Goal: Information Seeking & Learning: Learn about a topic

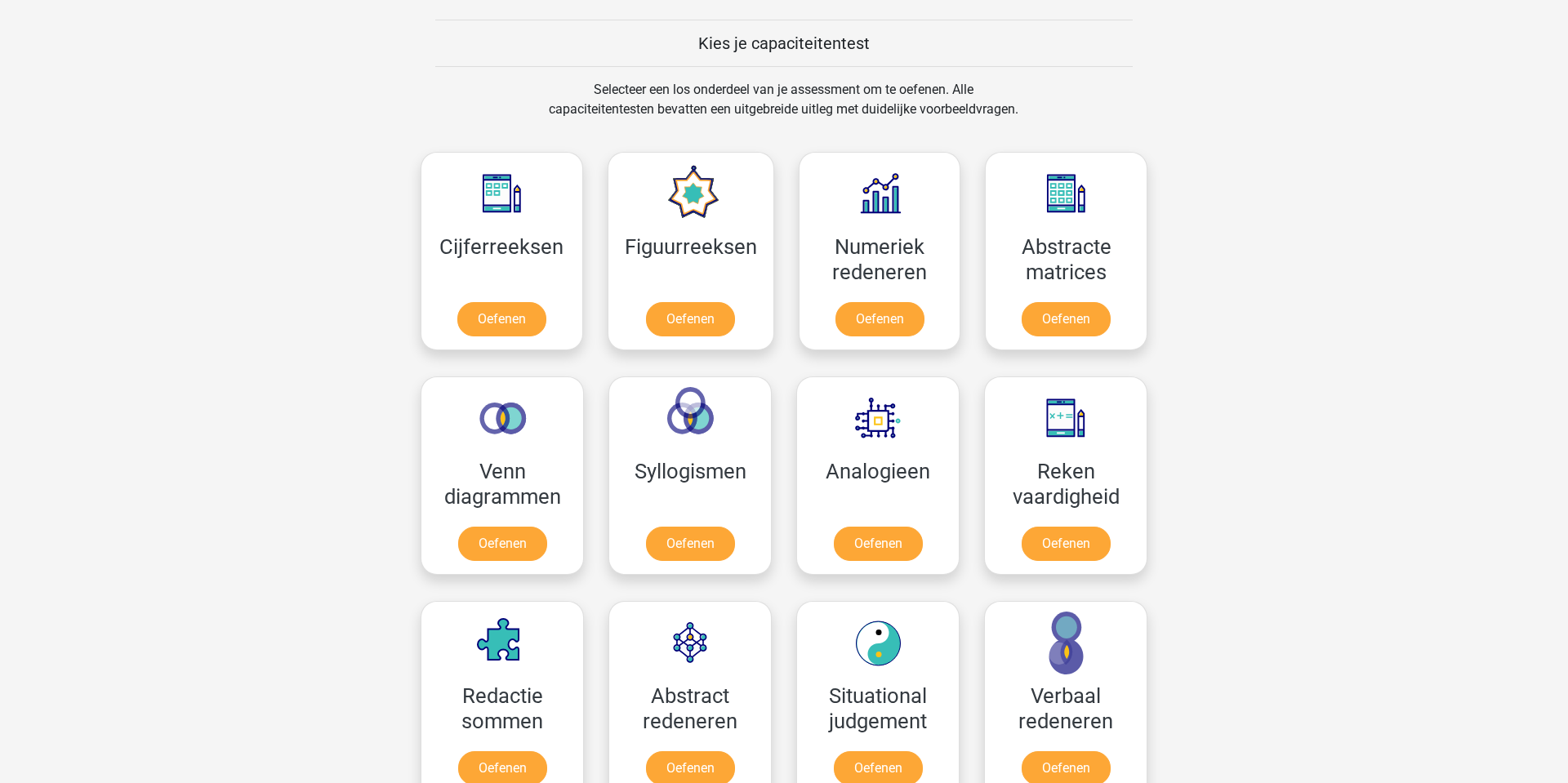
scroll to position [497, 0]
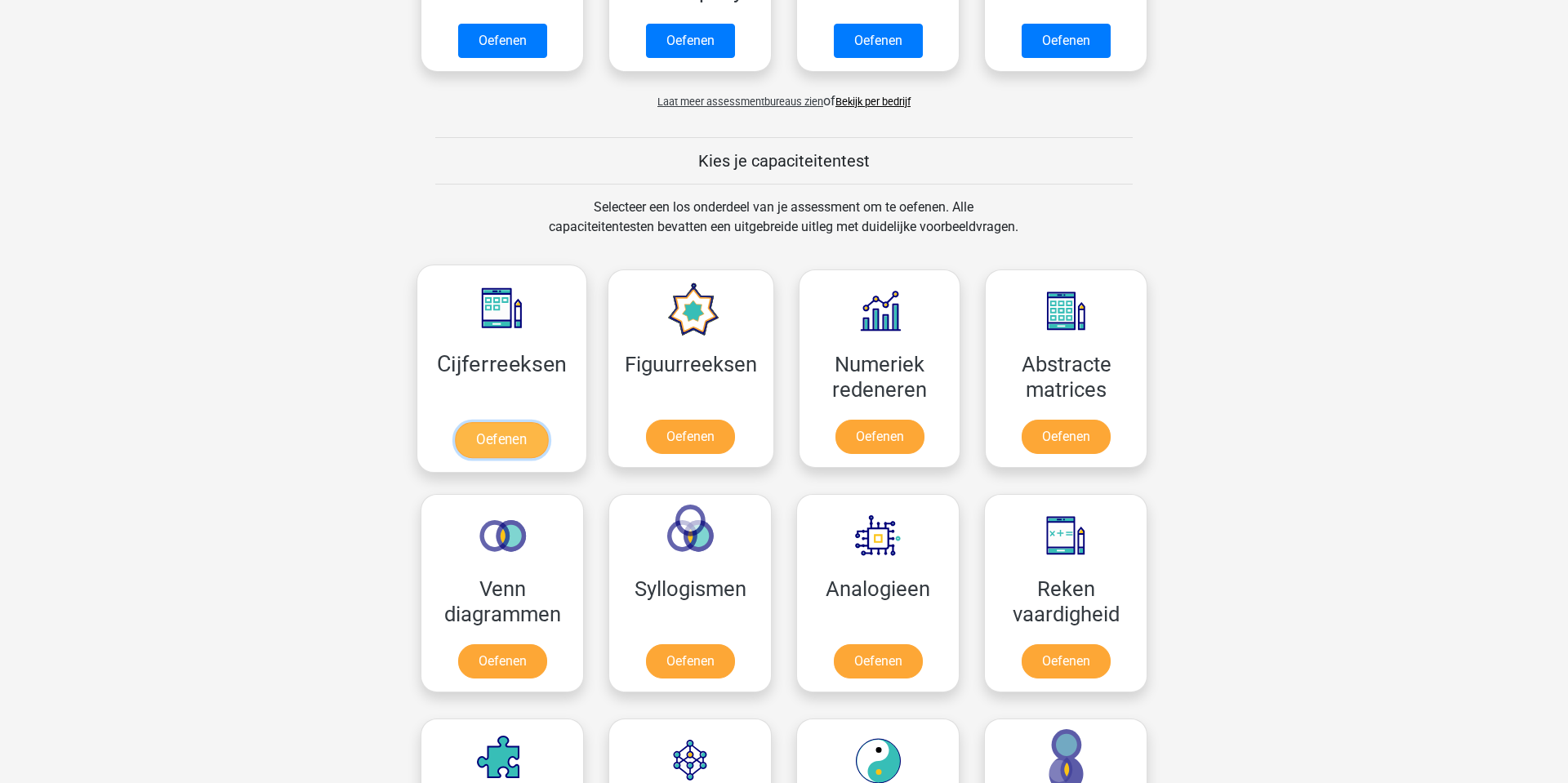
click at [455, 423] on link "Oefenen" at bounding box center [502, 440] width 93 height 36
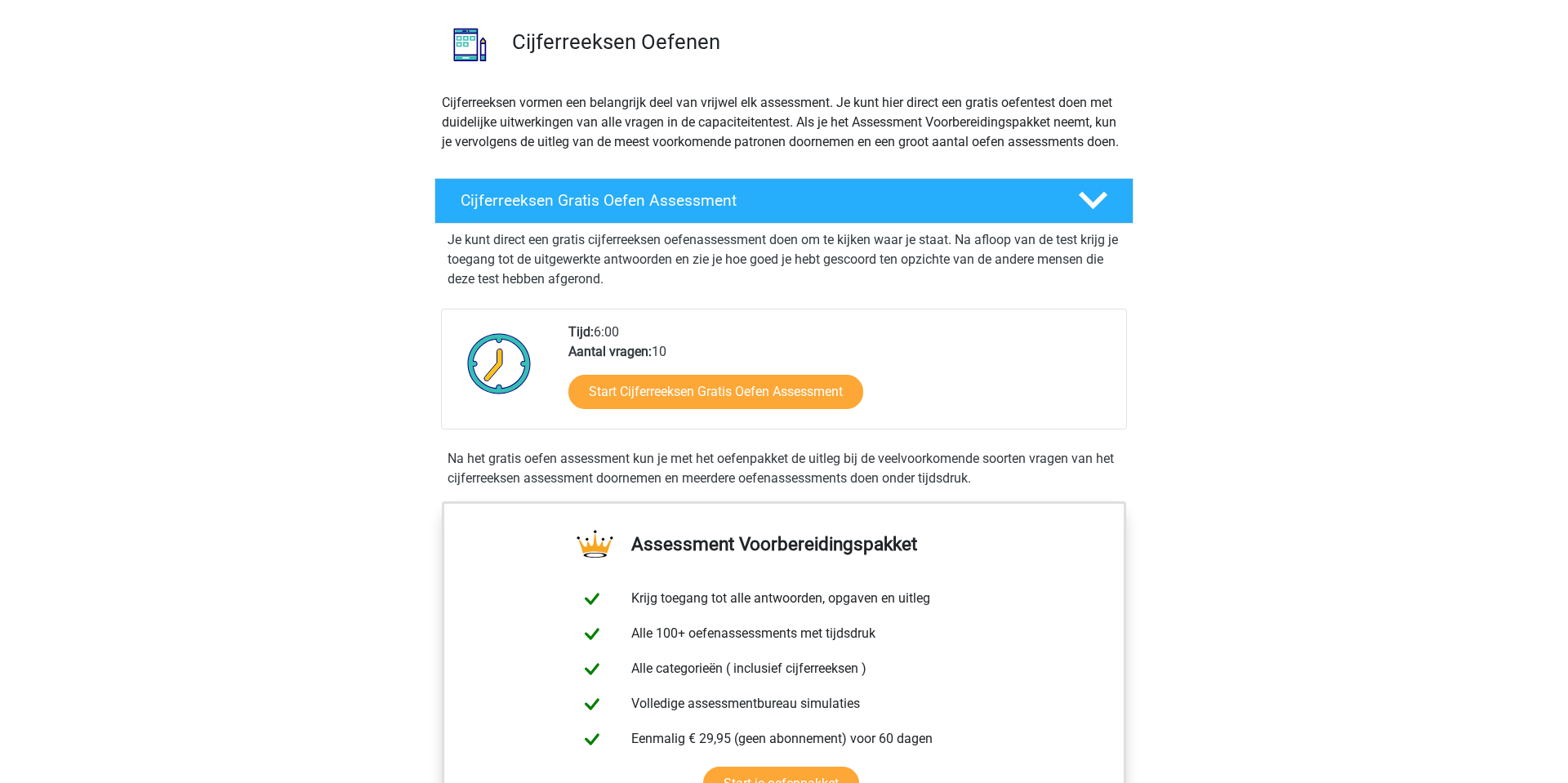
scroll to position [115, 0]
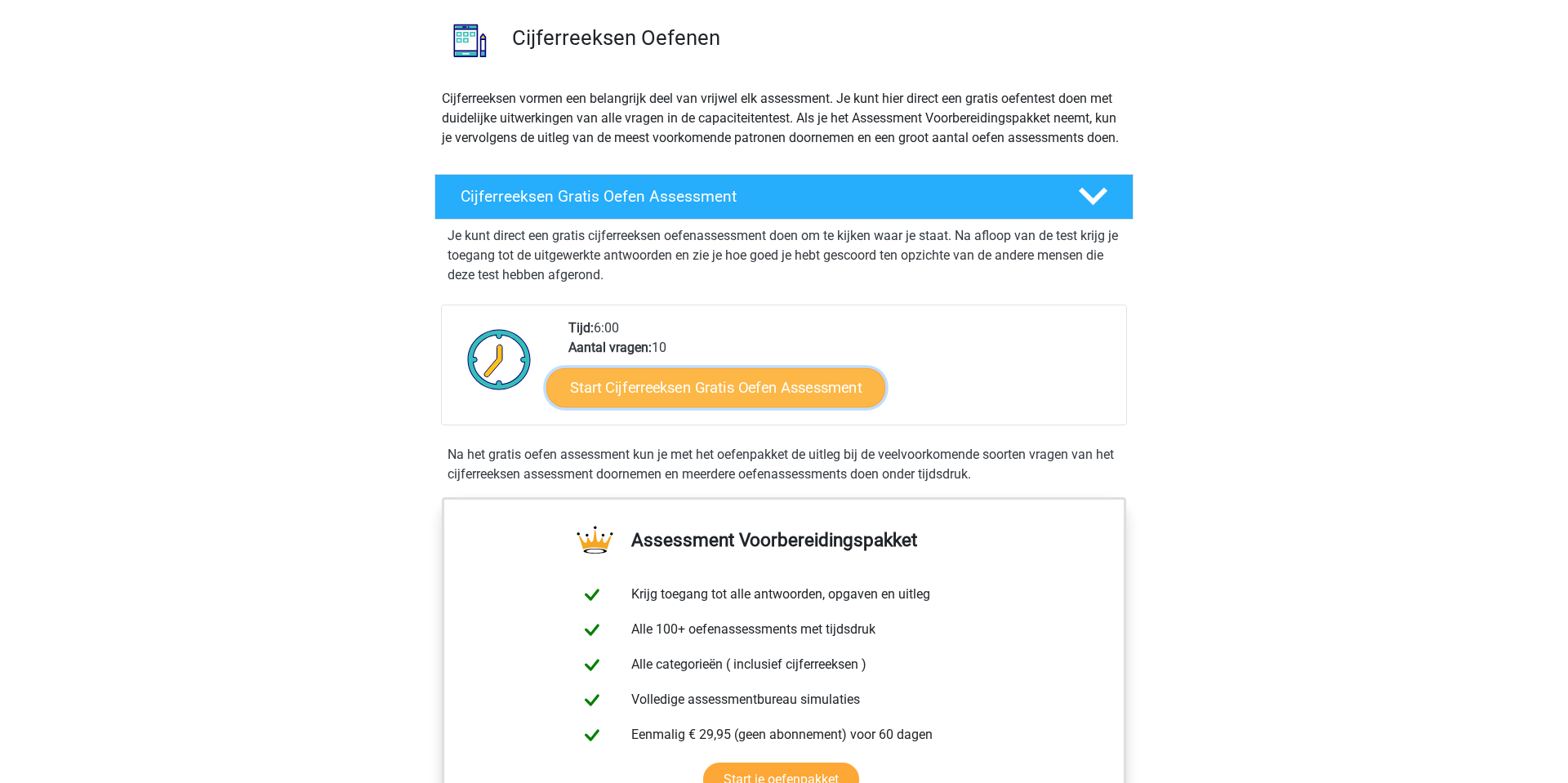
click at [786, 407] on link "Start Cijferreeksen Gratis Oefen Assessment" at bounding box center [715, 387] width 339 height 40
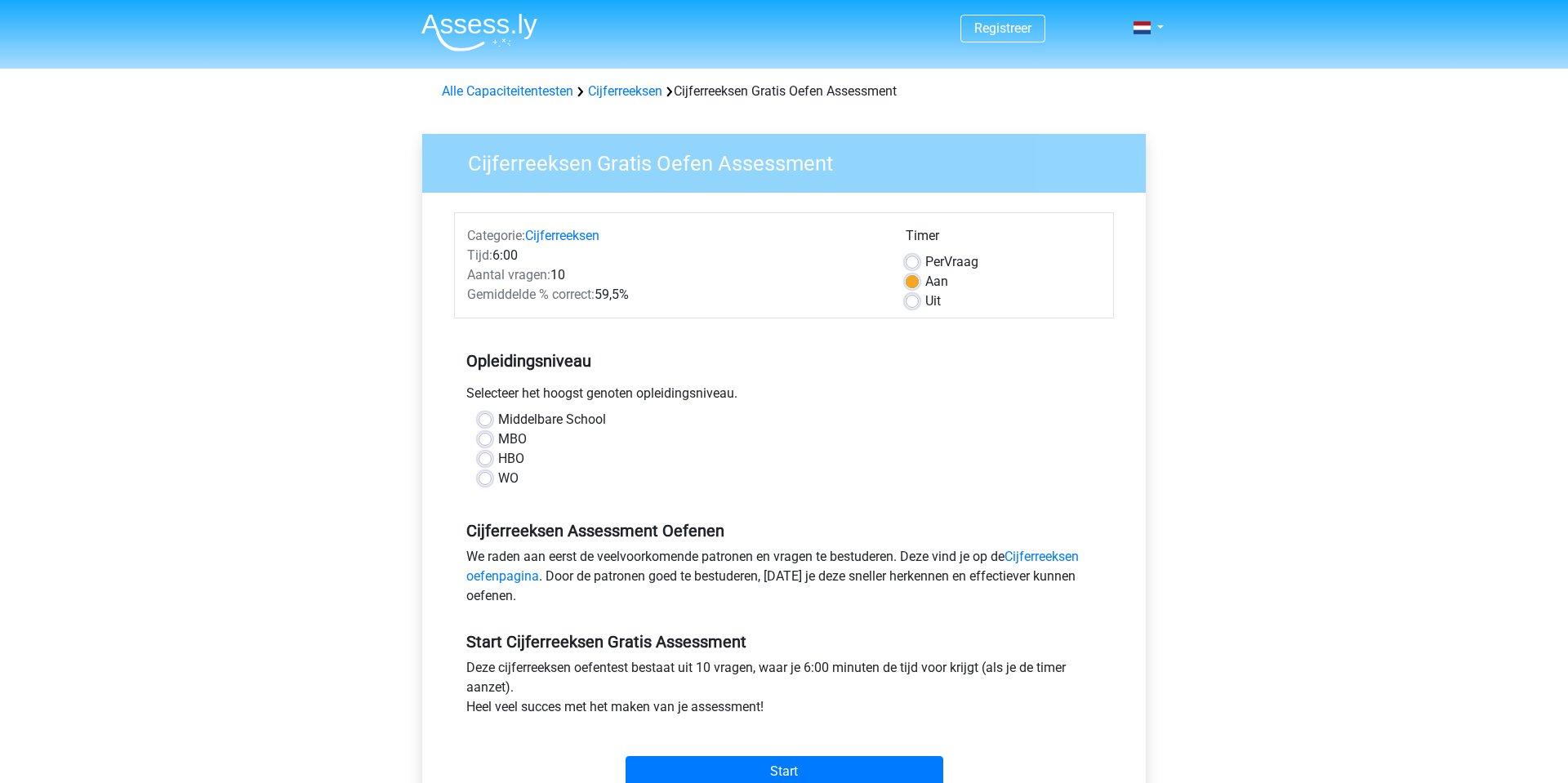
click at [498, 457] on label "HBO" at bounding box center [510, 459] width 26 height 20
click at [487, 457] on input "HBO" at bounding box center [485, 457] width 13 height 17
radio input "true"
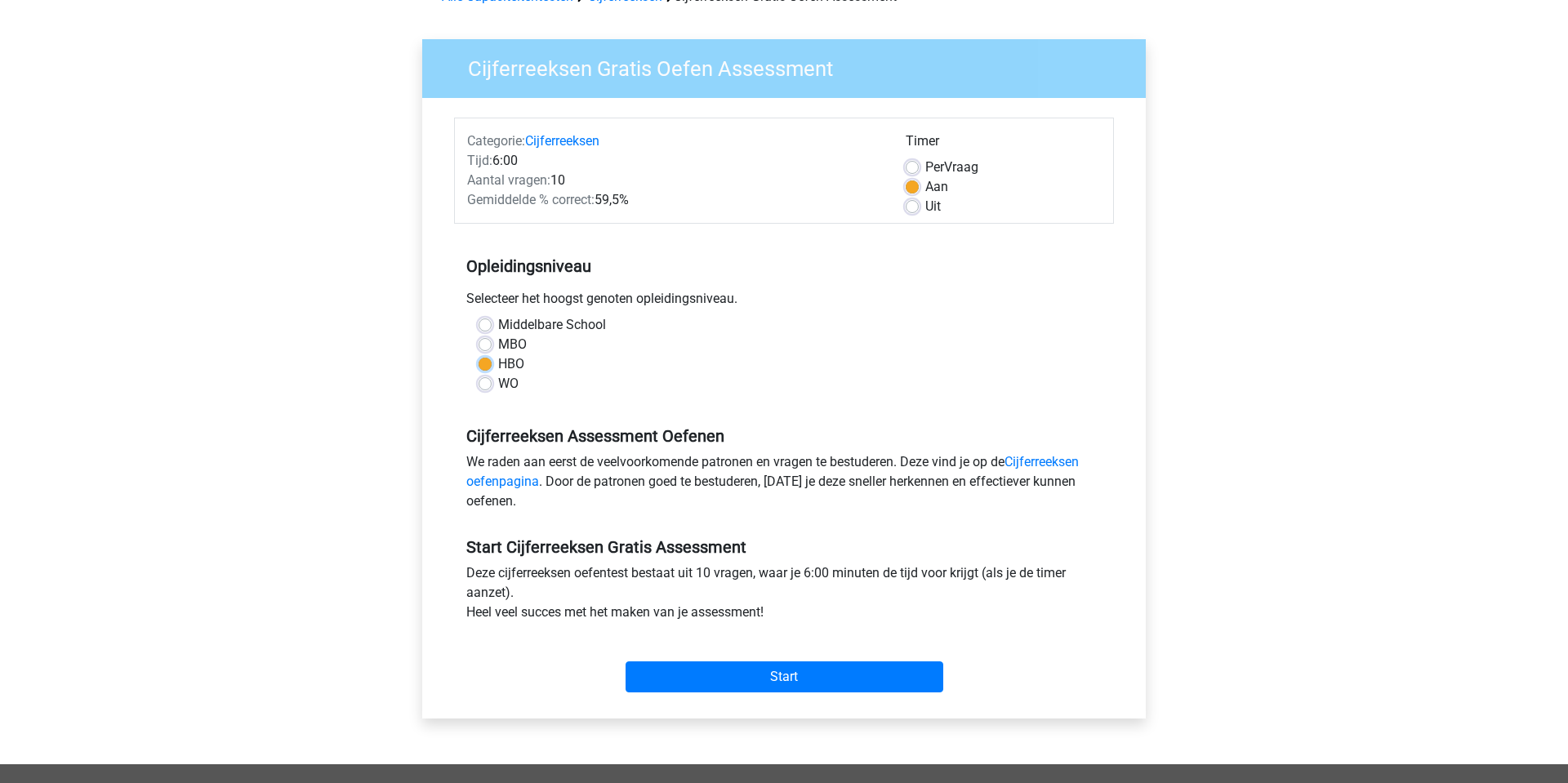
scroll to position [100, 0]
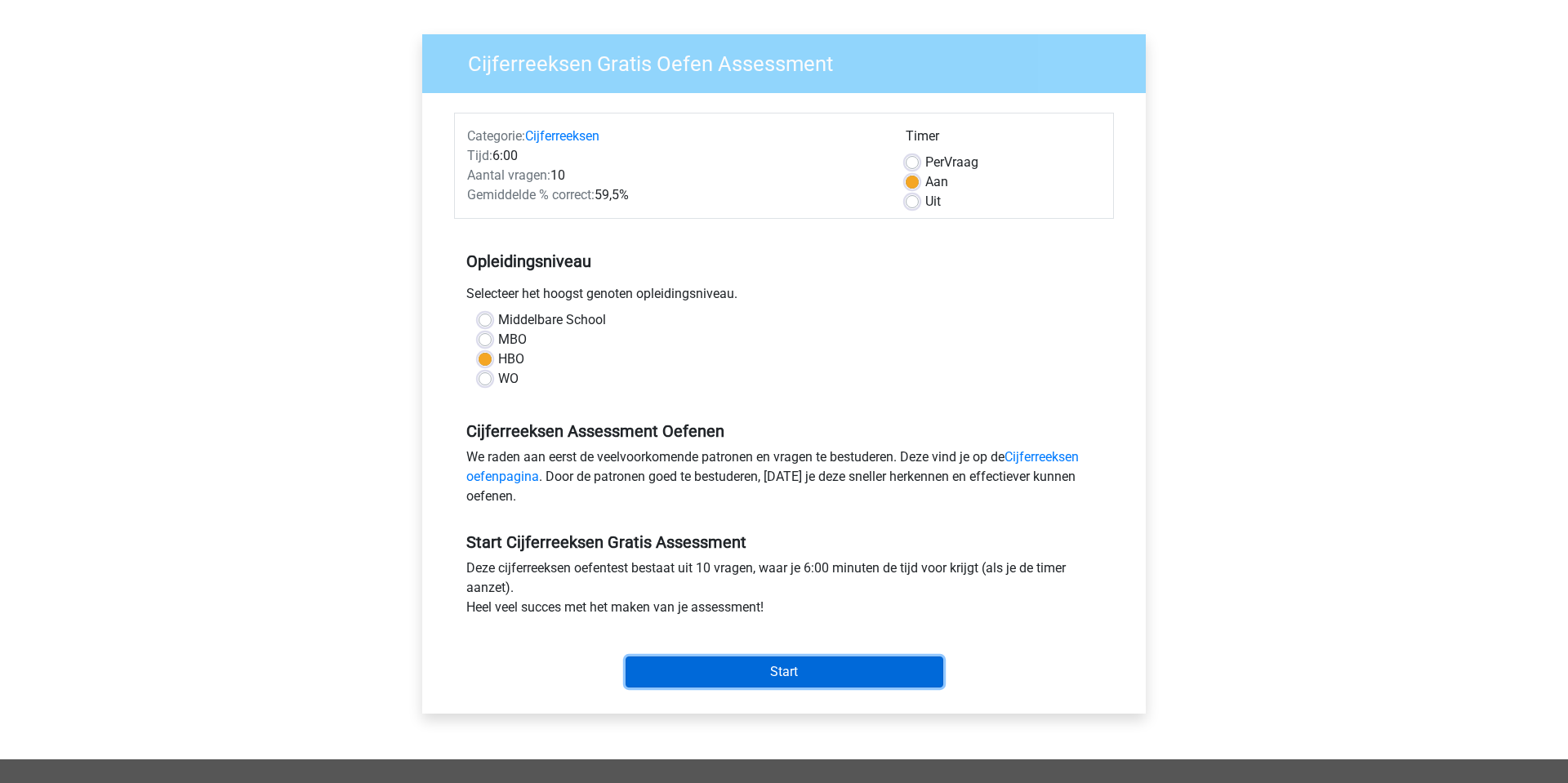
click at [804, 685] on input "Start" at bounding box center [784, 672] width 318 height 31
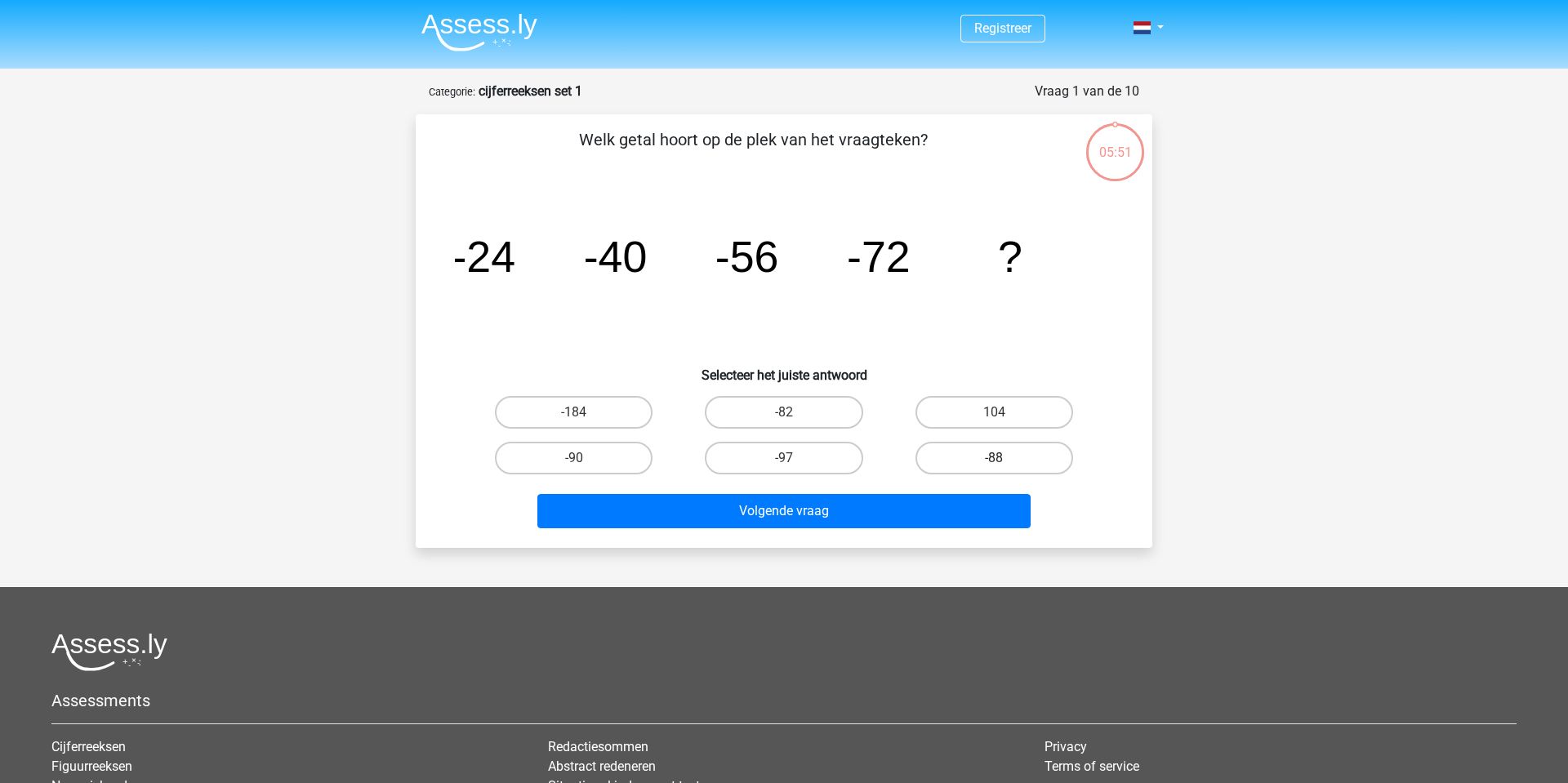
click at [966, 458] on label "-88" at bounding box center [993, 458] width 157 height 33
click at [993, 458] on input "-88" at bounding box center [998, 463] width 11 height 11
radio input "true"
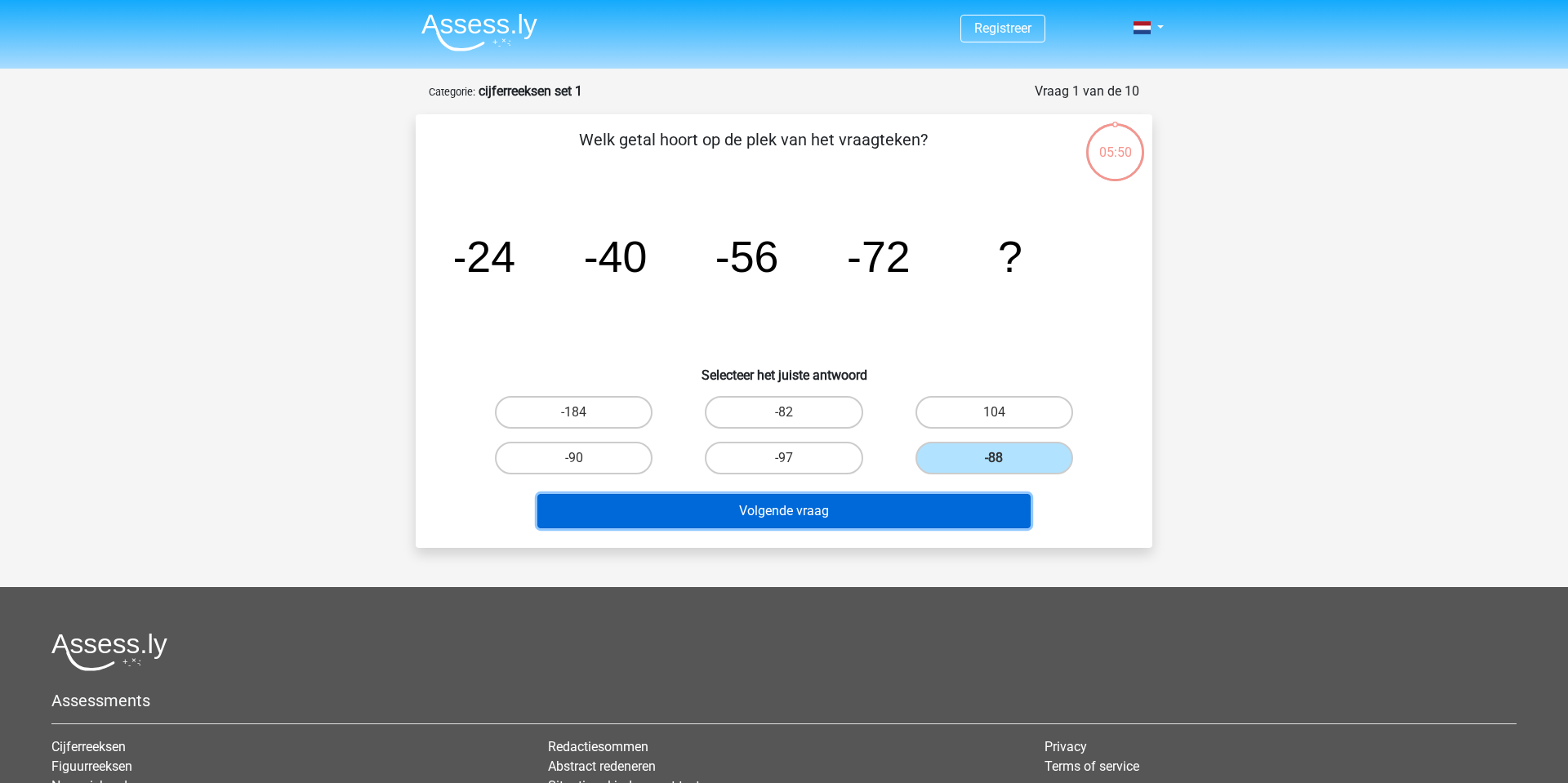
click at [760, 518] on button "Volgende vraag" at bounding box center [784, 511] width 494 height 35
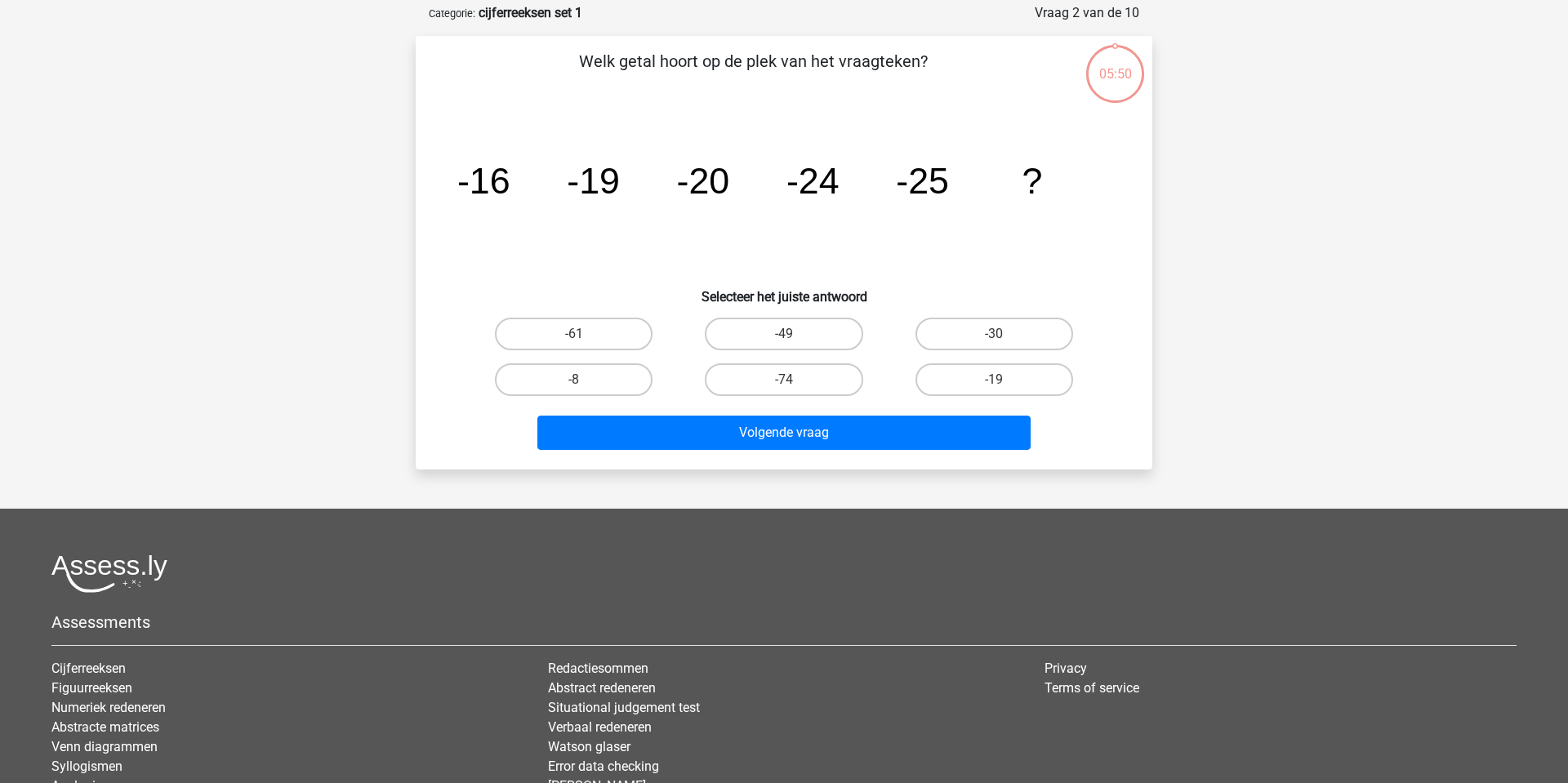
scroll to position [82, 0]
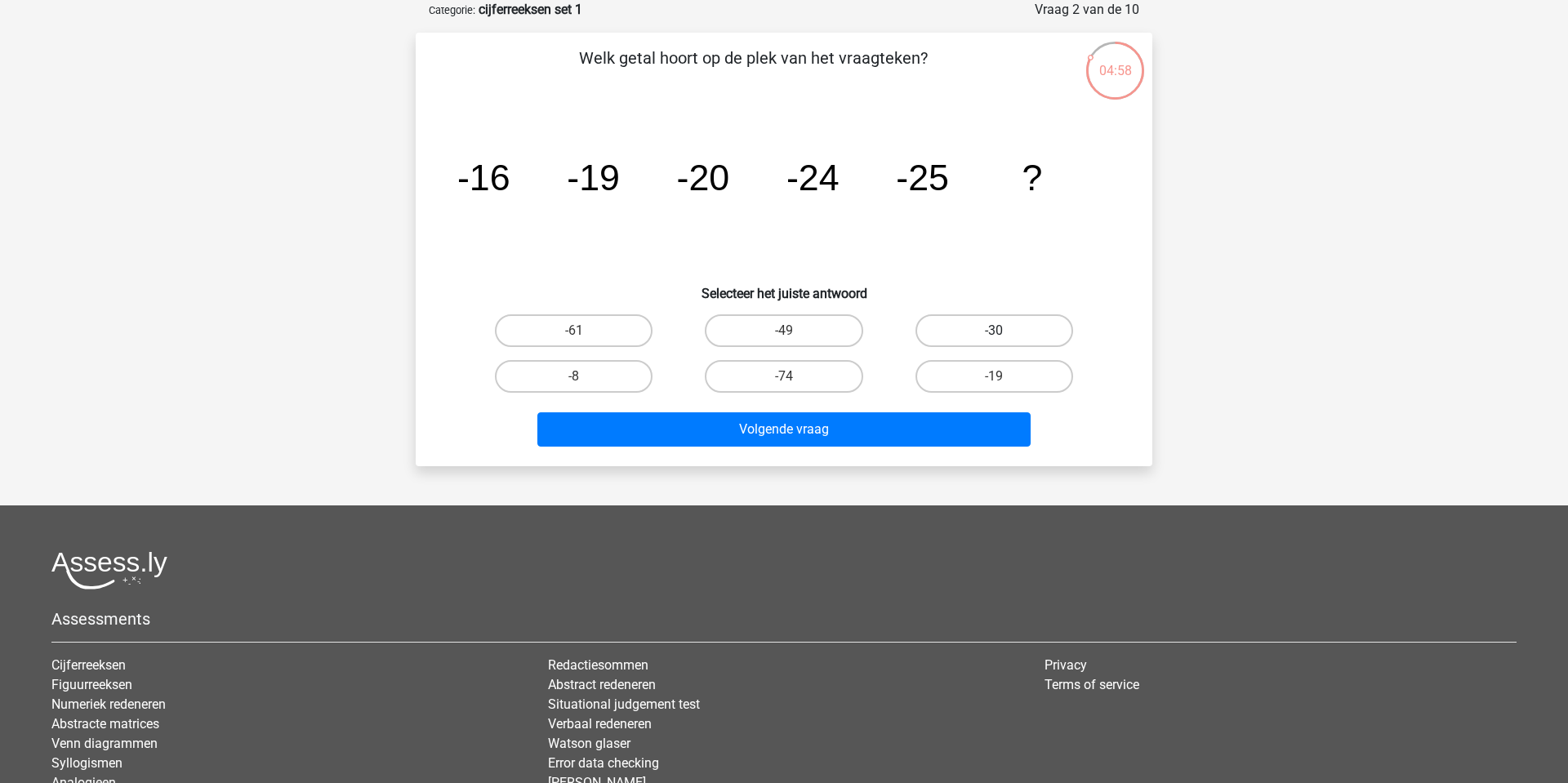
click at [983, 335] on label "-30" at bounding box center [993, 331] width 157 height 33
click at [993, 335] on input "-30" at bounding box center [998, 336] width 11 height 11
radio input "true"
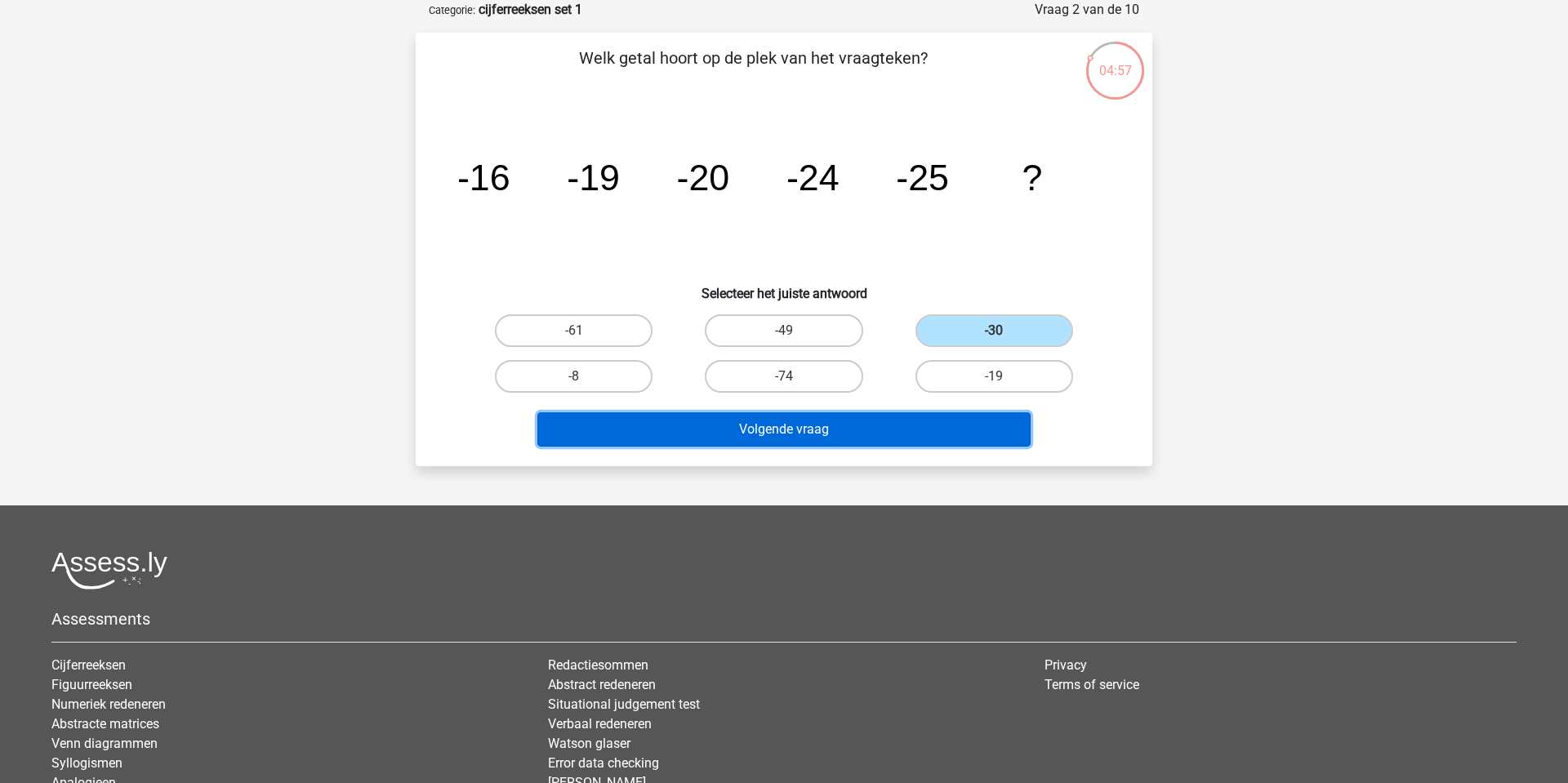
click at [816, 439] on button "Volgende vraag" at bounding box center [784, 430] width 494 height 35
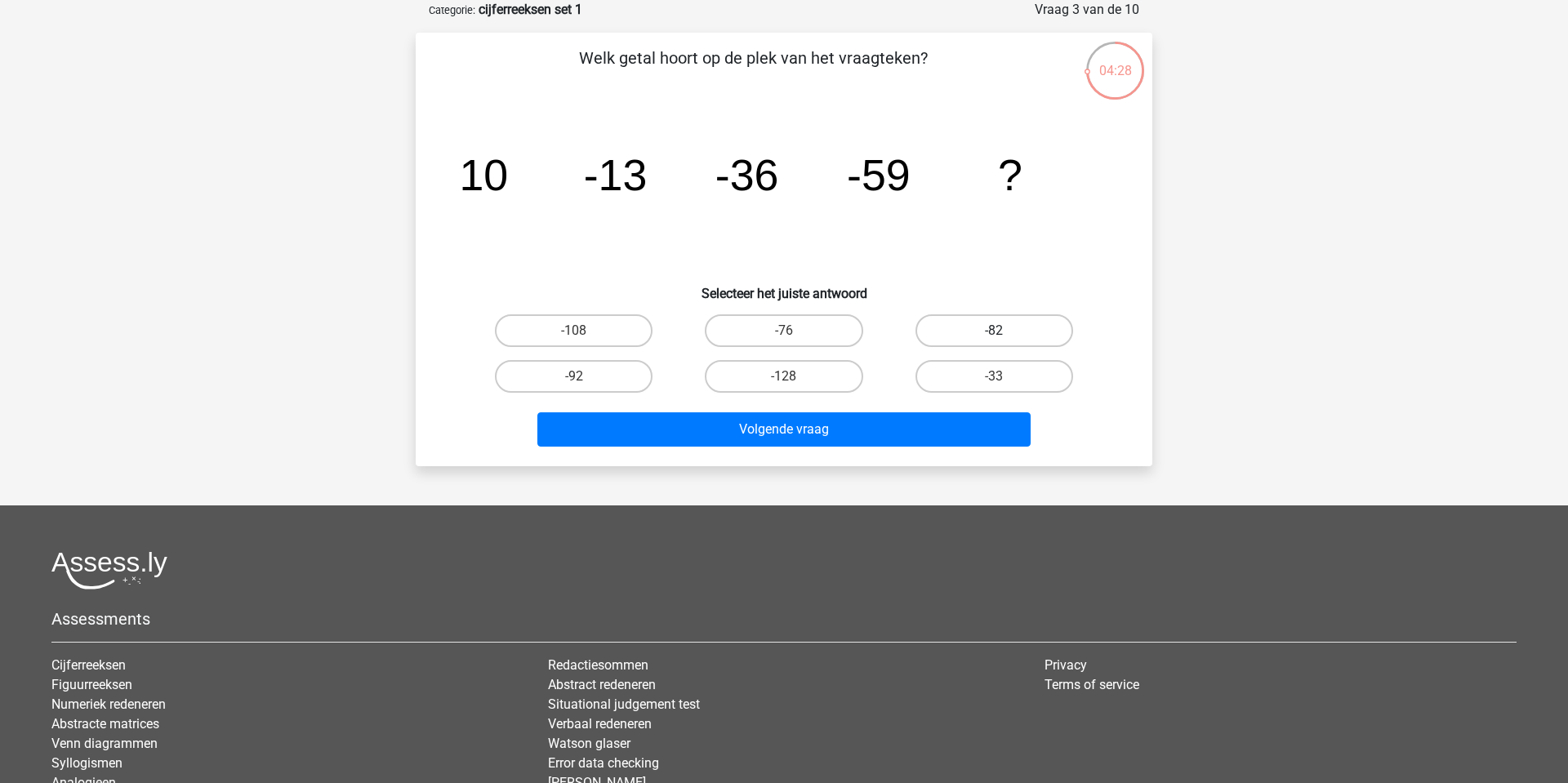
click at [961, 326] on label "-82" at bounding box center [993, 331] width 157 height 33
click at [993, 331] on input "-82" at bounding box center [998, 336] width 11 height 11
radio input "true"
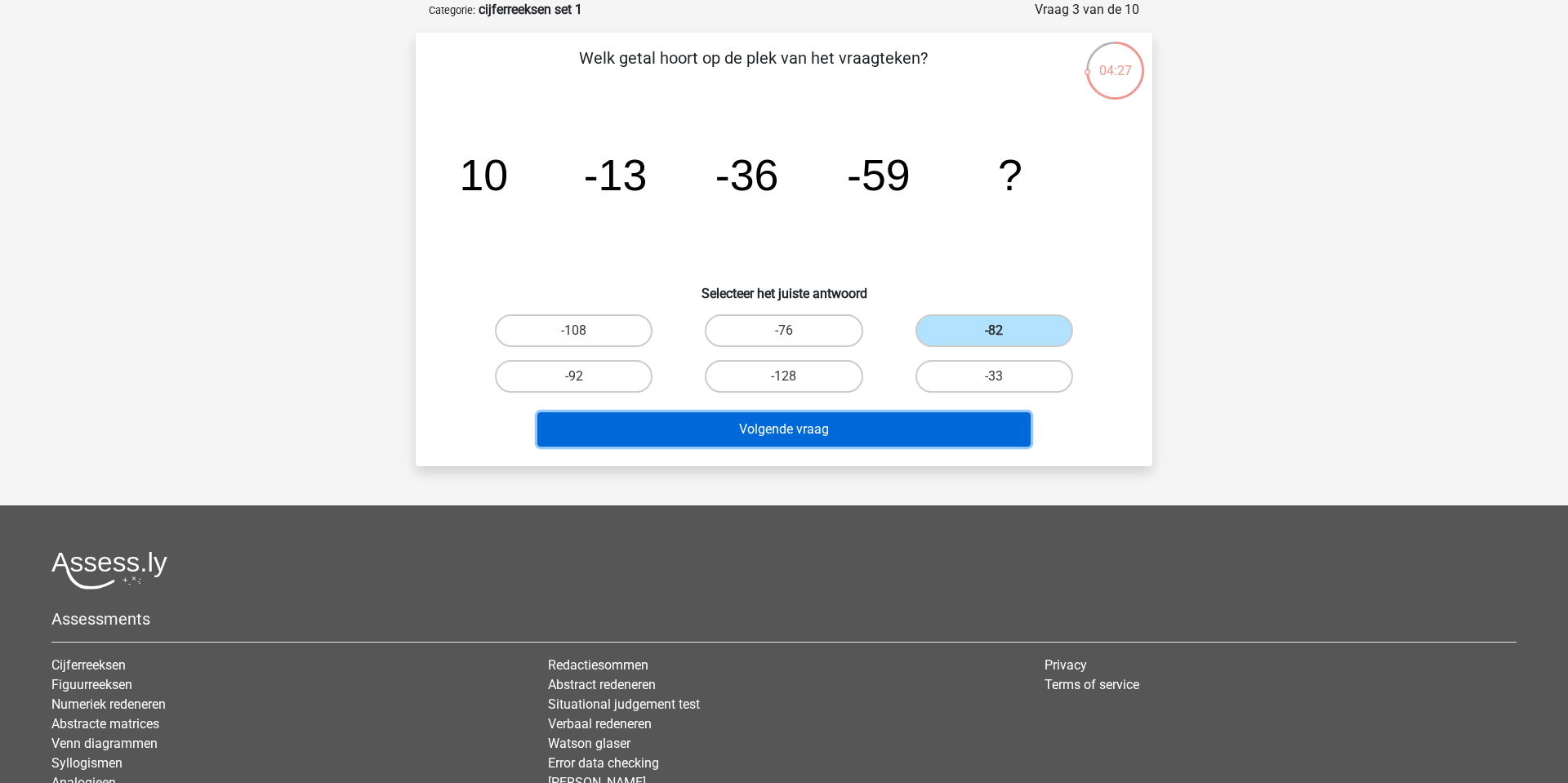
click at [881, 429] on button "Volgende vraag" at bounding box center [784, 430] width 494 height 35
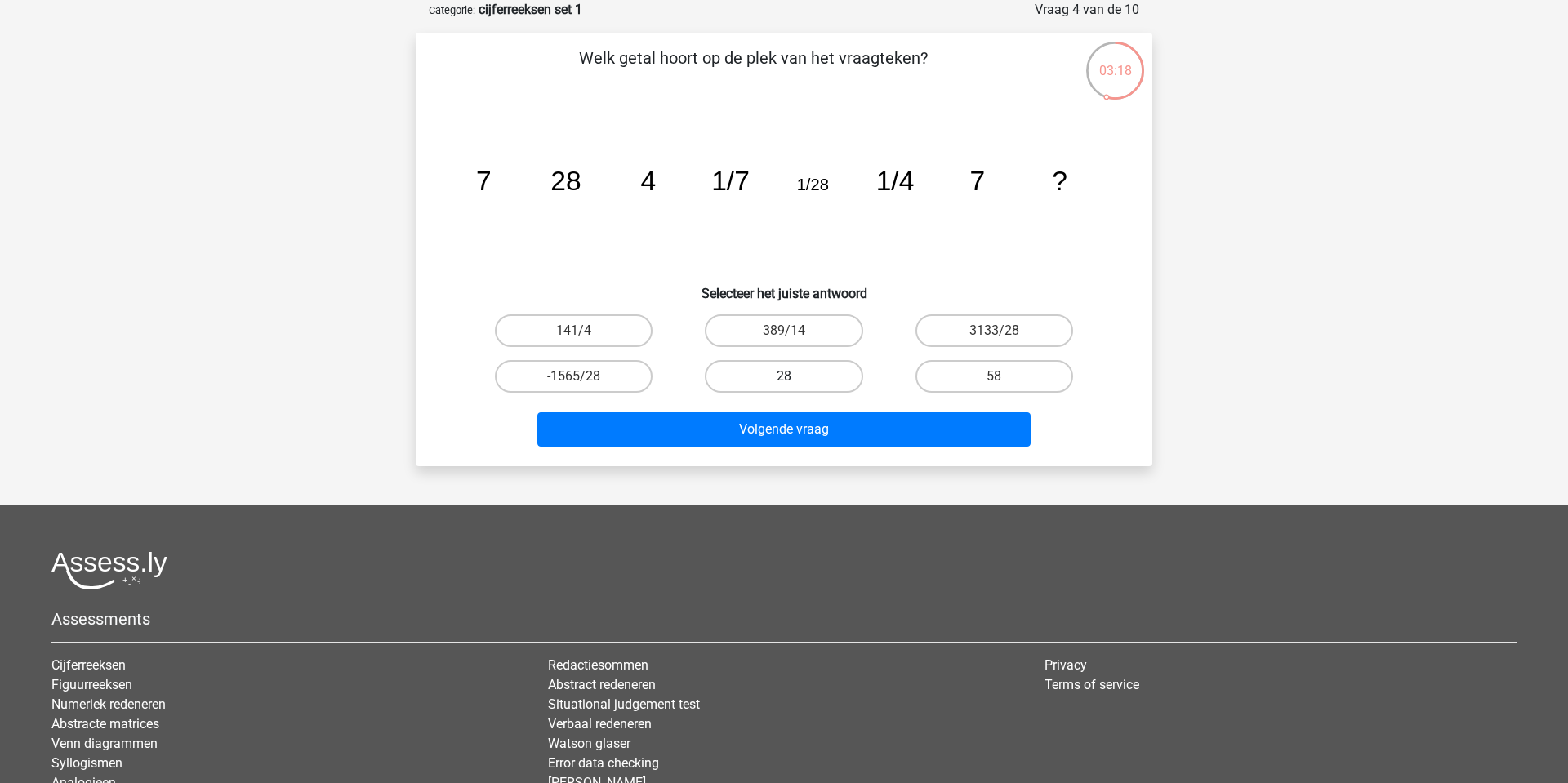
drag, startPoint x: 825, startPoint y: 379, endPoint x: 836, endPoint y: 361, distance: 21.1
click at [826, 379] on label "28" at bounding box center [783, 376] width 157 height 33
click at [794, 379] on input "28" at bounding box center [788, 381] width 11 height 11
radio input "true"
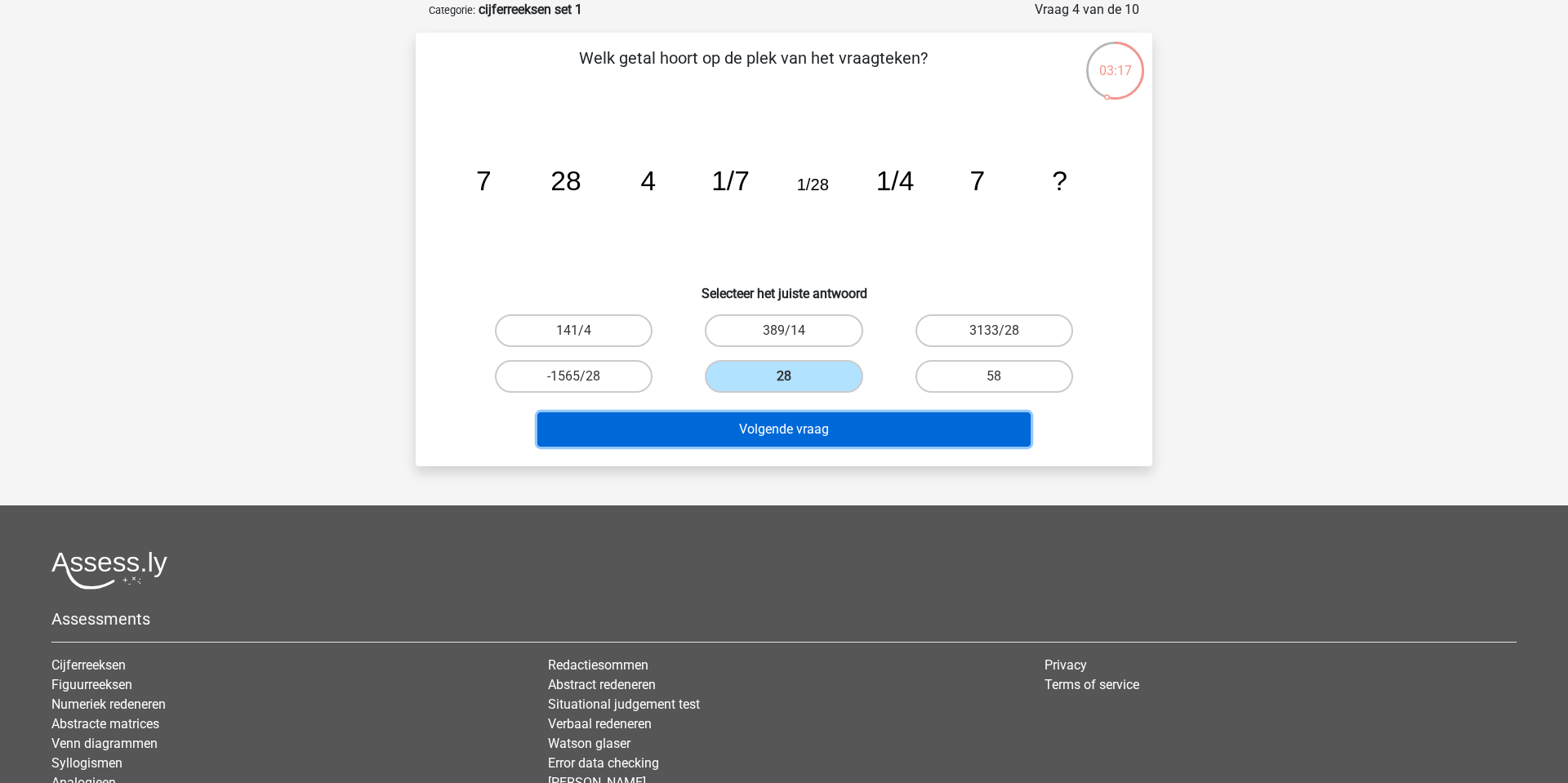
click at [834, 424] on button "Volgende vraag" at bounding box center [784, 430] width 494 height 35
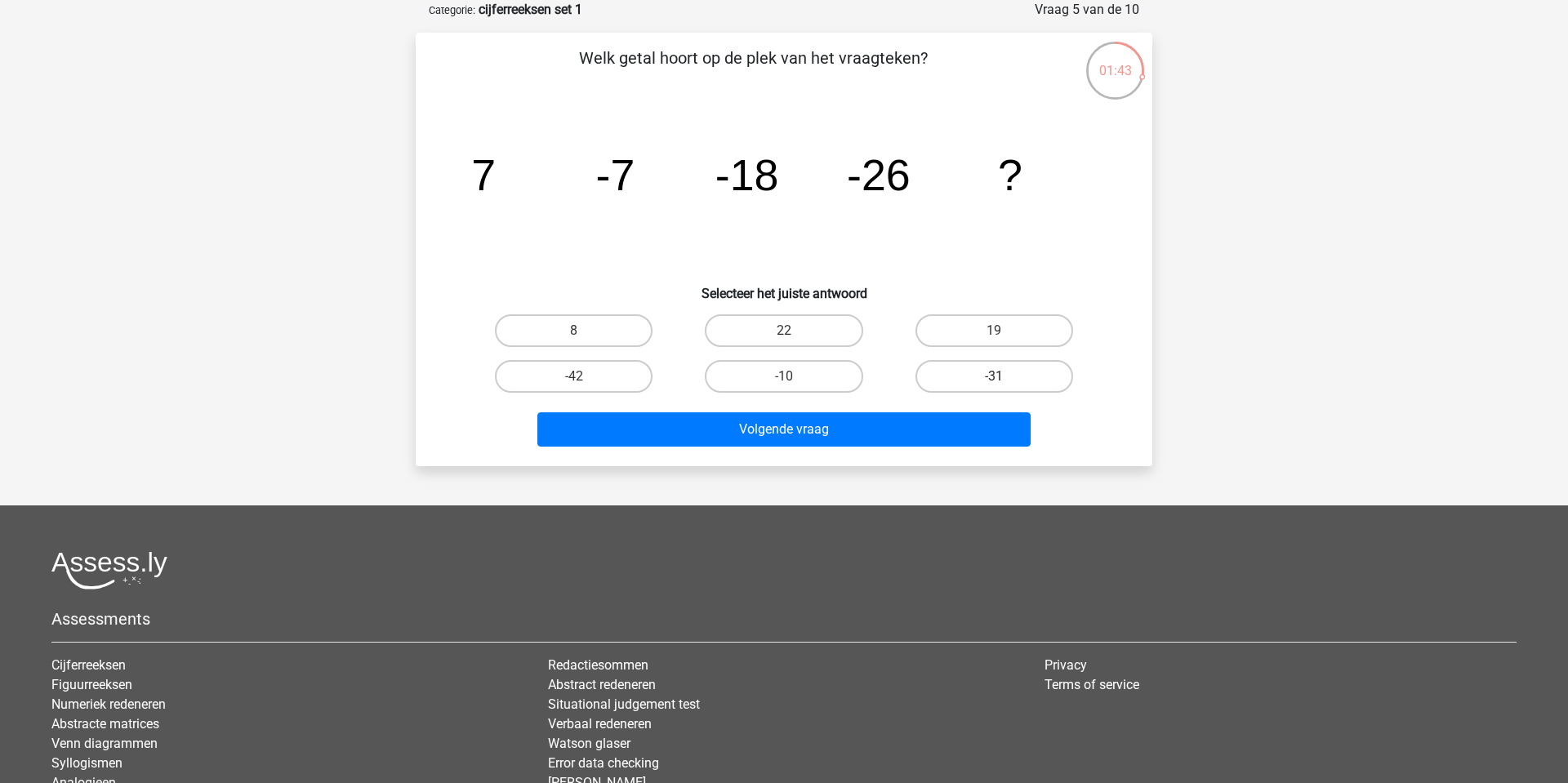
click at [997, 371] on label "-31" at bounding box center [993, 376] width 157 height 33
click at [997, 376] on input "-31" at bounding box center [998, 381] width 11 height 11
radio input "true"
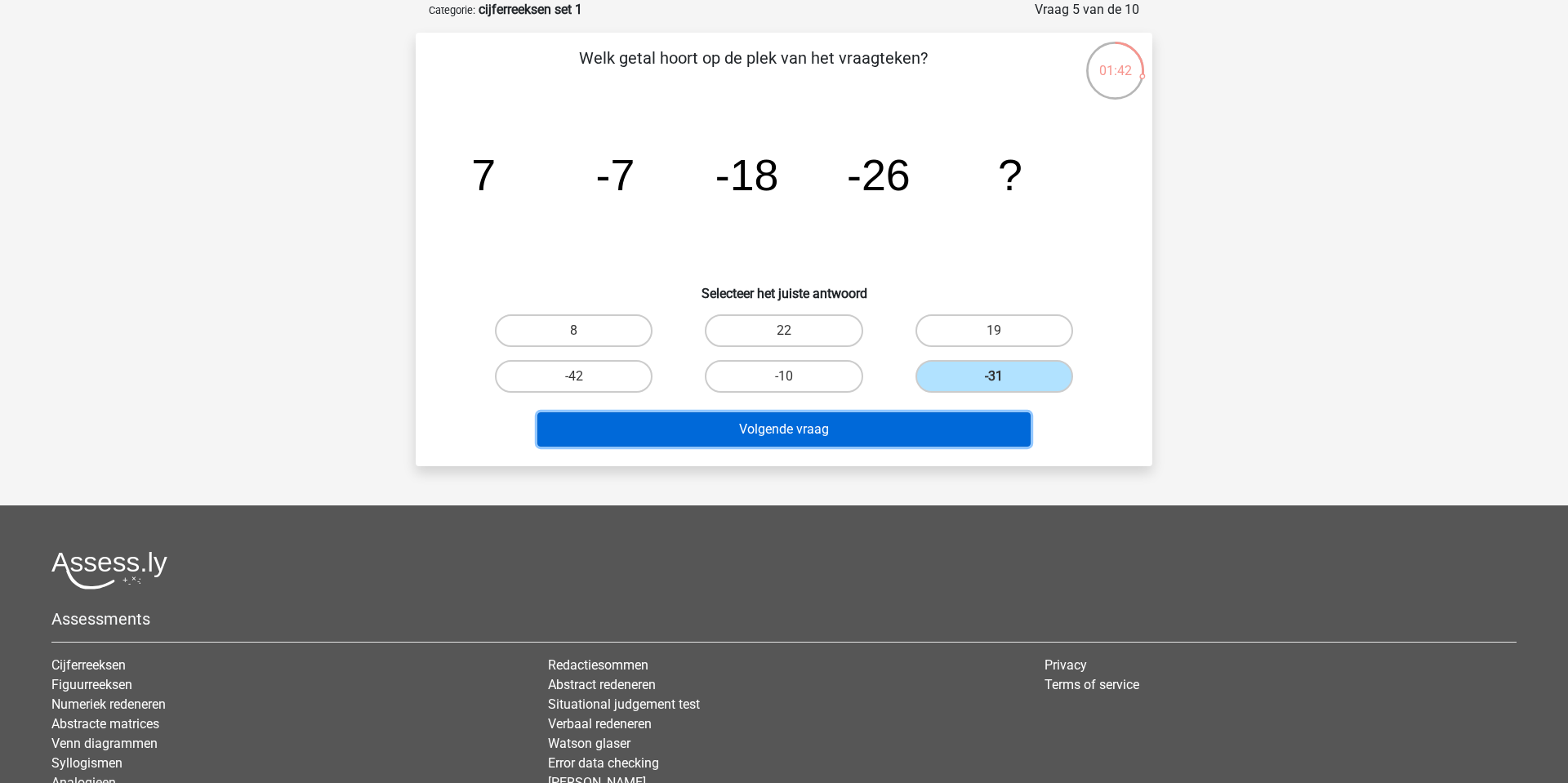
click at [771, 431] on button "Volgende vraag" at bounding box center [784, 430] width 494 height 35
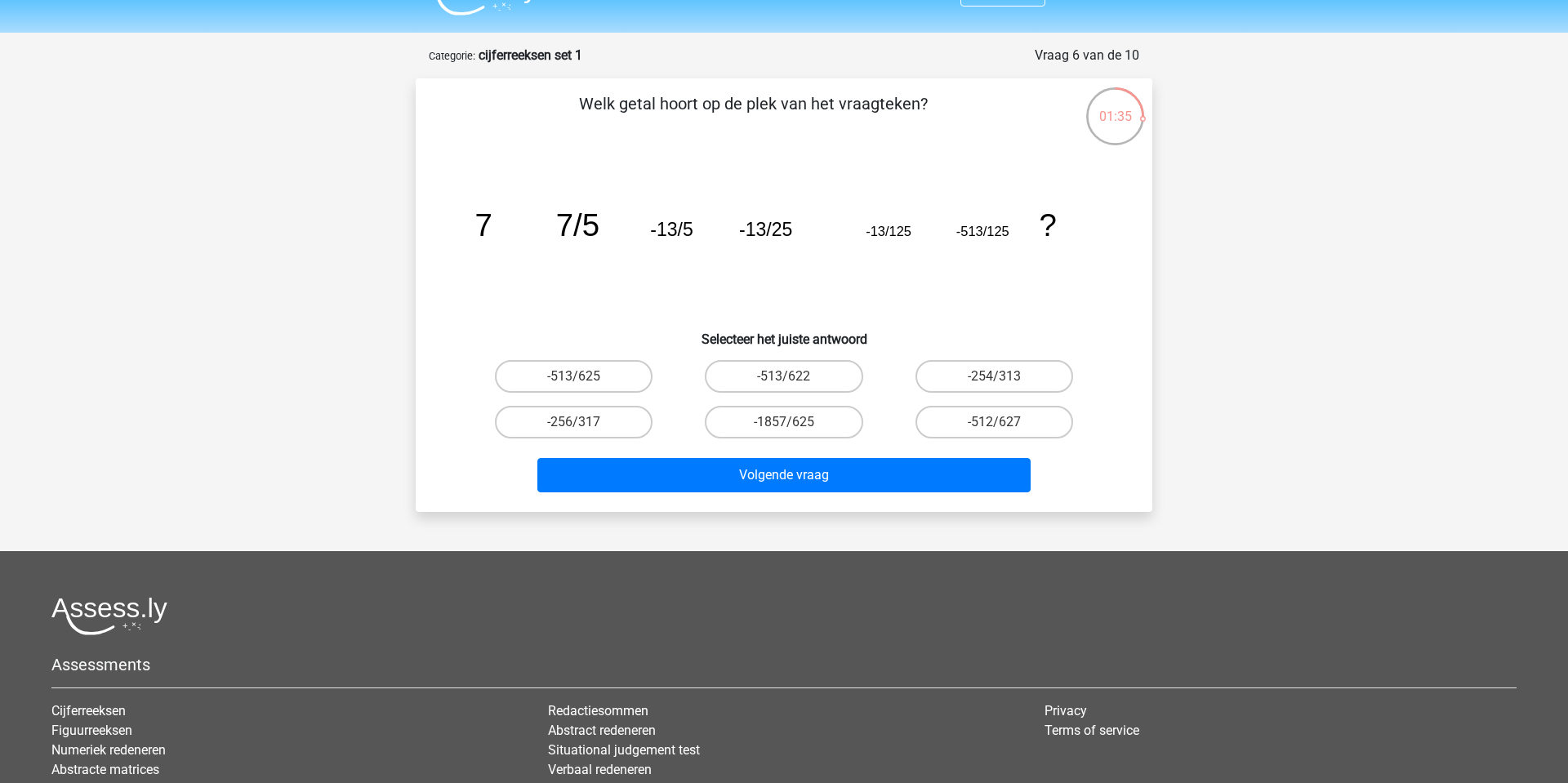
scroll to position [33, 0]
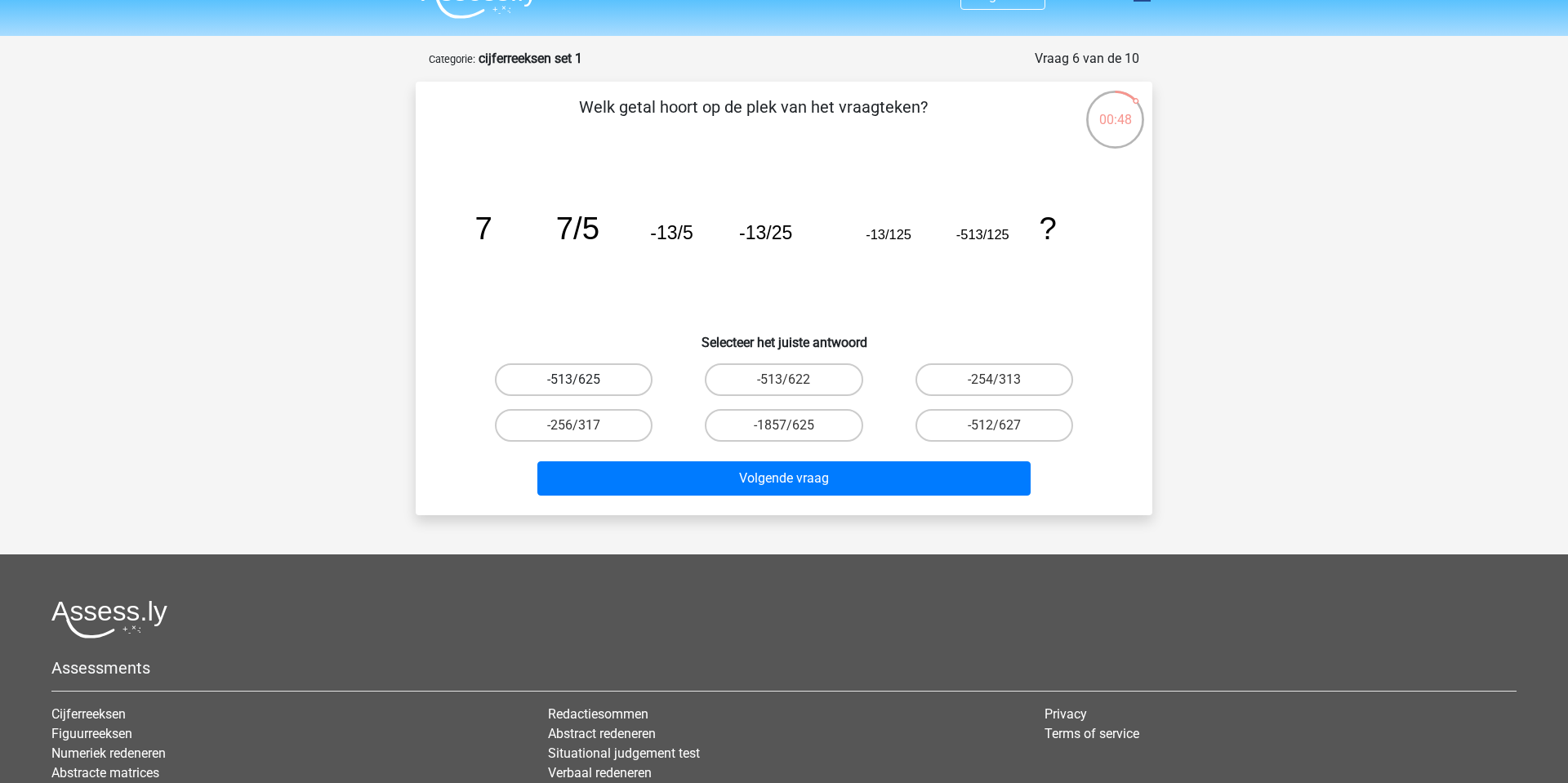
click at [570, 373] on label "-513/625" at bounding box center [573, 379] width 157 height 33
click at [574, 380] on input "-513/625" at bounding box center [579, 385] width 11 height 11
radio input "true"
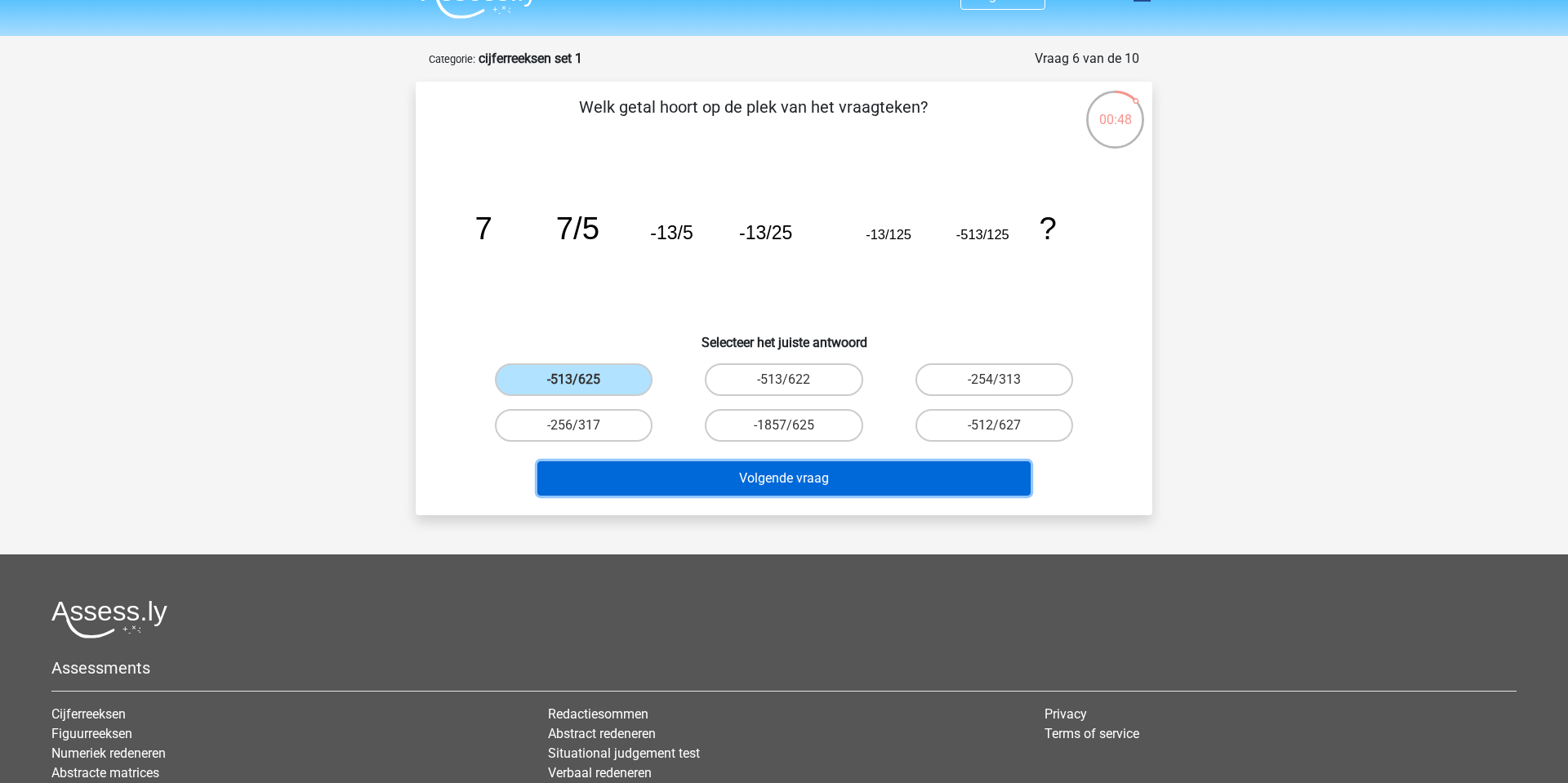
click at [748, 483] on button "Volgende vraag" at bounding box center [784, 478] width 494 height 35
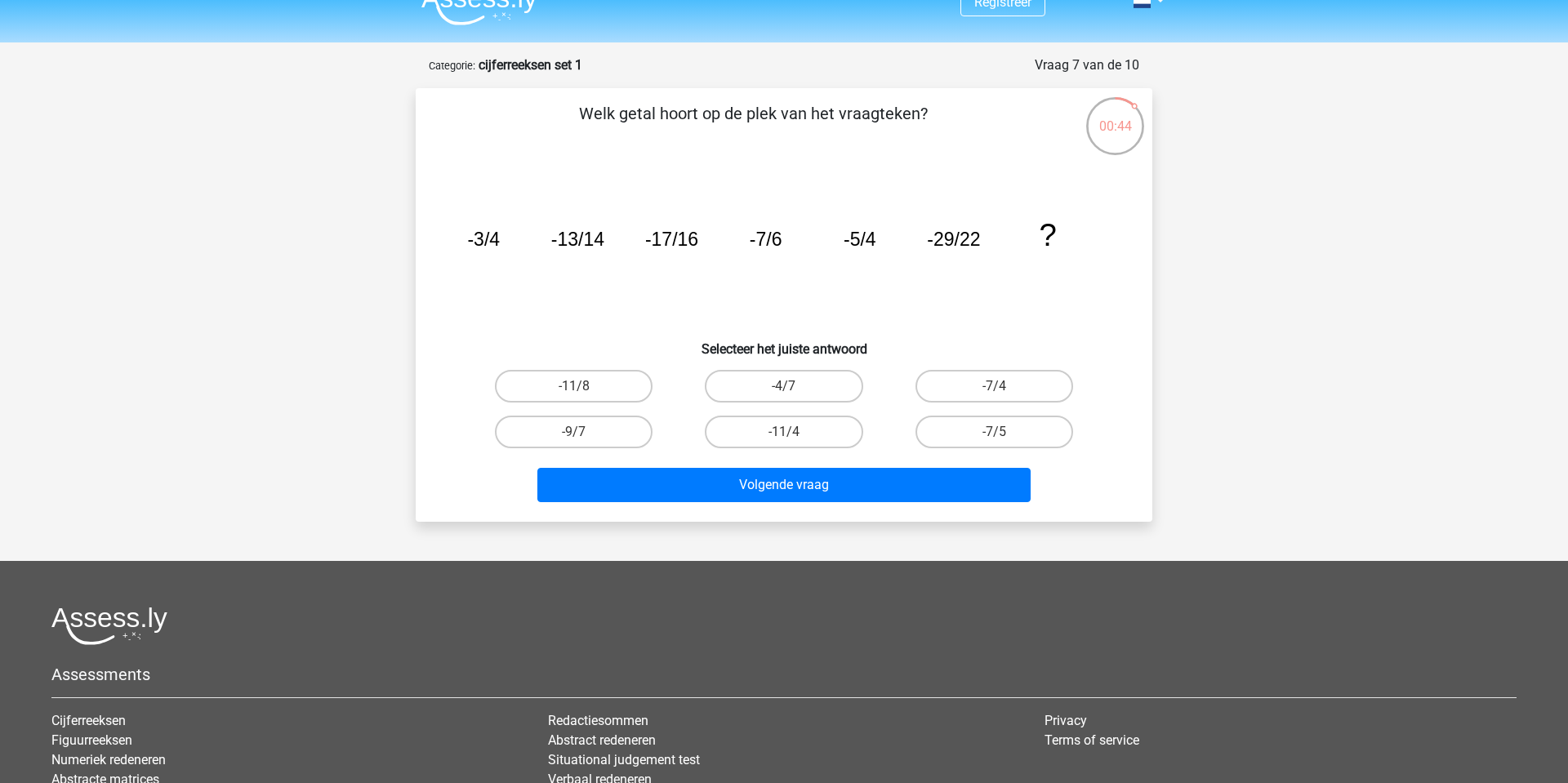
scroll to position [26, 0]
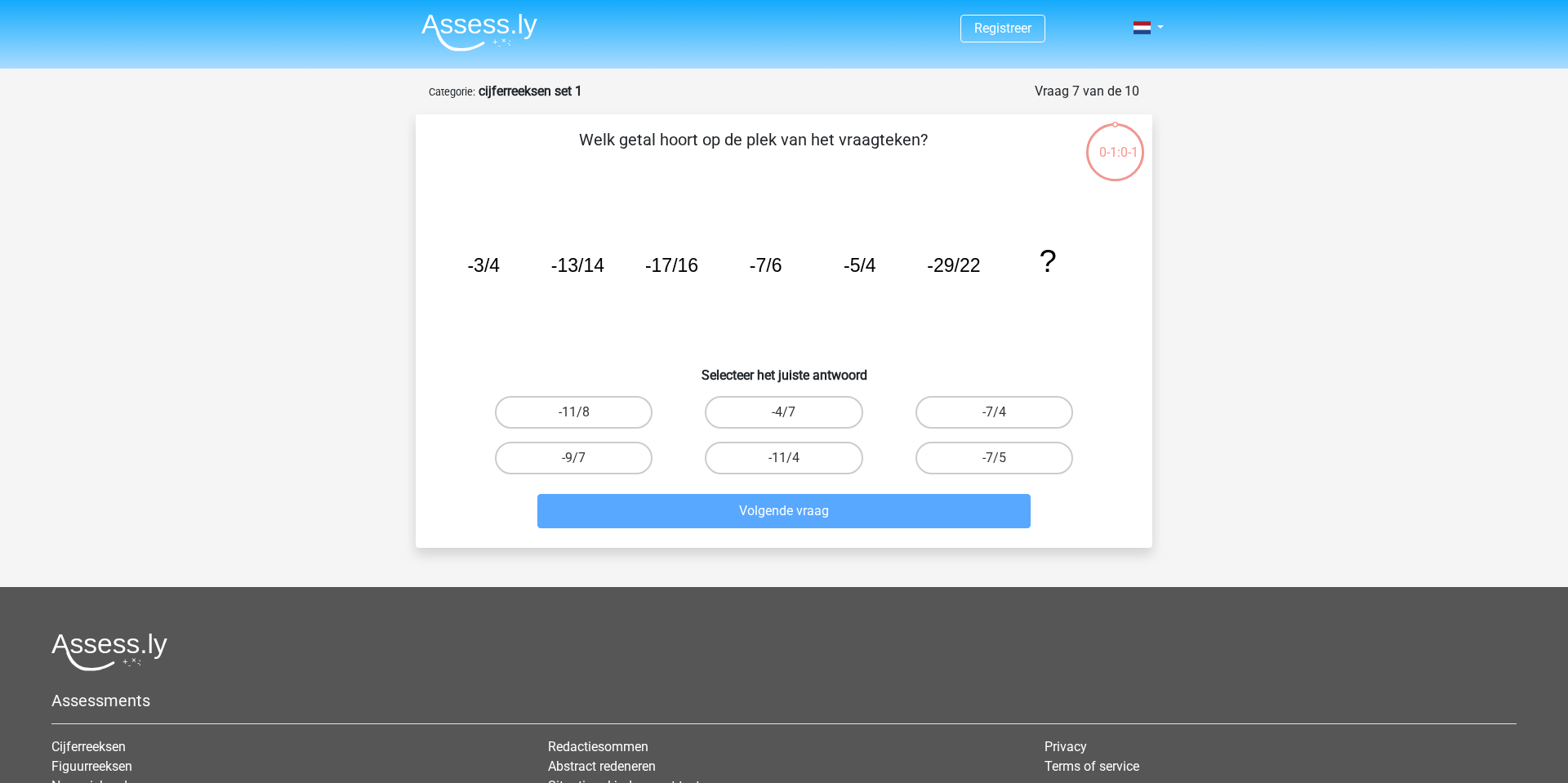
scroll to position [26, 0]
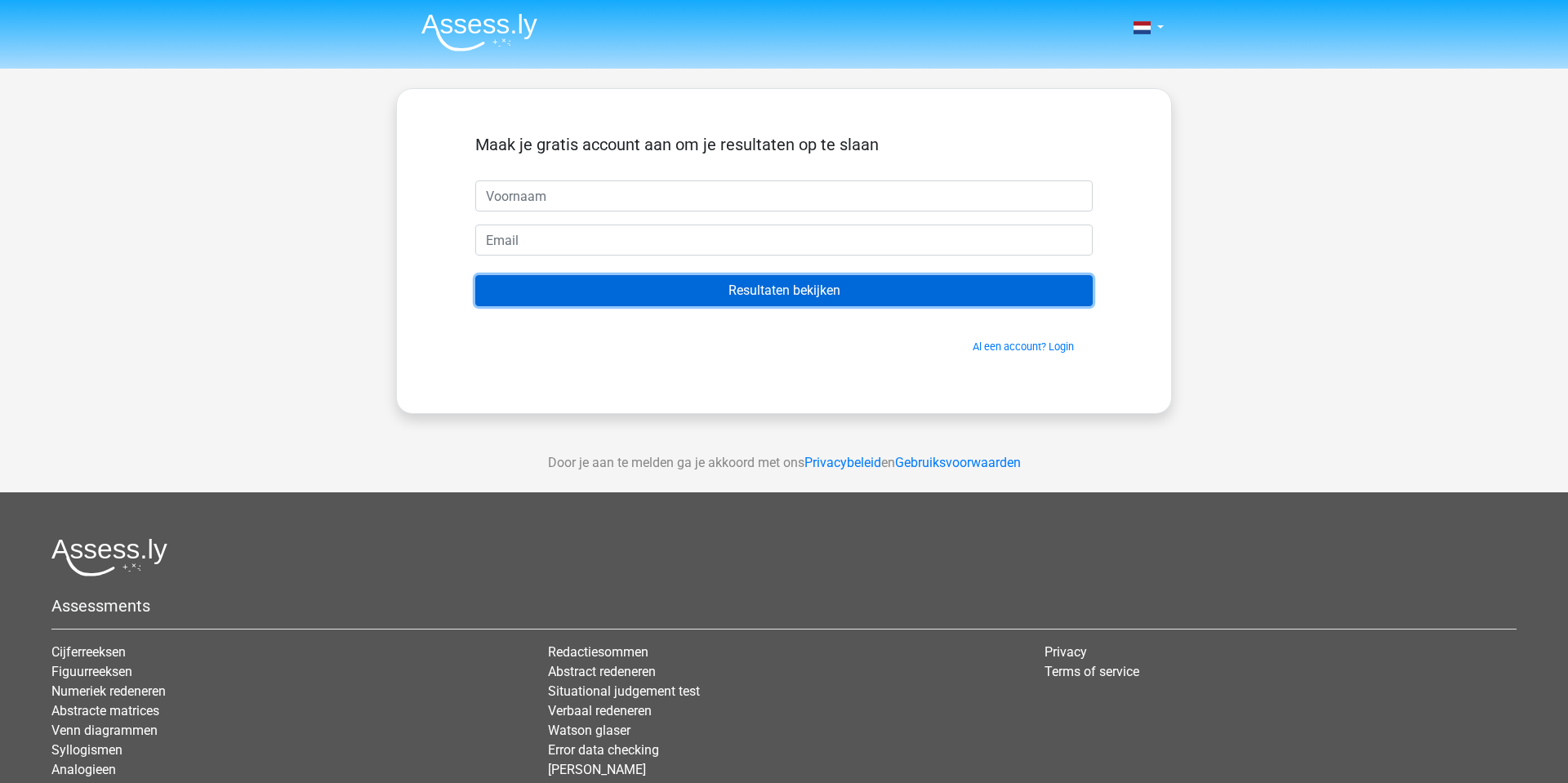
click at [827, 289] on input "Resultaten bekijken" at bounding box center [784, 290] width 617 height 31
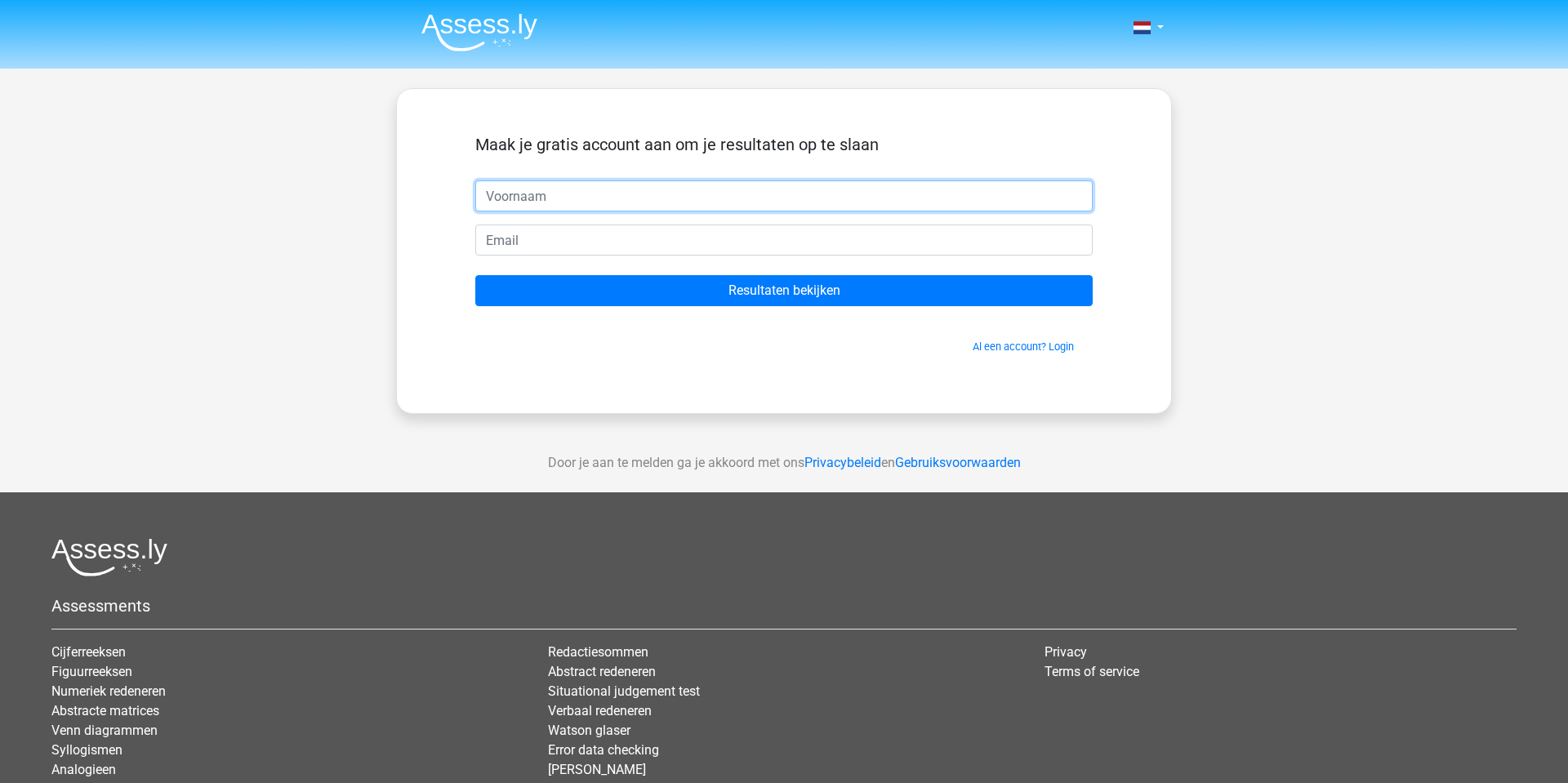
click at [530, 194] on input "text" at bounding box center [784, 195] width 617 height 31
click at [550, 236] on input "email" at bounding box center [784, 240] width 617 height 31
click at [526, 204] on input "text" at bounding box center [784, 195] width 617 height 31
type input "Anke"
click at [532, 247] on input "email" at bounding box center [784, 240] width 617 height 31
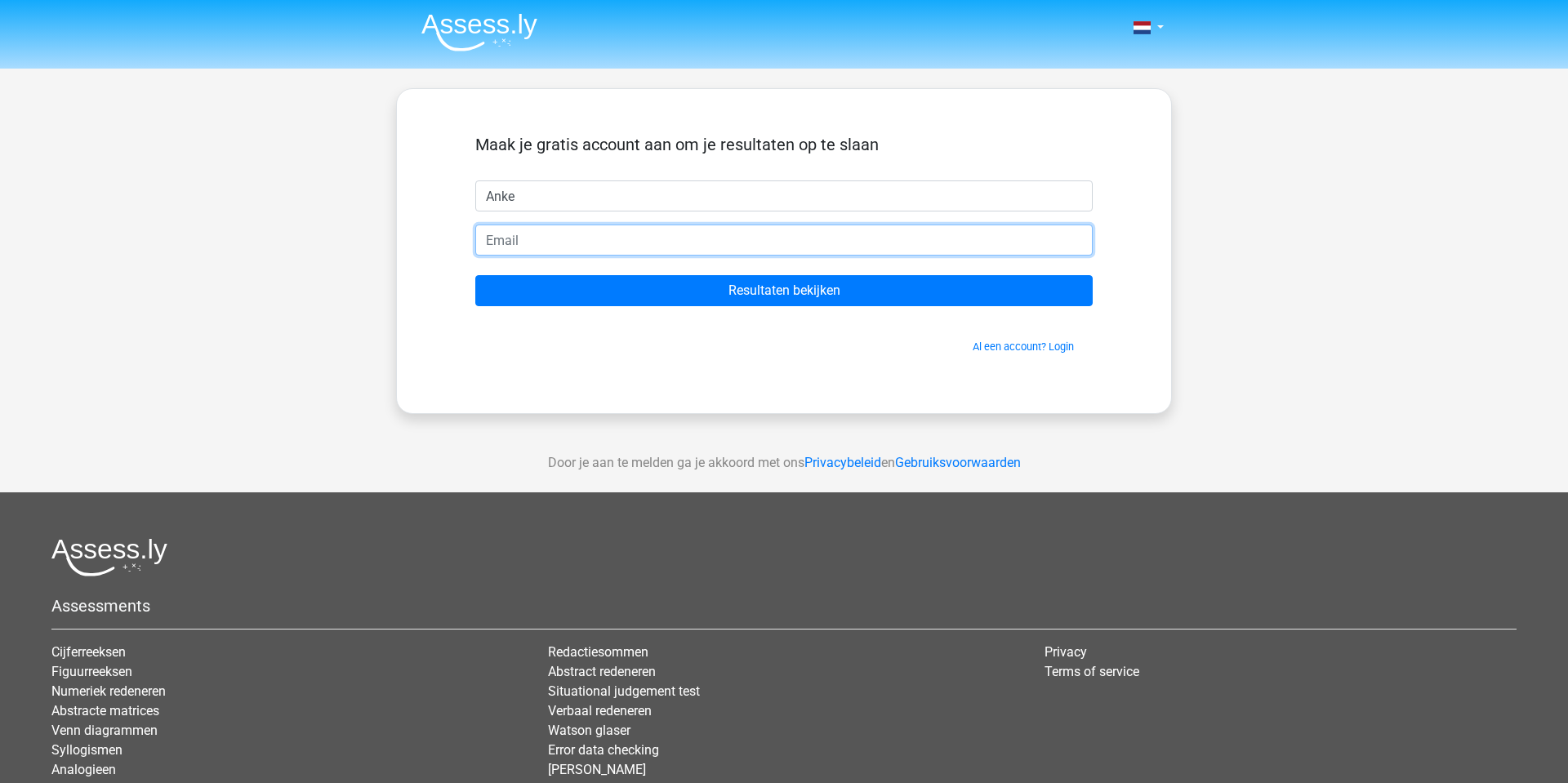
type input "[EMAIL_ADDRESS][DOMAIN_NAME]"
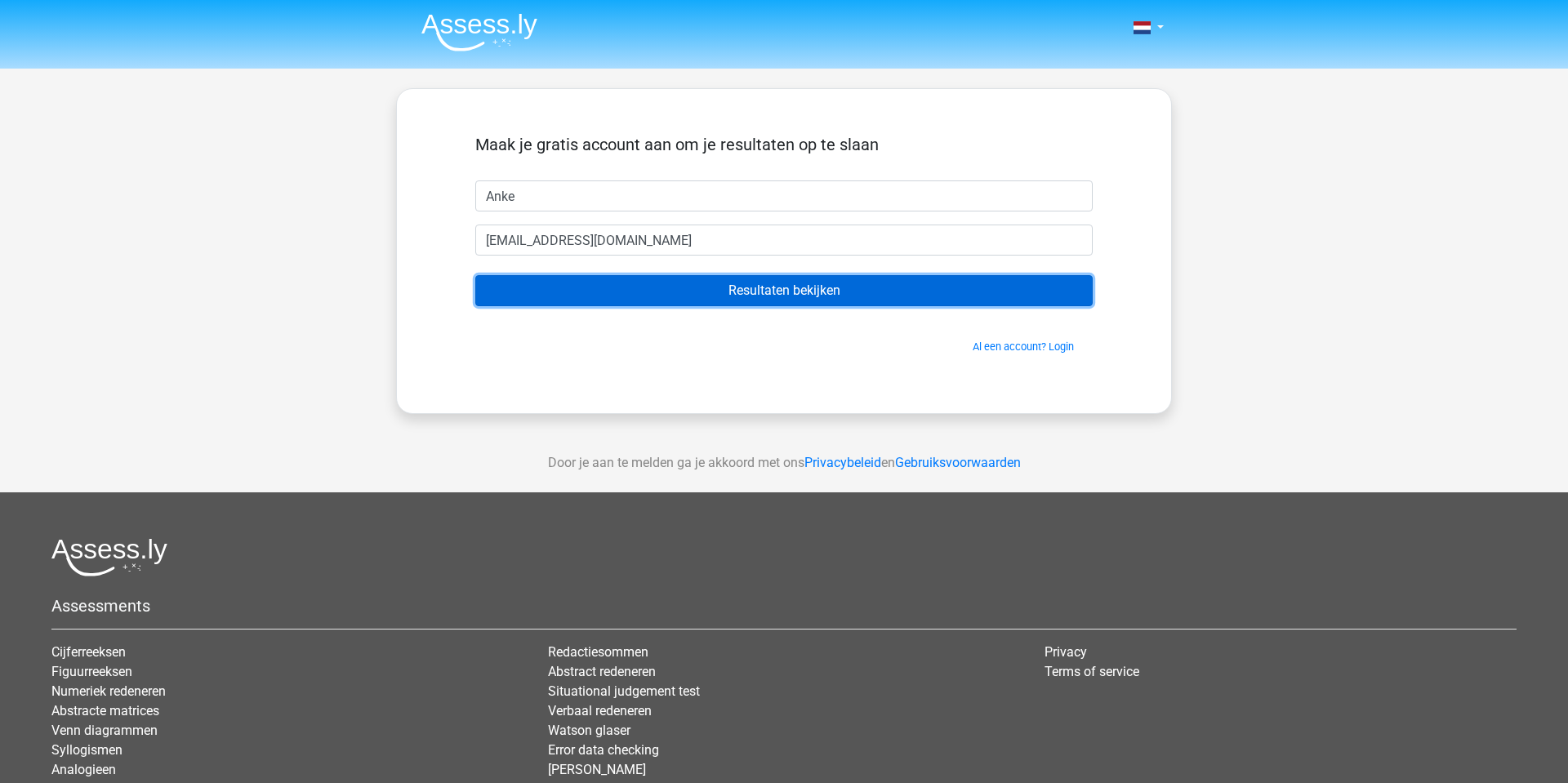
click at [756, 297] on input "Resultaten bekijken" at bounding box center [784, 290] width 617 height 31
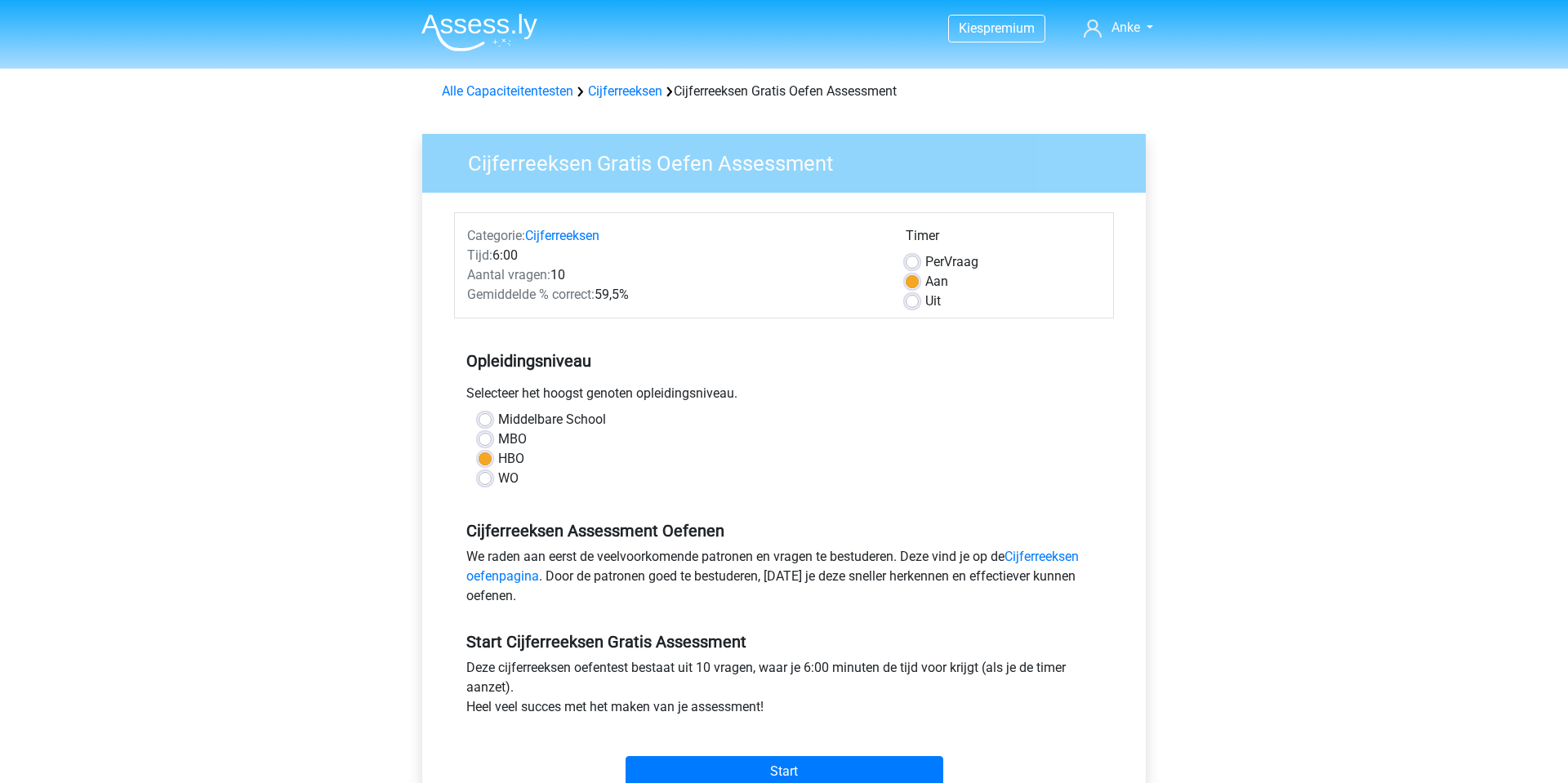
scroll to position [100, 0]
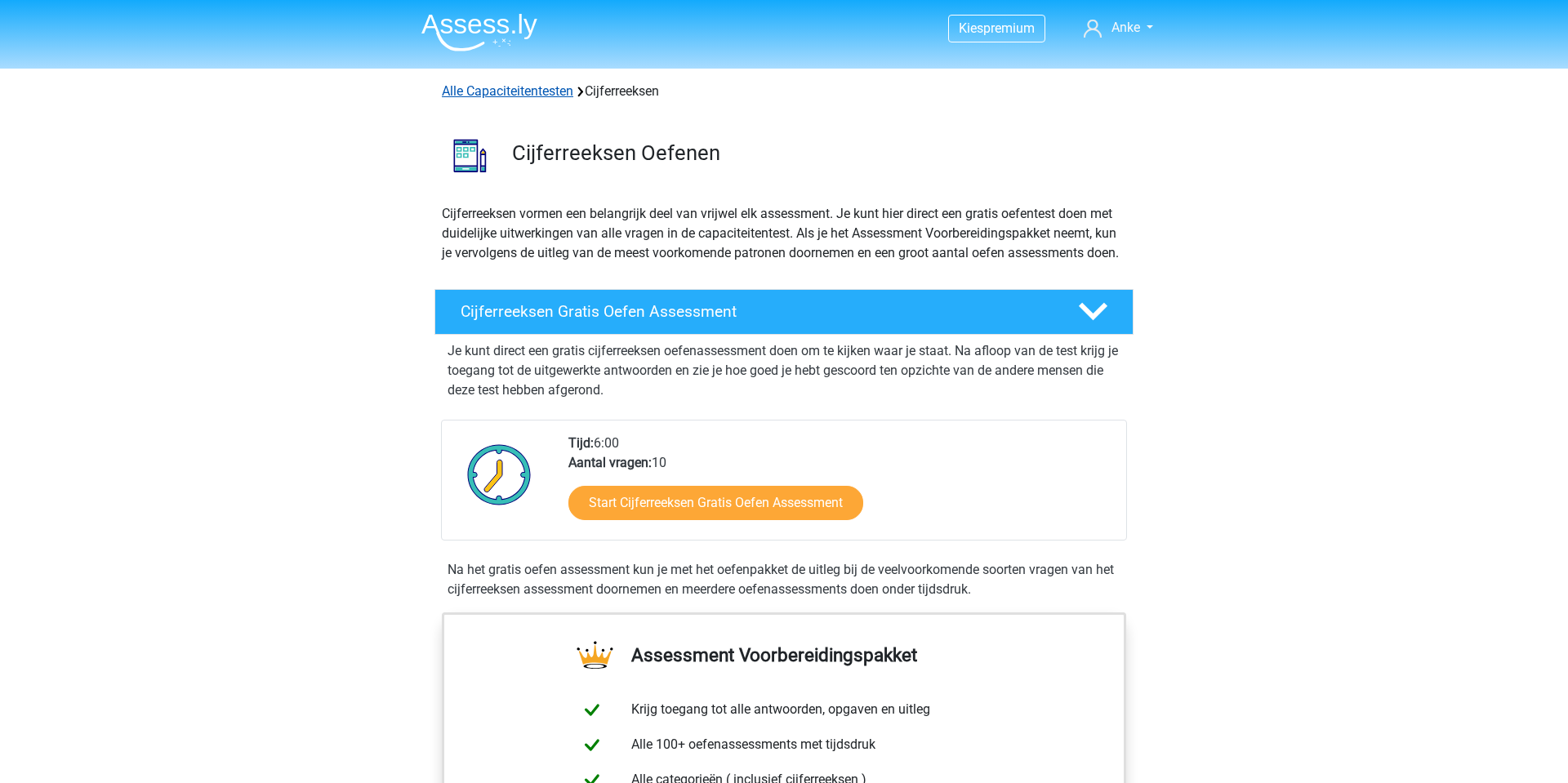
click at [538, 94] on link "Alle Capaciteitentesten" at bounding box center [507, 91] width 132 height 16
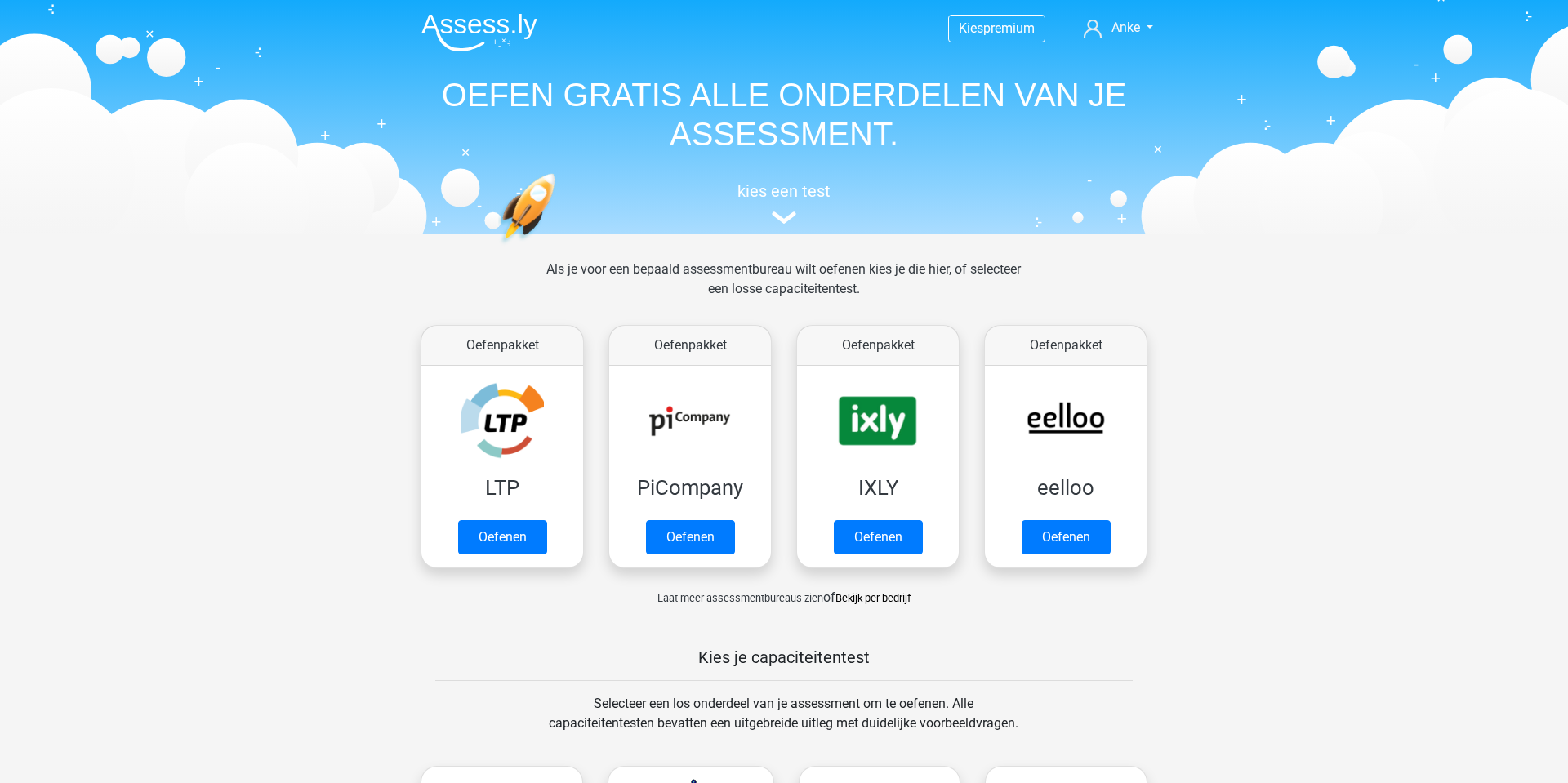
scroll to position [695, 0]
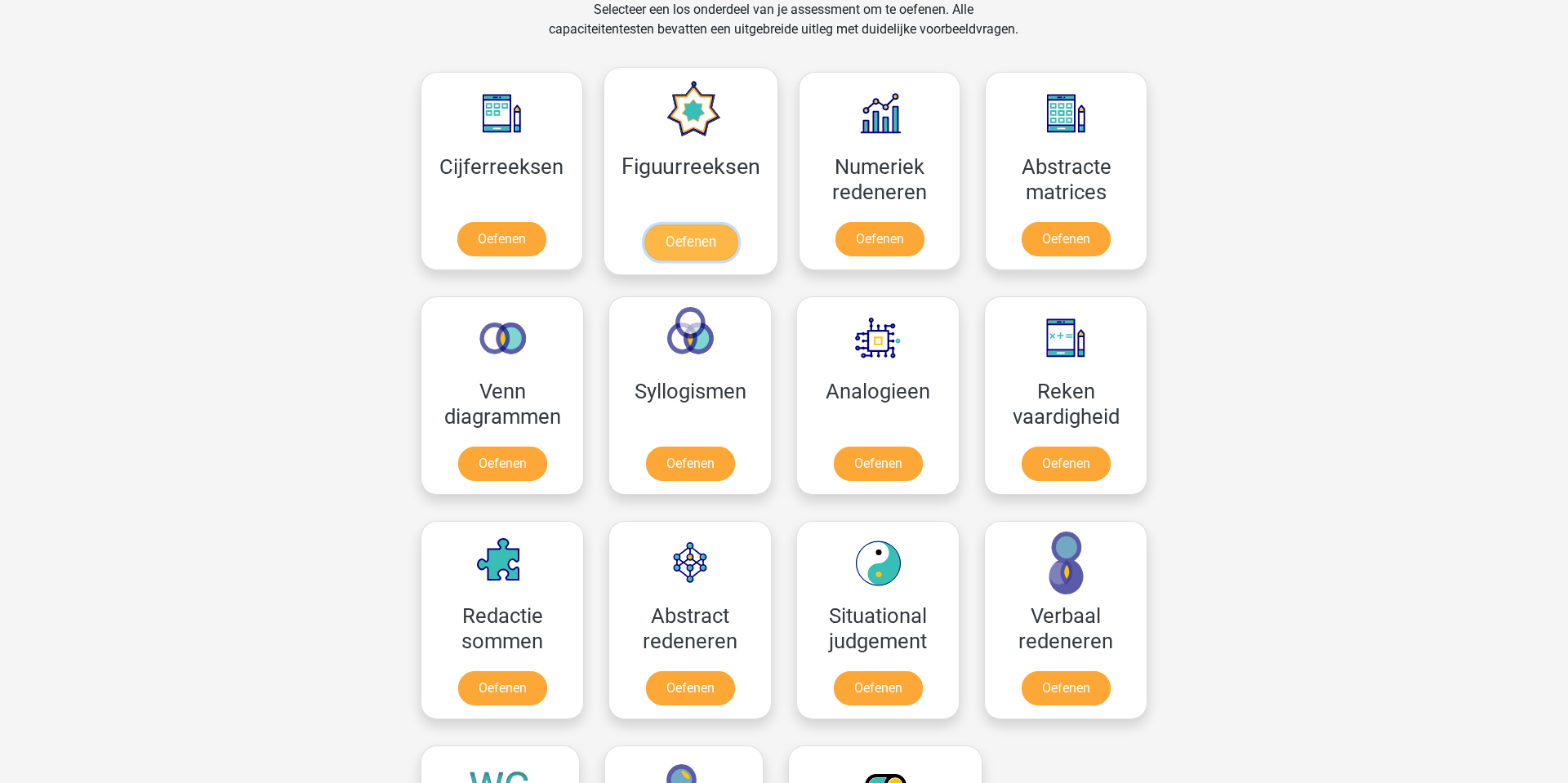
click at [728, 225] on link "Oefenen" at bounding box center [690, 243] width 93 height 36
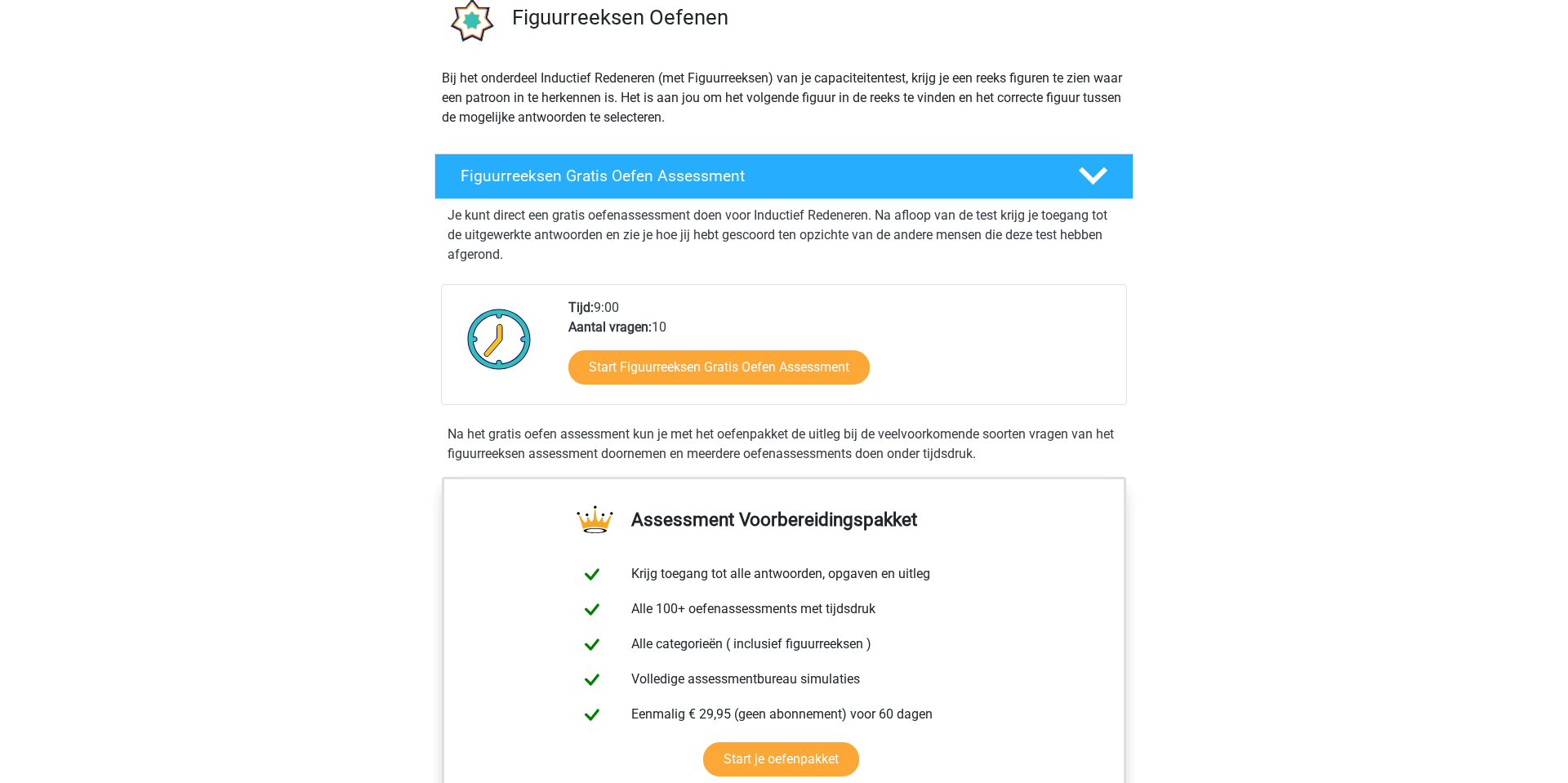
scroll to position [162, 0]
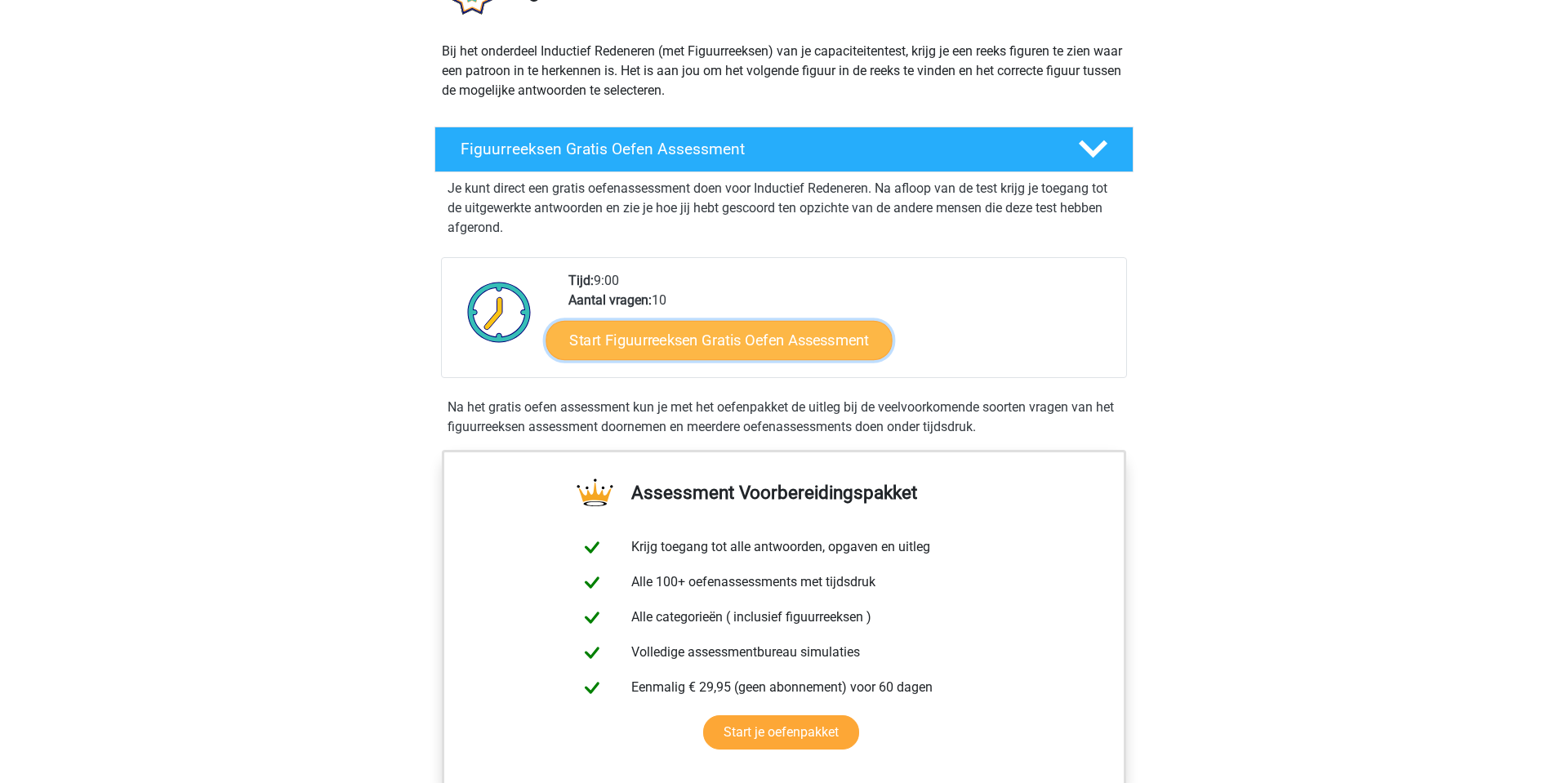
click at [739, 342] on link "Start Figuurreeksen Gratis Oefen Assessment" at bounding box center [719, 341] width 346 height 40
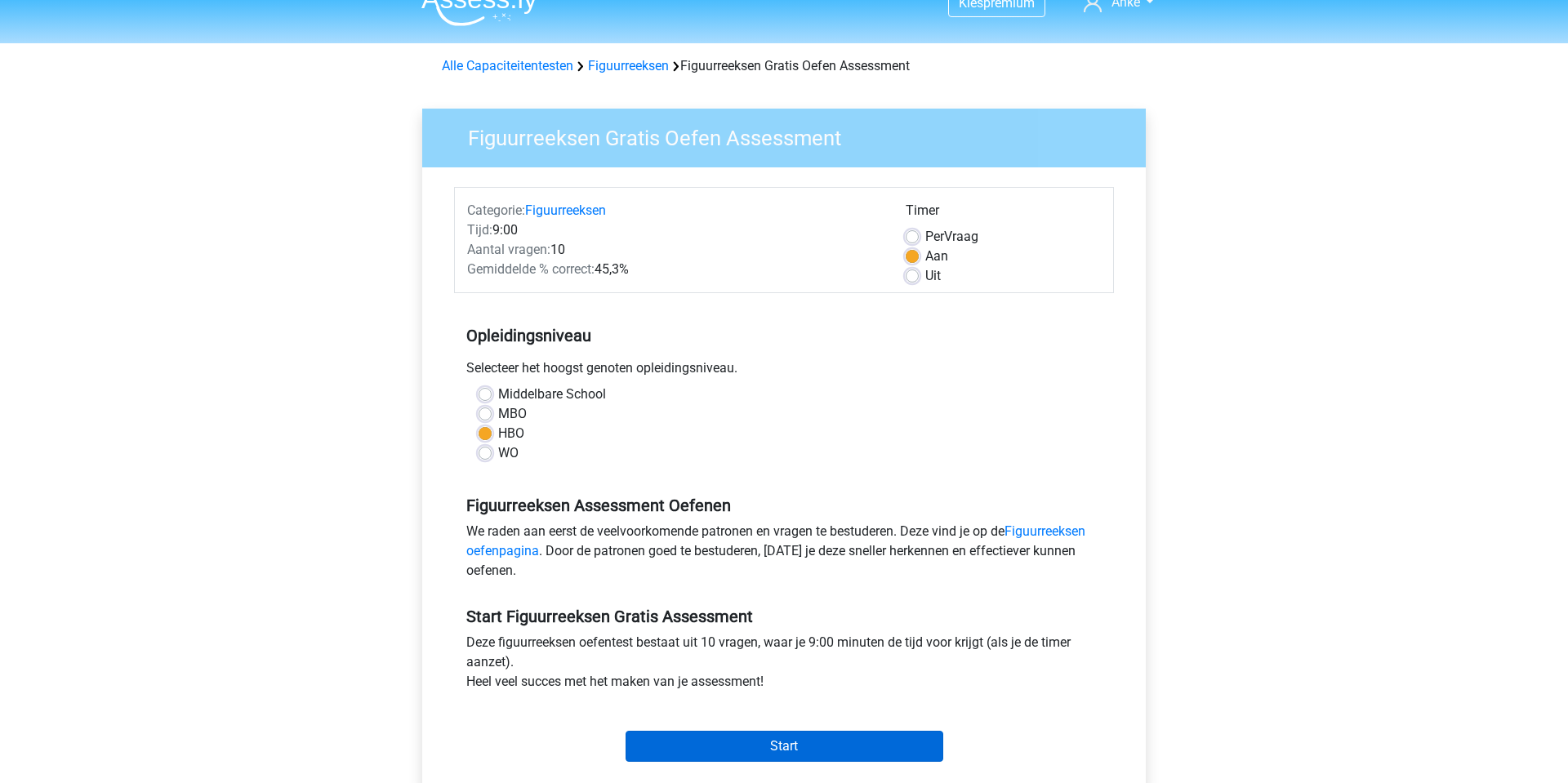
scroll to position [26, 0]
click at [788, 743] on input "Start" at bounding box center [784, 745] width 318 height 31
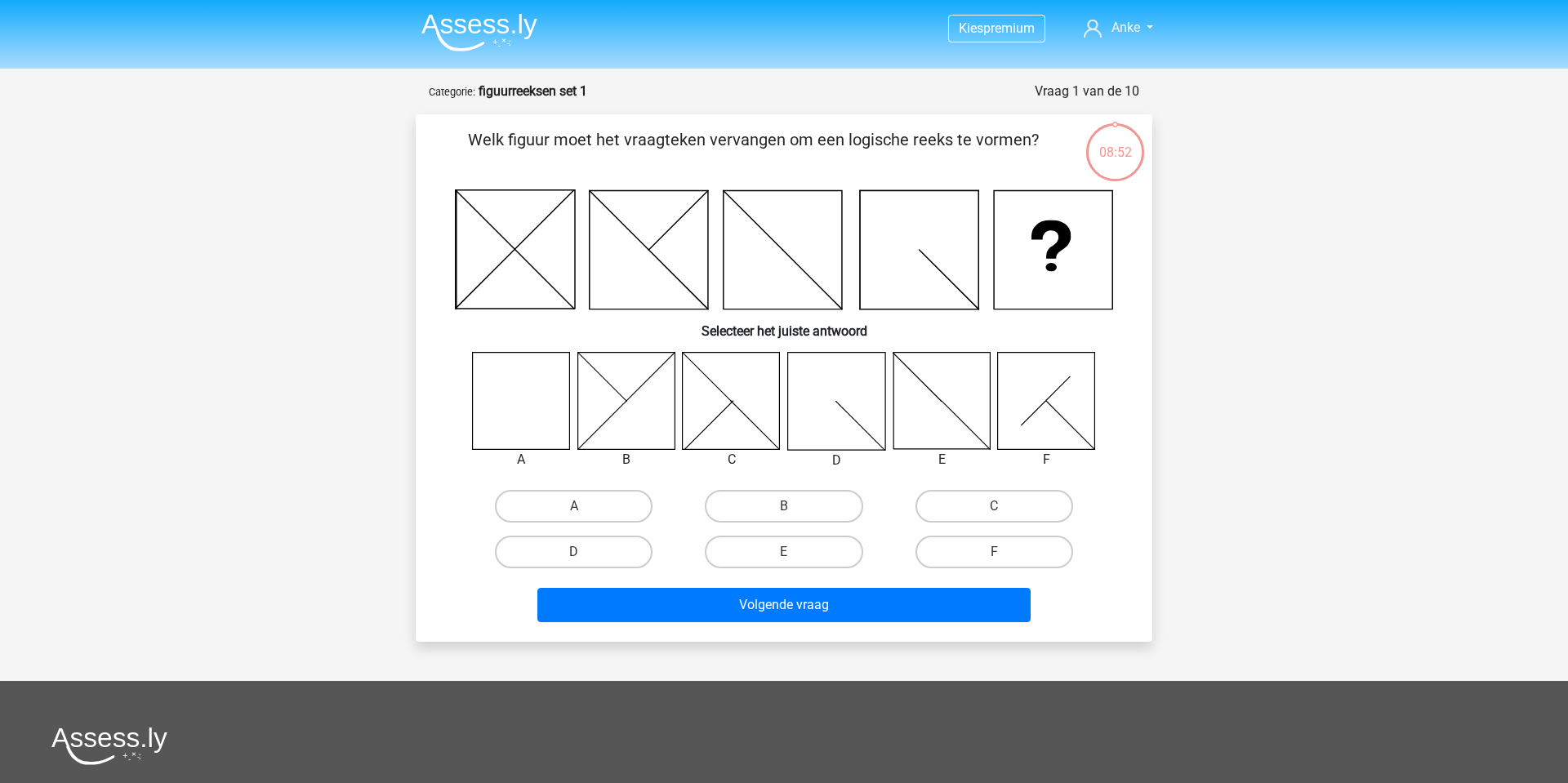
click at [510, 397] on icon at bounding box center [521, 401] width 97 height 97
click at [550, 498] on label "A" at bounding box center [573, 506] width 157 height 33
click at [574, 507] on input "A" at bounding box center [579, 512] width 11 height 11
radio input "true"
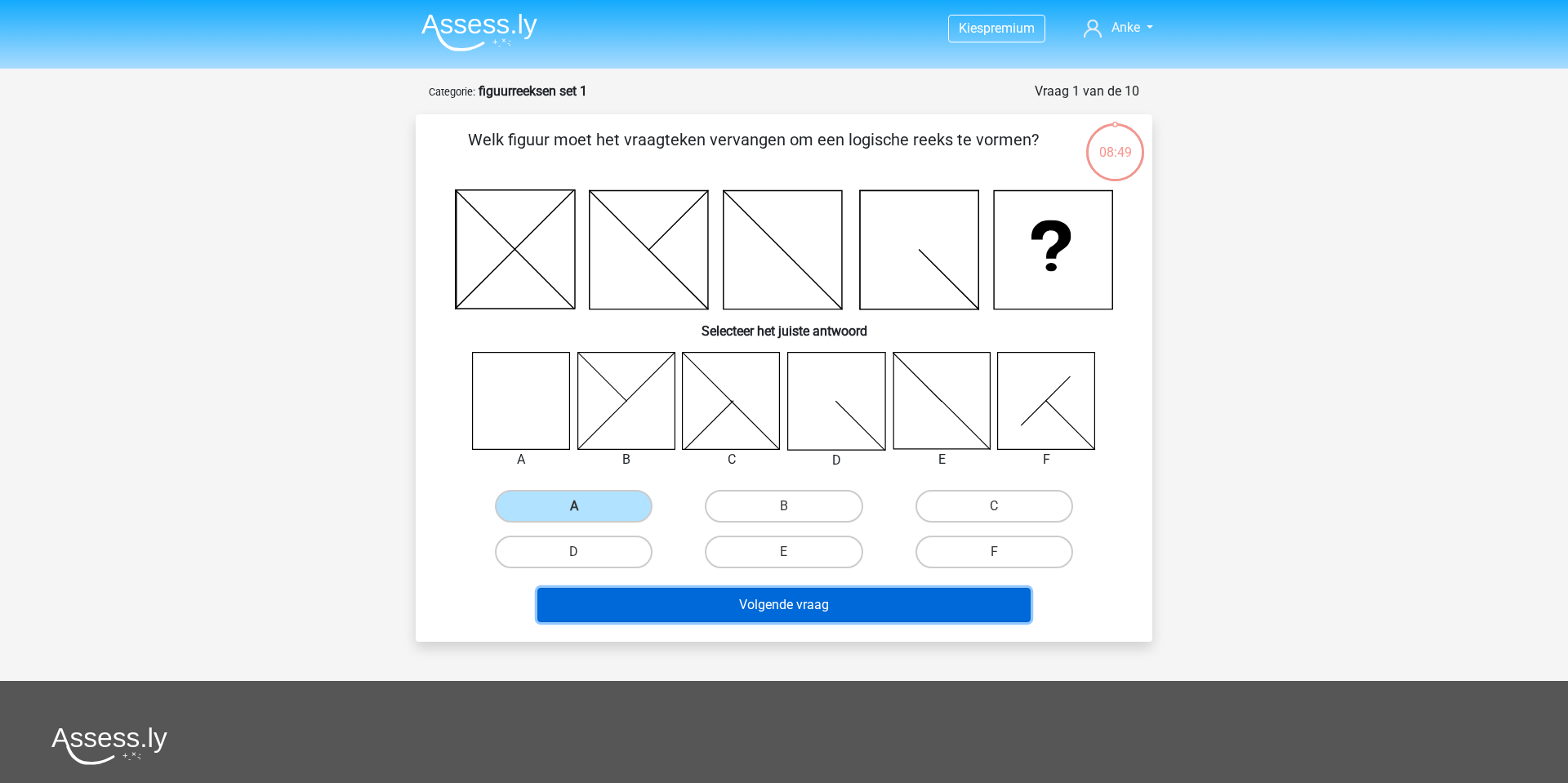
click at [782, 617] on button "Volgende vraag" at bounding box center [784, 605] width 494 height 35
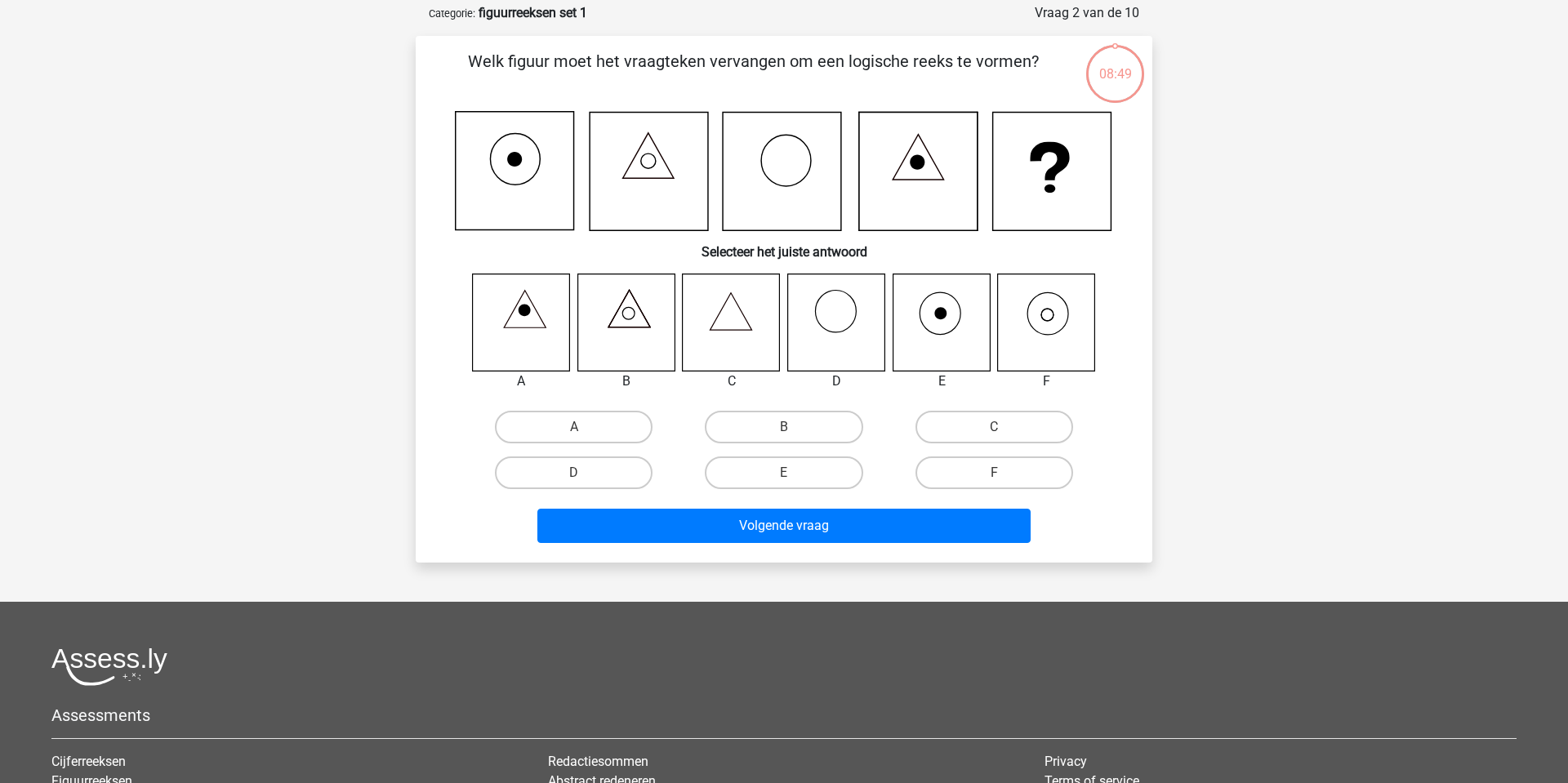
scroll to position [82, 0]
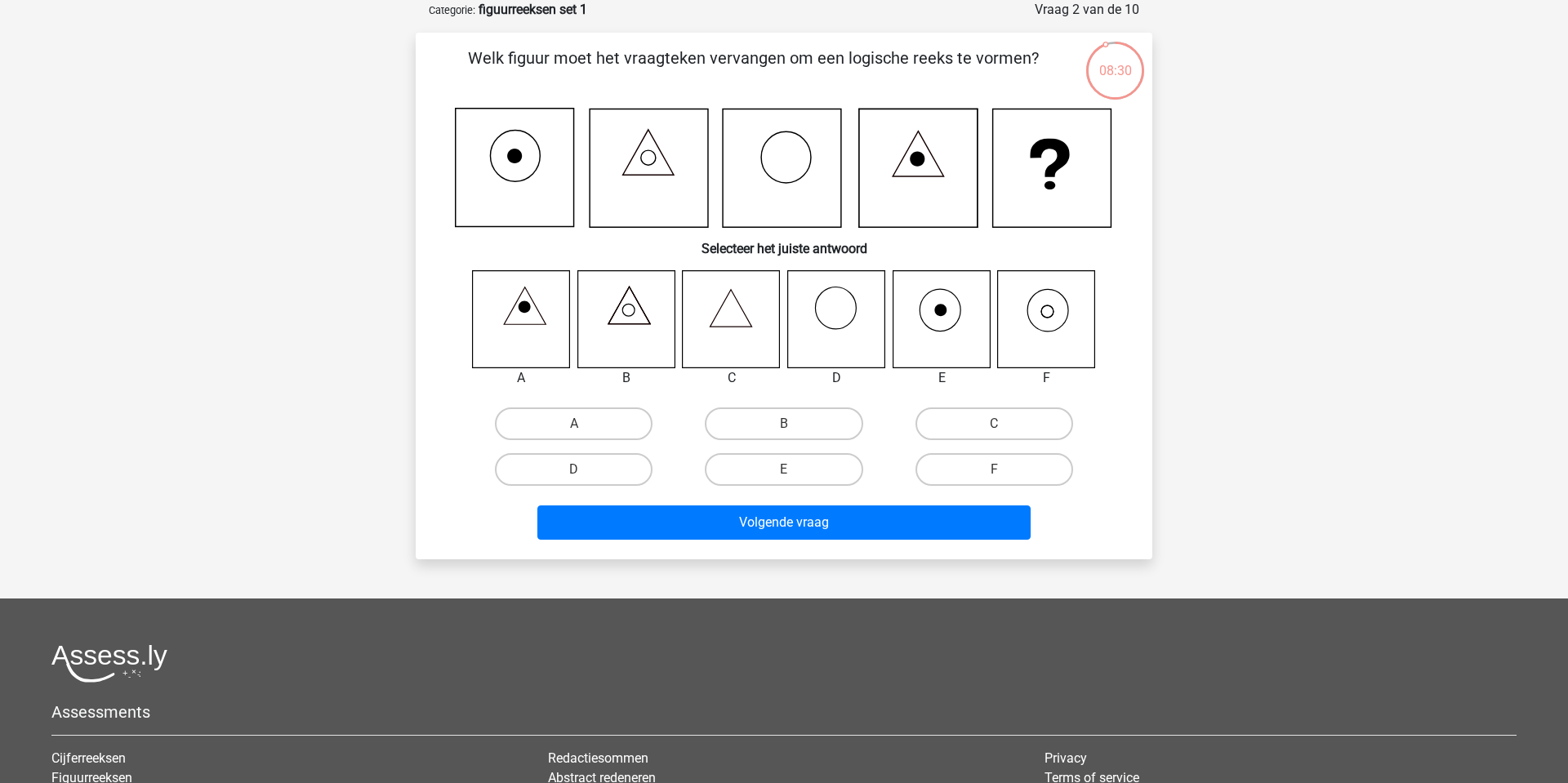
click at [1042, 313] on icon at bounding box center [1047, 319] width 97 height 97
click at [990, 471] on label "F" at bounding box center [993, 469] width 157 height 33
click at [993, 471] on input "F" at bounding box center [998, 475] width 11 height 11
radio input "true"
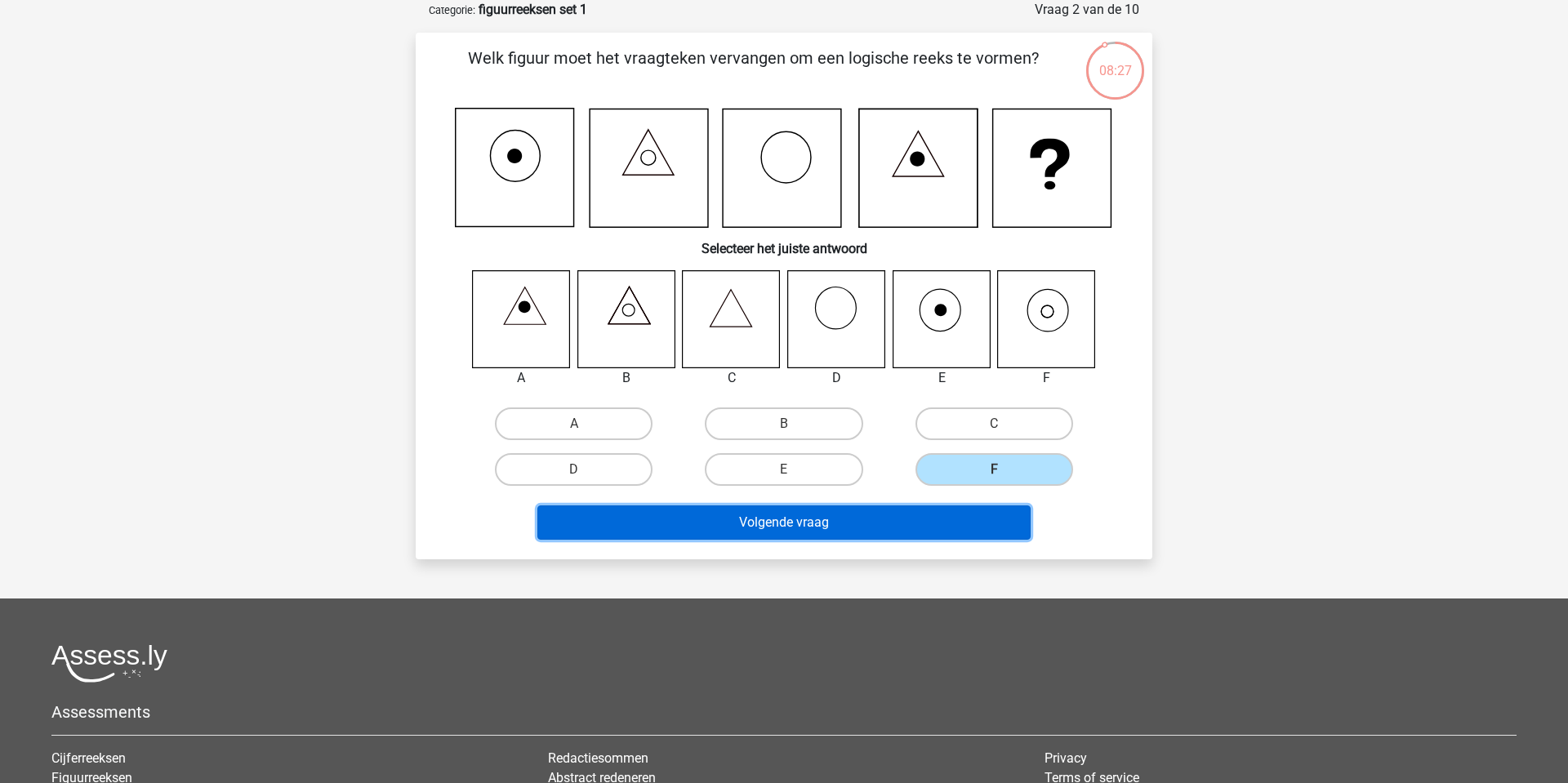
click at [868, 524] on button "Volgende vraag" at bounding box center [784, 523] width 494 height 35
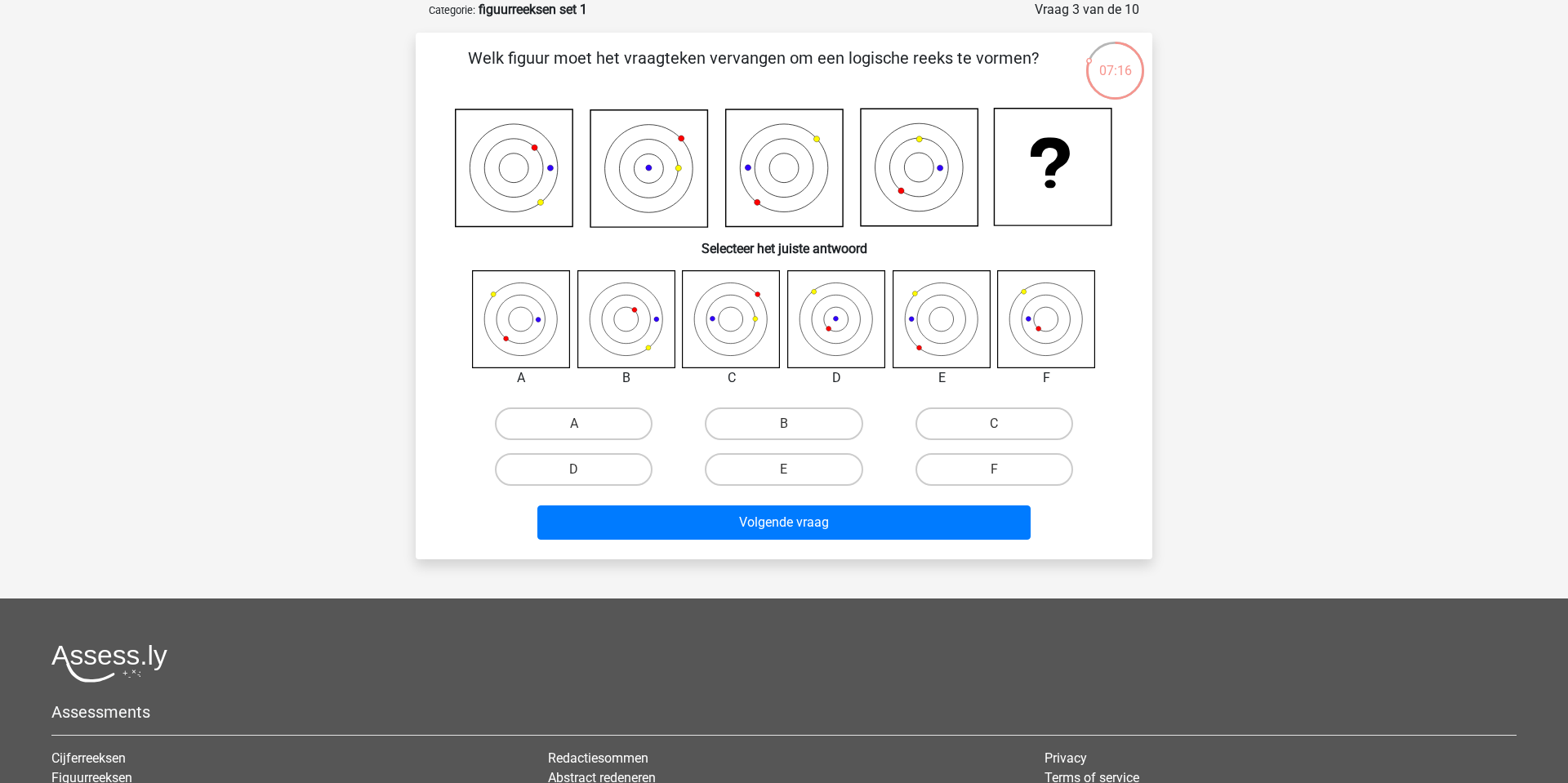
click at [836, 328] on icon at bounding box center [836, 319] width 97 height 97
click at [563, 482] on label "D" at bounding box center [573, 469] width 157 height 33
click at [574, 480] on input "D" at bounding box center [579, 475] width 11 height 11
radio input "true"
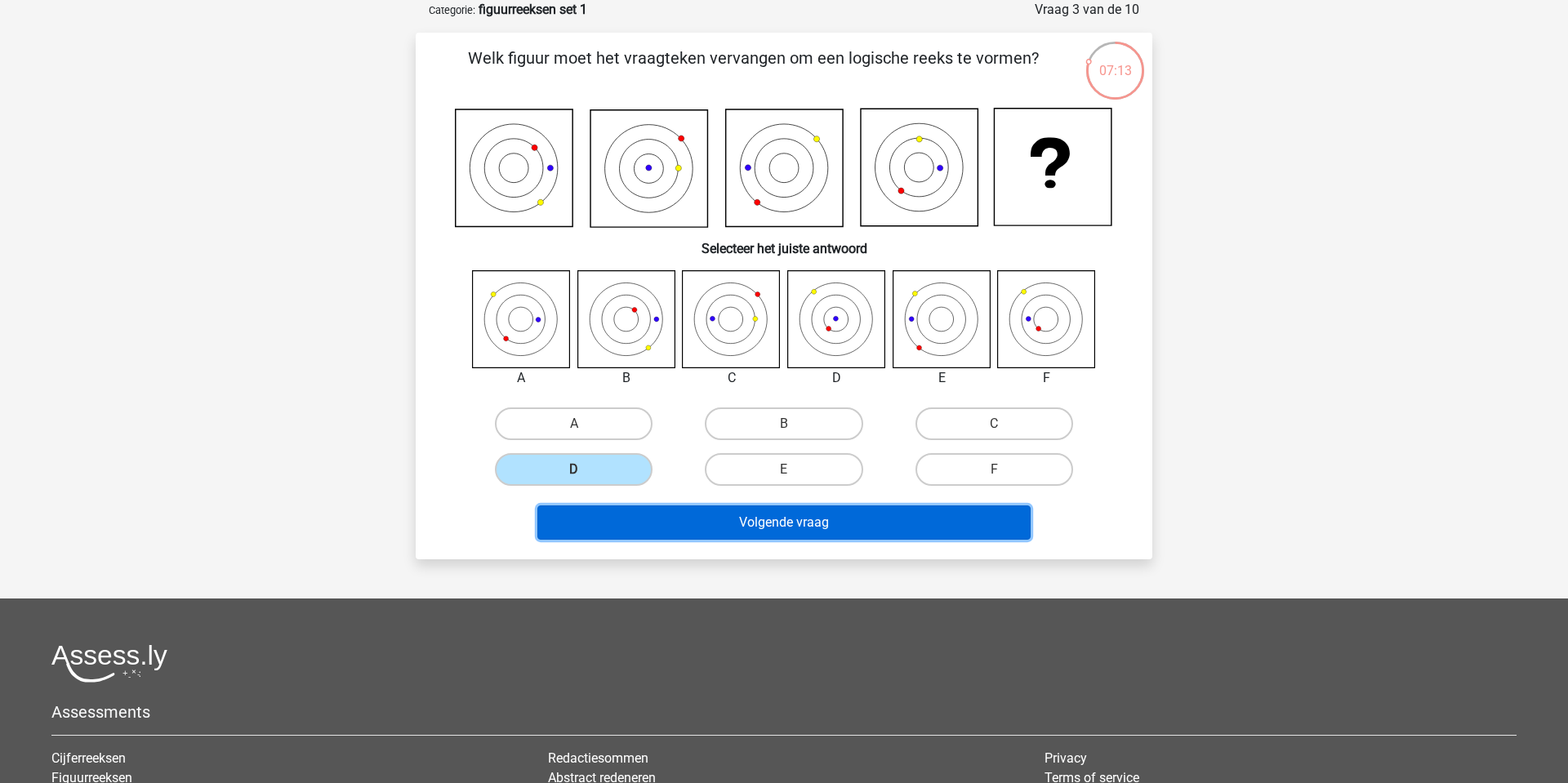
click at [797, 522] on button "Volgende vraag" at bounding box center [784, 523] width 494 height 35
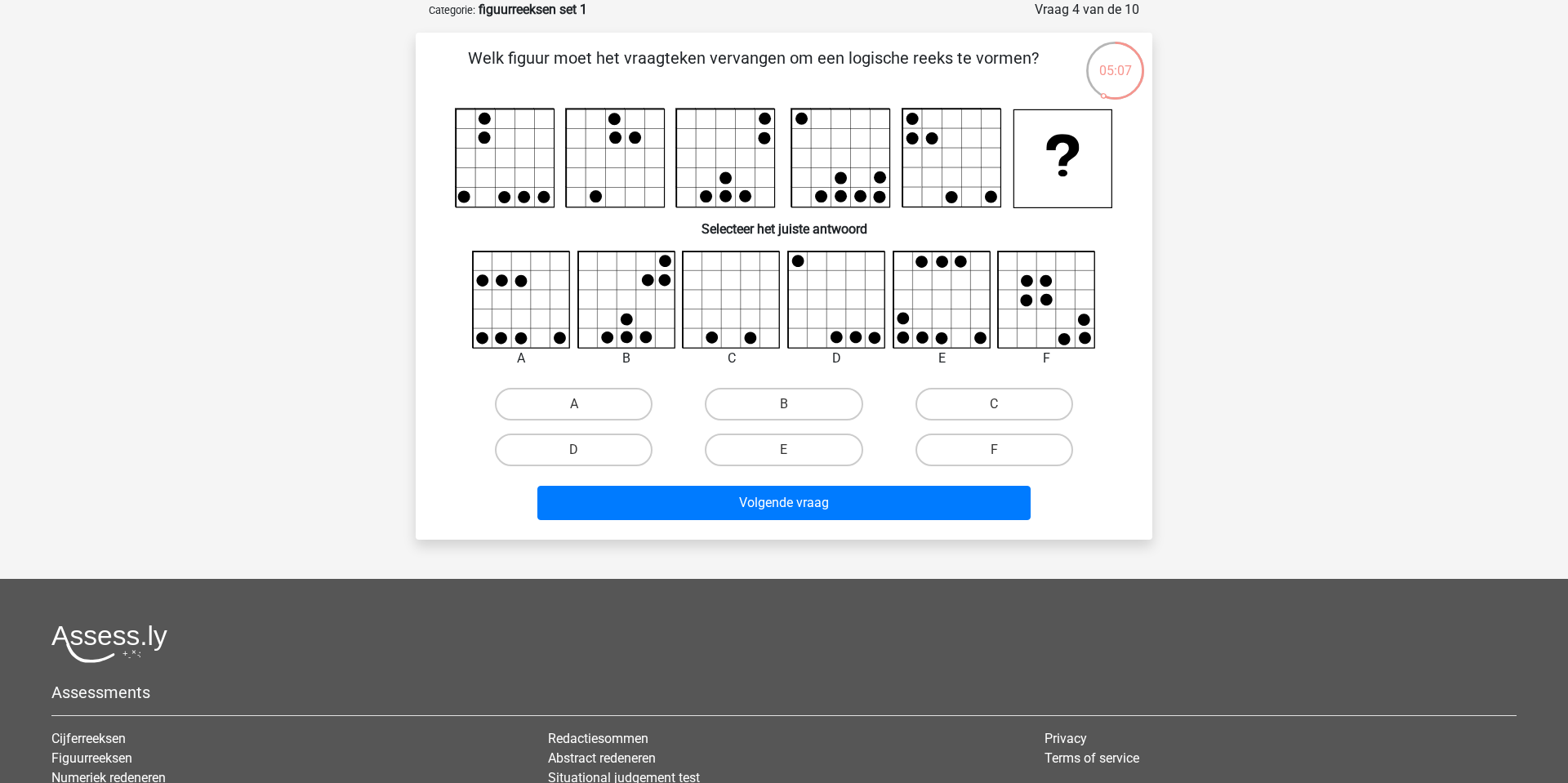
click at [820, 269] on icon at bounding box center [836, 300] width 97 height 97
click at [625, 456] on label "D" at bounding box center [573, 449] width 157 height 33
click at [585, 456] on input "D" at bounding box center [579, 455] width 11 height 11
radio input "true"
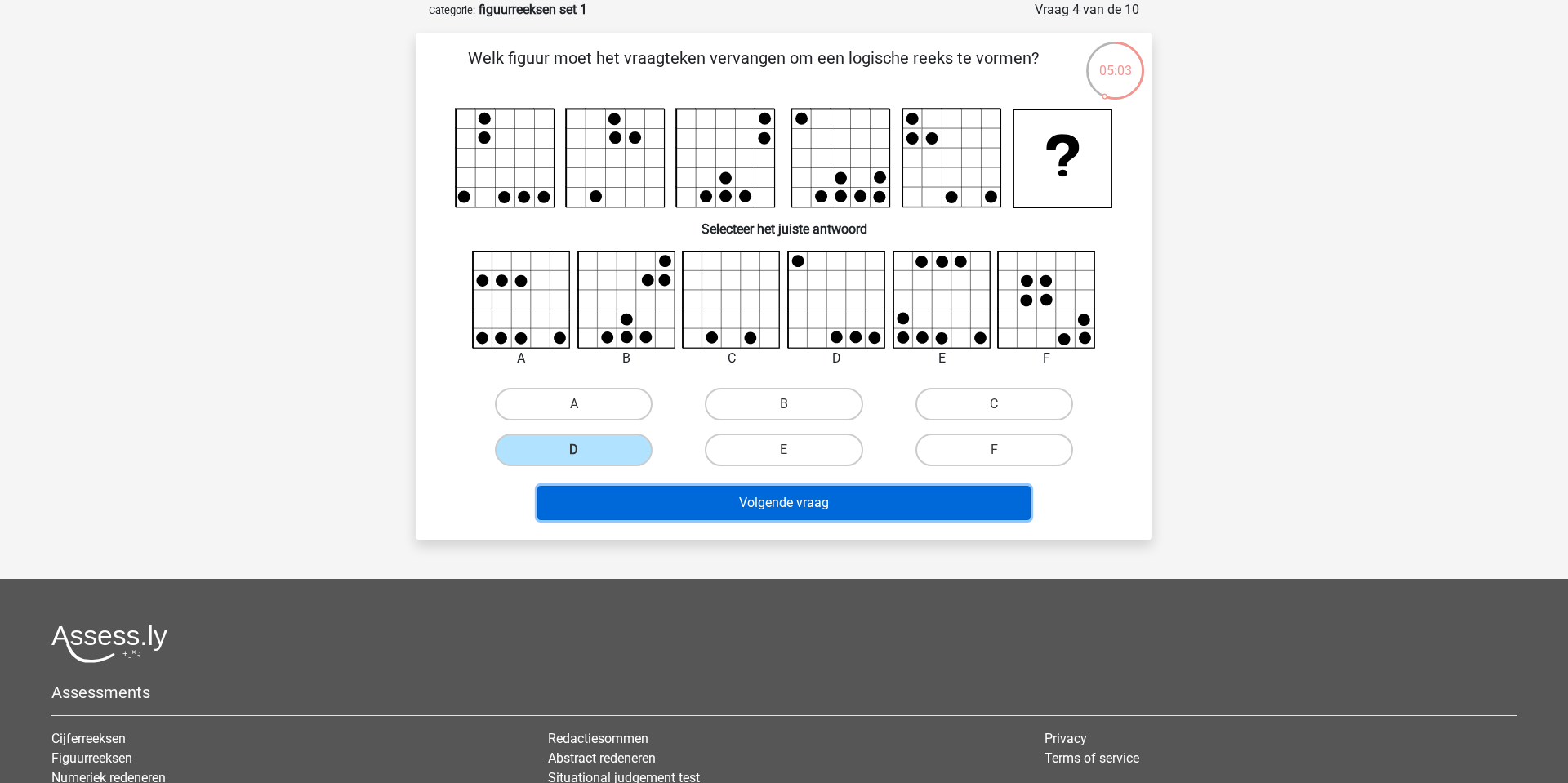
drag, startPoint x: 778, startPoint y: 508, endPoint x: 777, endPoint y: 498, distance: 10.0
click at [779, 507] on button "Volgende vraag" at bounding box center [784, 503] width 494 height 35
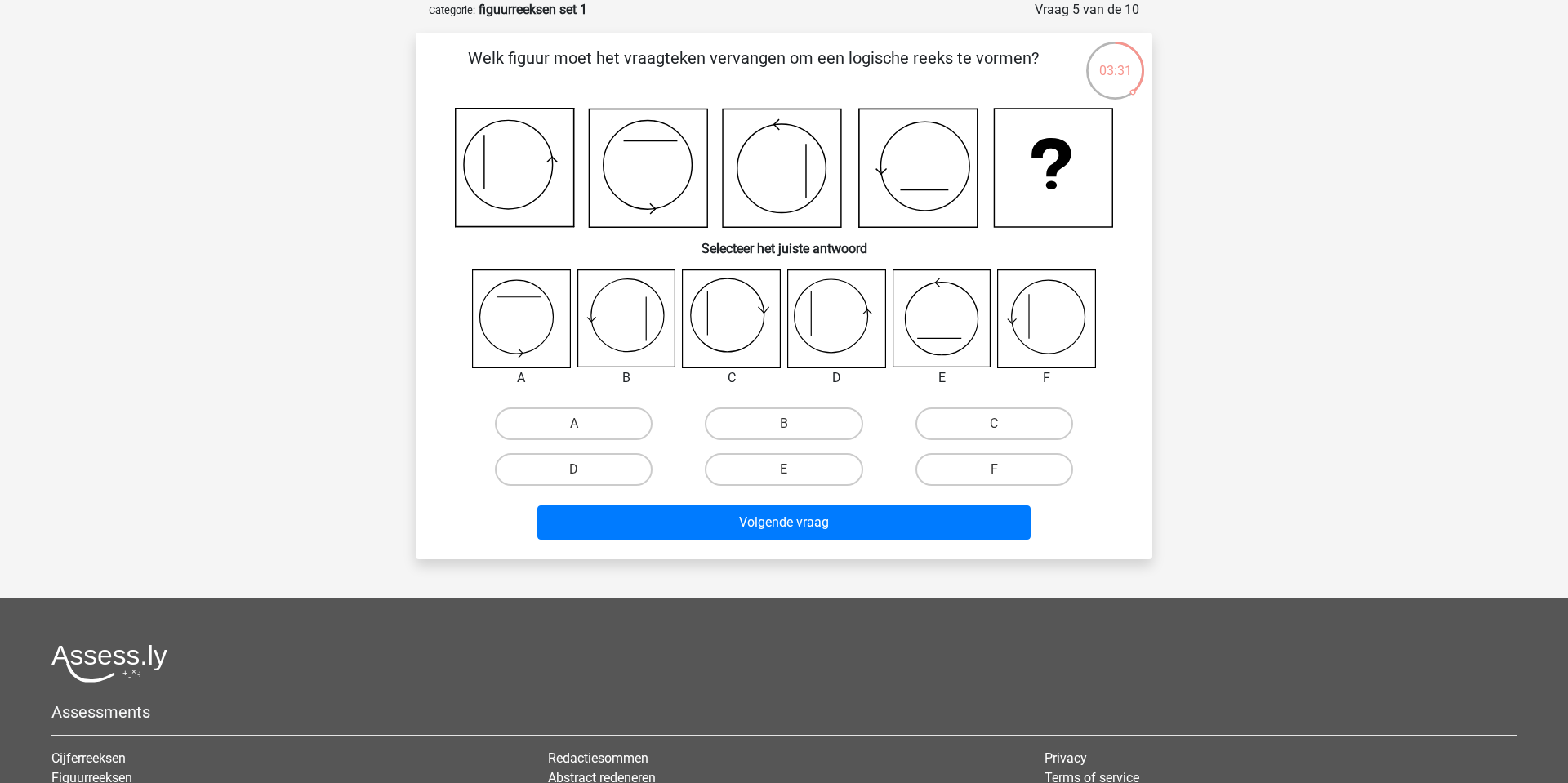
click at [1045, 302] on icon at bounding box center [1047, 319] width 97 height 97
click at [981, 478] on label "F" at bounding box center [993, 469] width 157 height 33
click at [993, 478] on input "F" at bounding box center [998, 475] width 11 height 11
radio input "true"
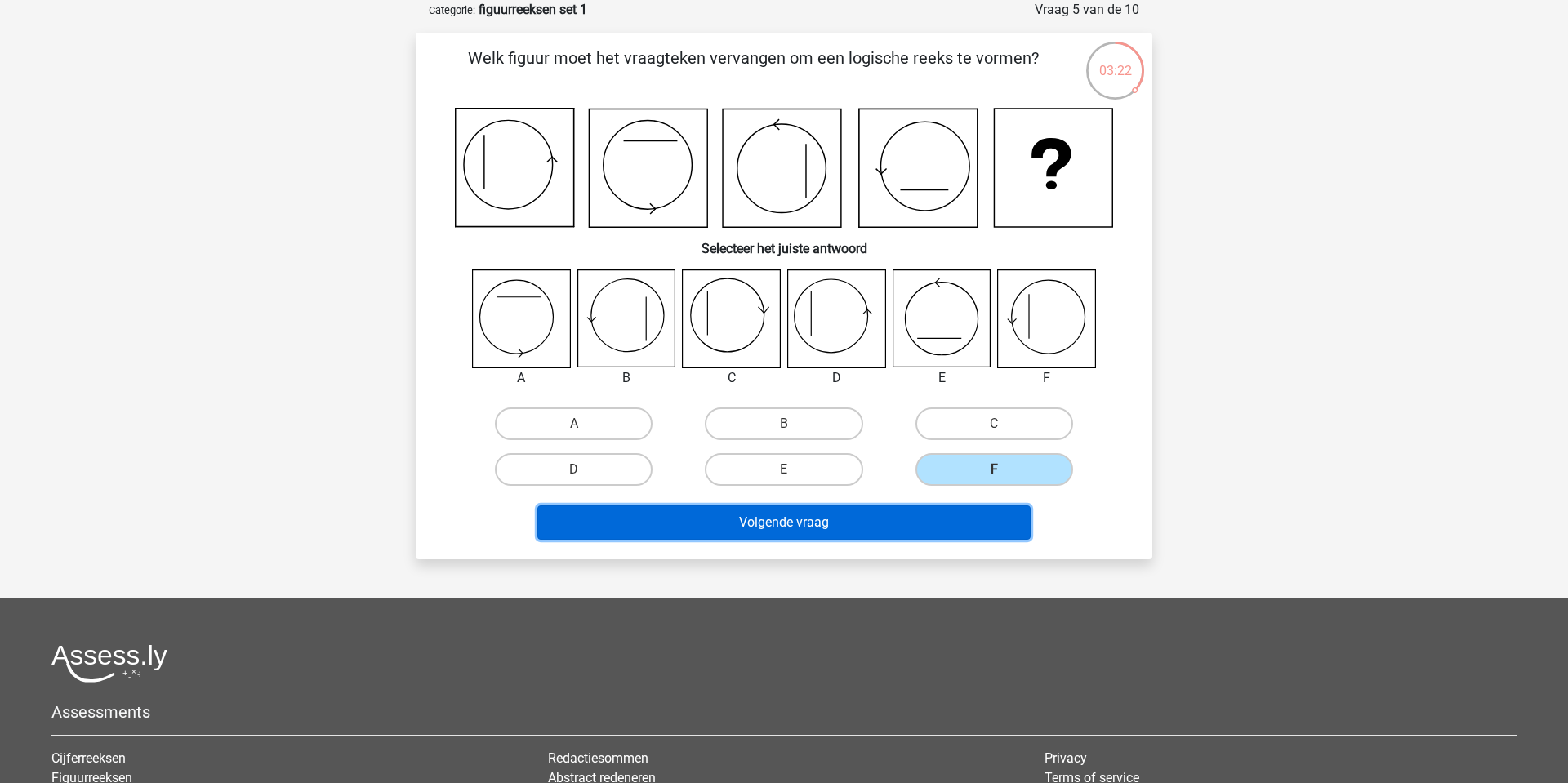
click at [769, 524] on button "Volgende vraag" at bounding box center [784, 523] width 494 height 35
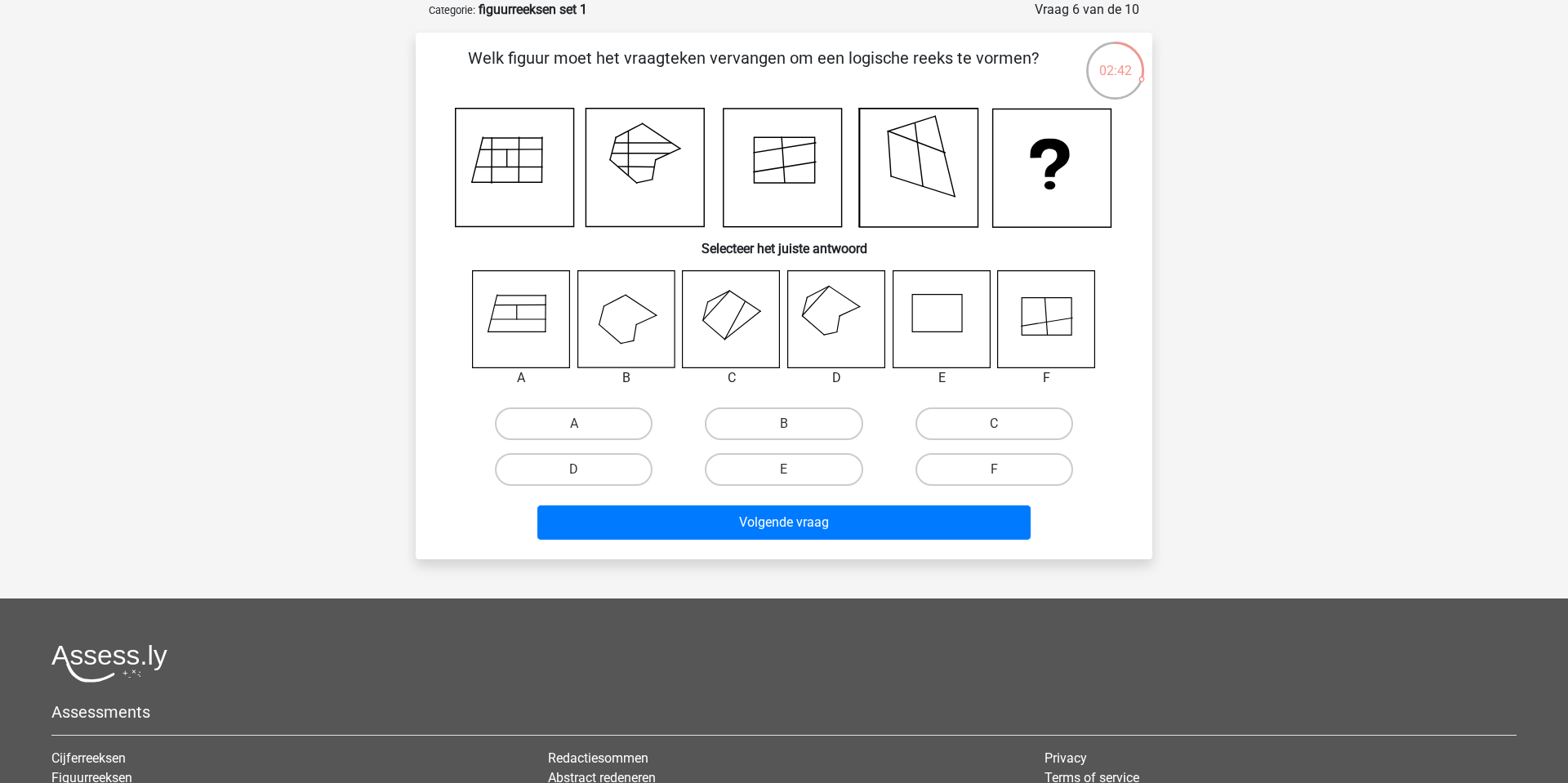
click at [846, 324] on icon at bounding box center [836, 319] width 97 height 97
drag, startPoint x: 600, startPoint y: 476, endPoint x: 614, endPoint y: 484, distance: 16.1
click at [601, 477] on label "D" at bounding box center [573, 469] width 157 height 33
click at [585, 477] on input "D" at bounding box center [579, 475] width 11 height 11
radio input "true"
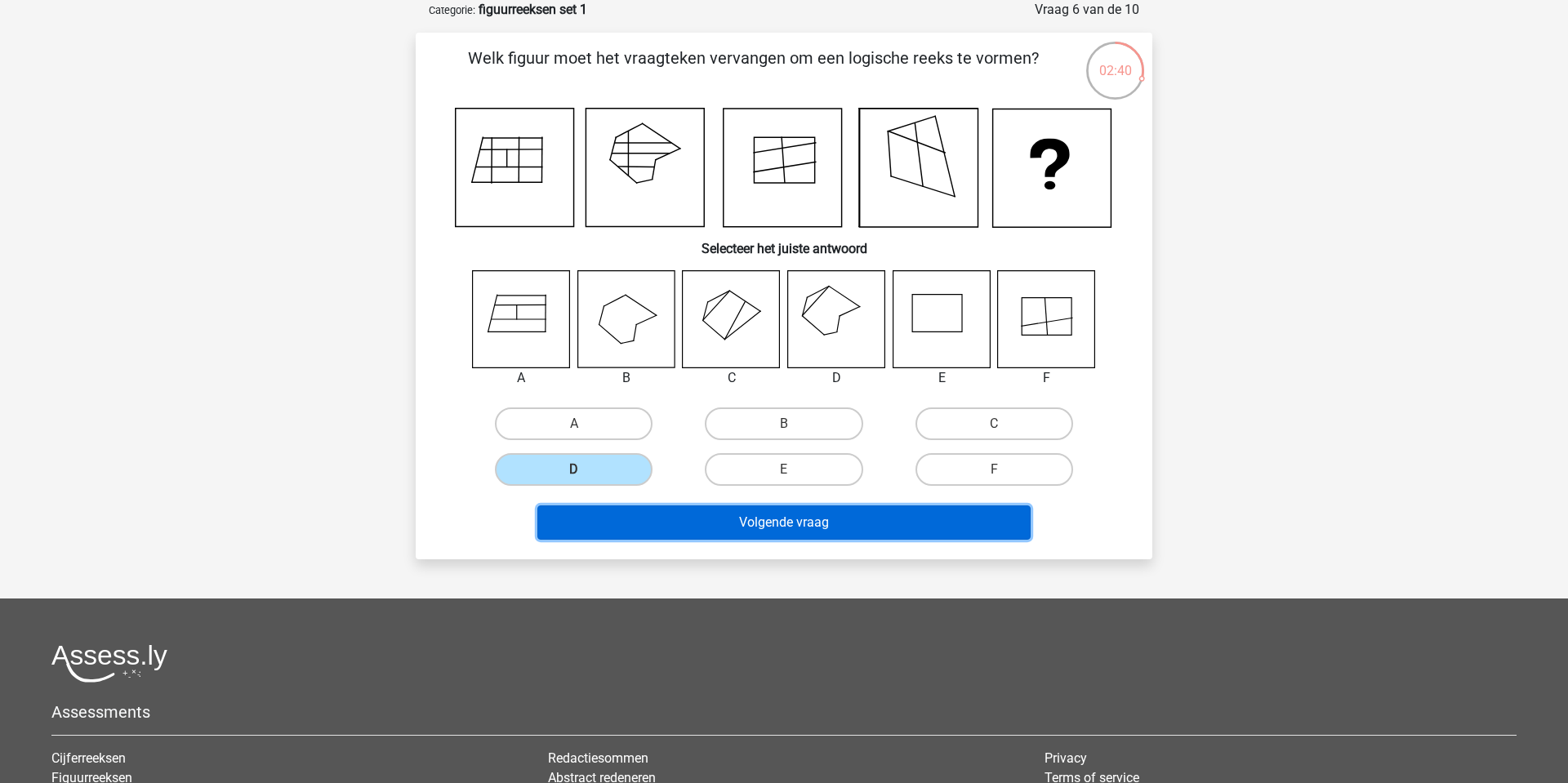
click at [750, 523] on button "Volgende vraag" at bounding box center [784, 523] width 494 height 35
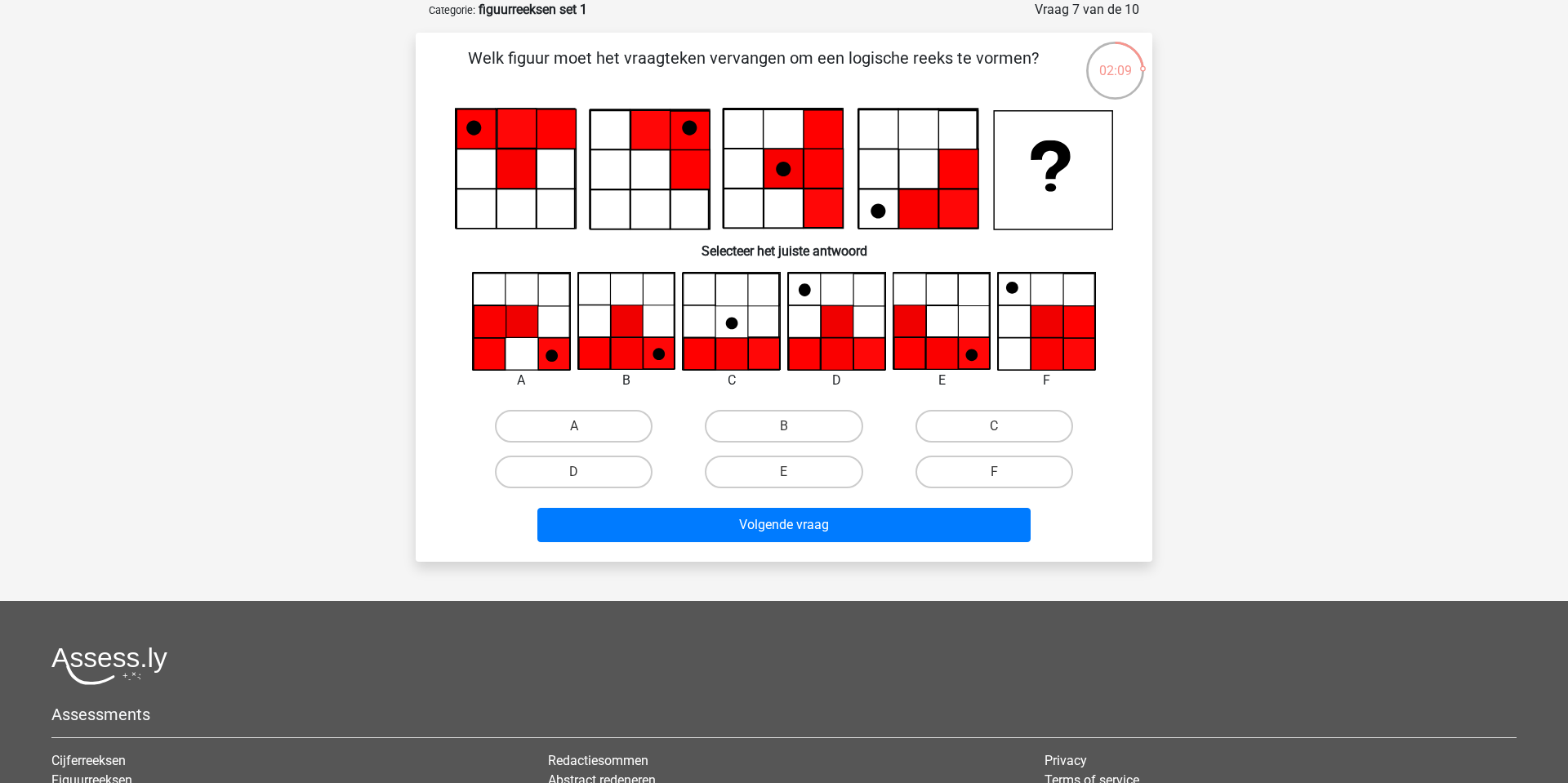
click at [841, 350] on icon at bounding box center [836, 354] width 32 height 32
click at [619, 475] on label "D" at bounding box center [573, 472] width 157 height 33
click at [585, 475] on input "D" at bounding box center [579, 477] width 11 height 11
radio input "true"
click at [1010, 424] on label "C" at bounding box center [993, 426] width 157 height 33
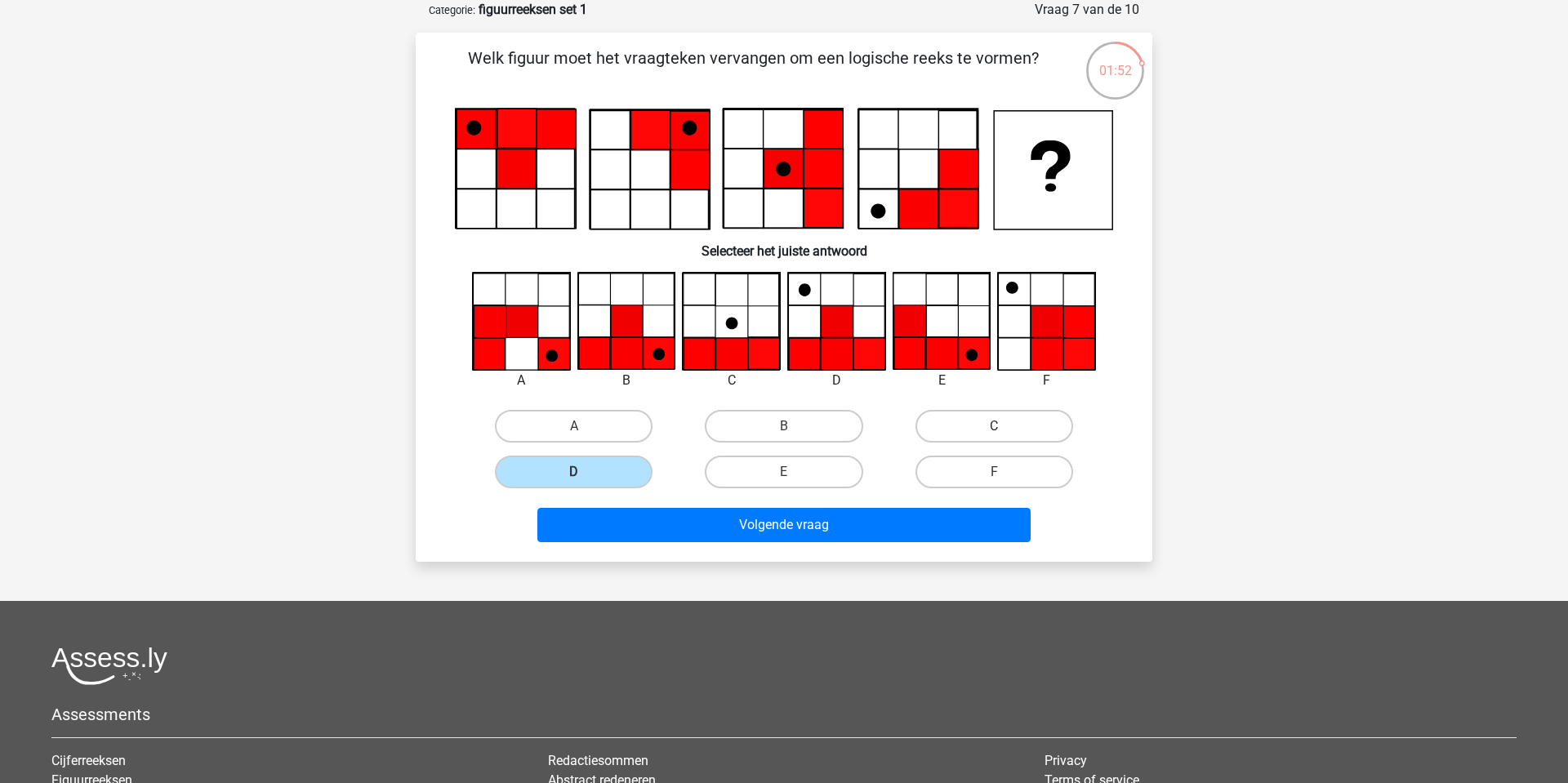
click at [1004, 427] on input "C" at bounding box center [998, 432] width 11 height 11
radio input "true"
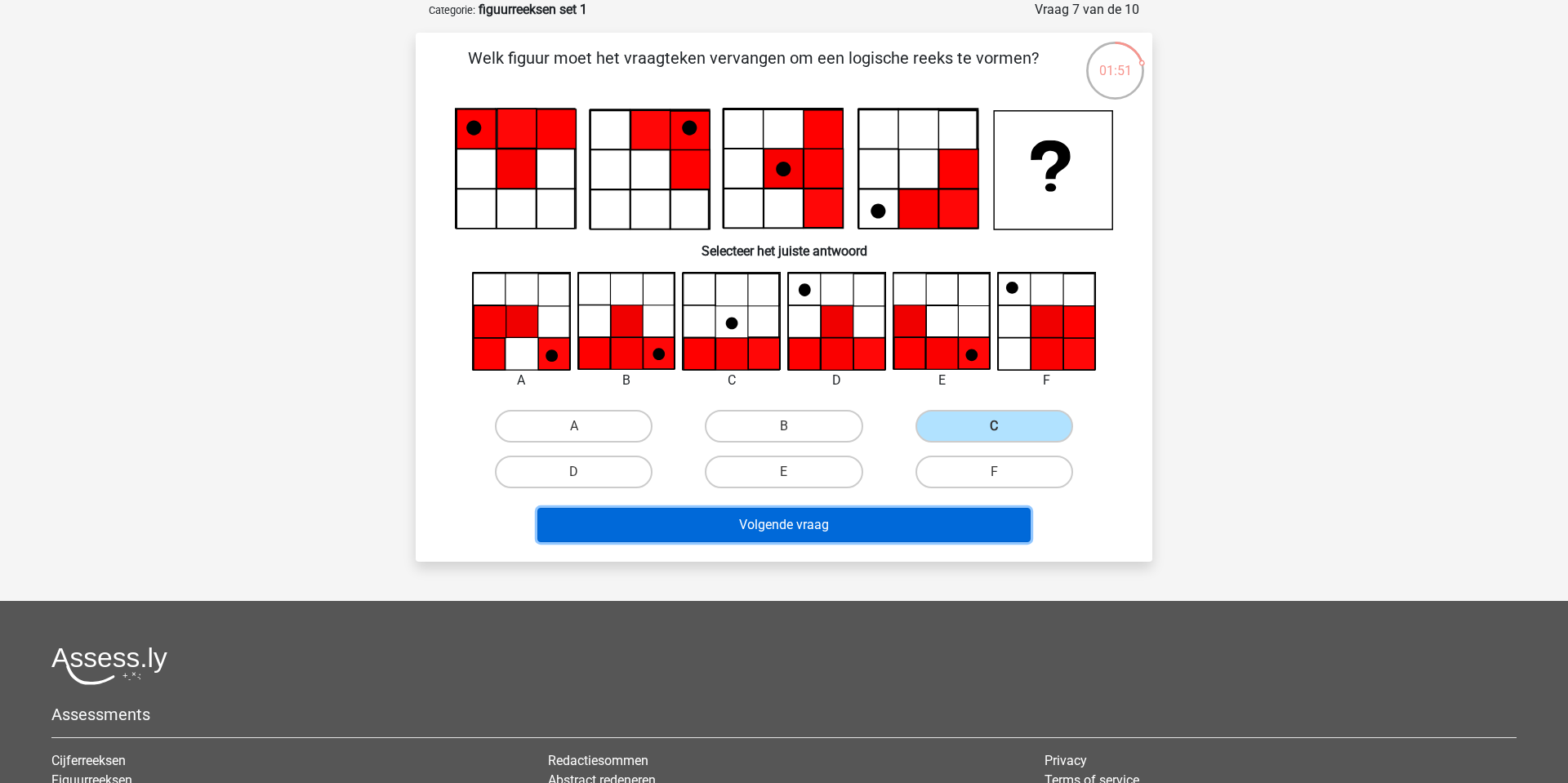
click at [804, 537] on button "Volgende vraag" at bounding box center [784, 525] width 494 height 35
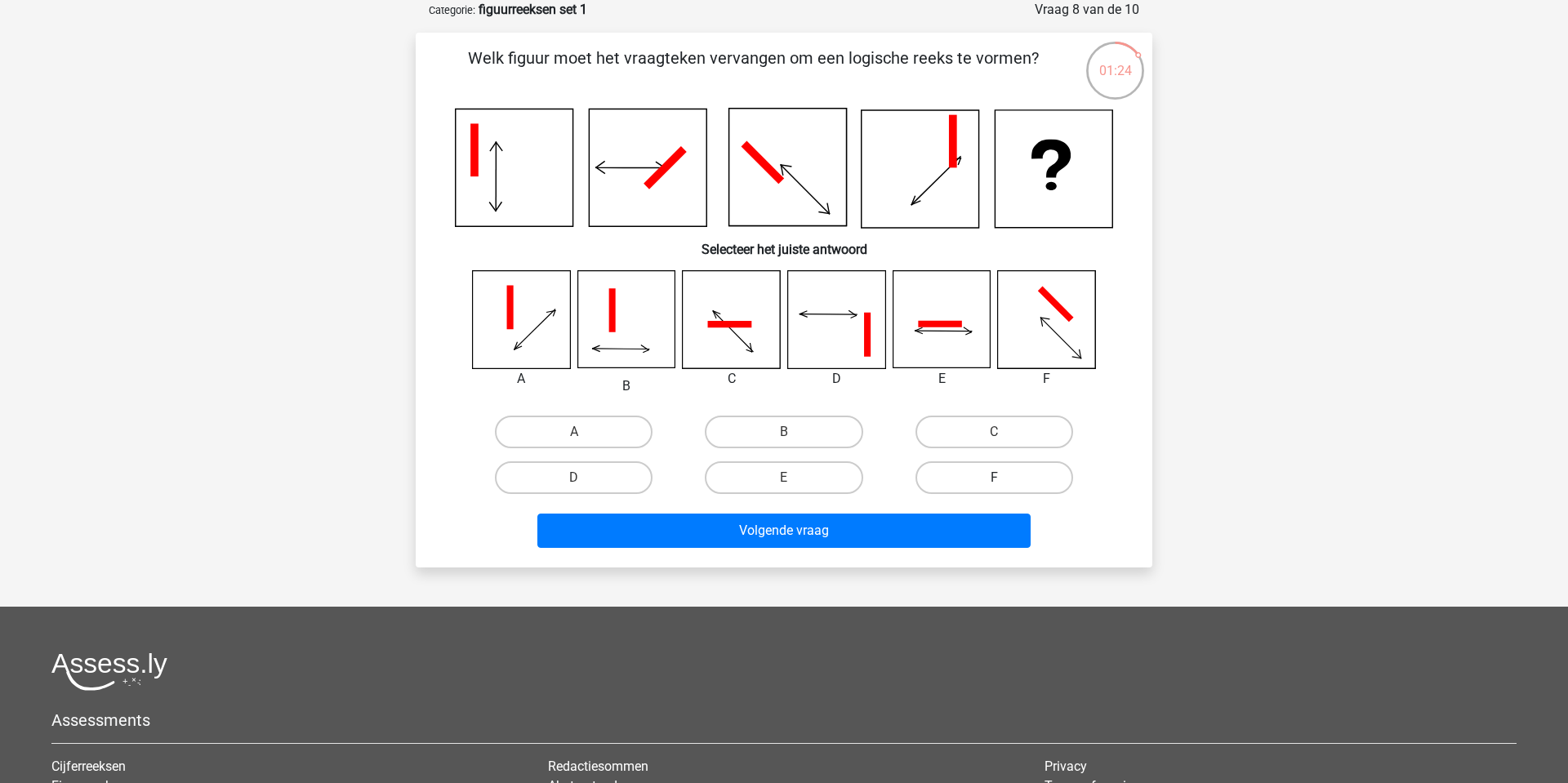
click at [952, 475] on label "F" at bounding box center [993, 477] width 157 height 33
click at [993, 478] on input "F" at bounding box center [998, 483] width 11 height 11
radio input "true"
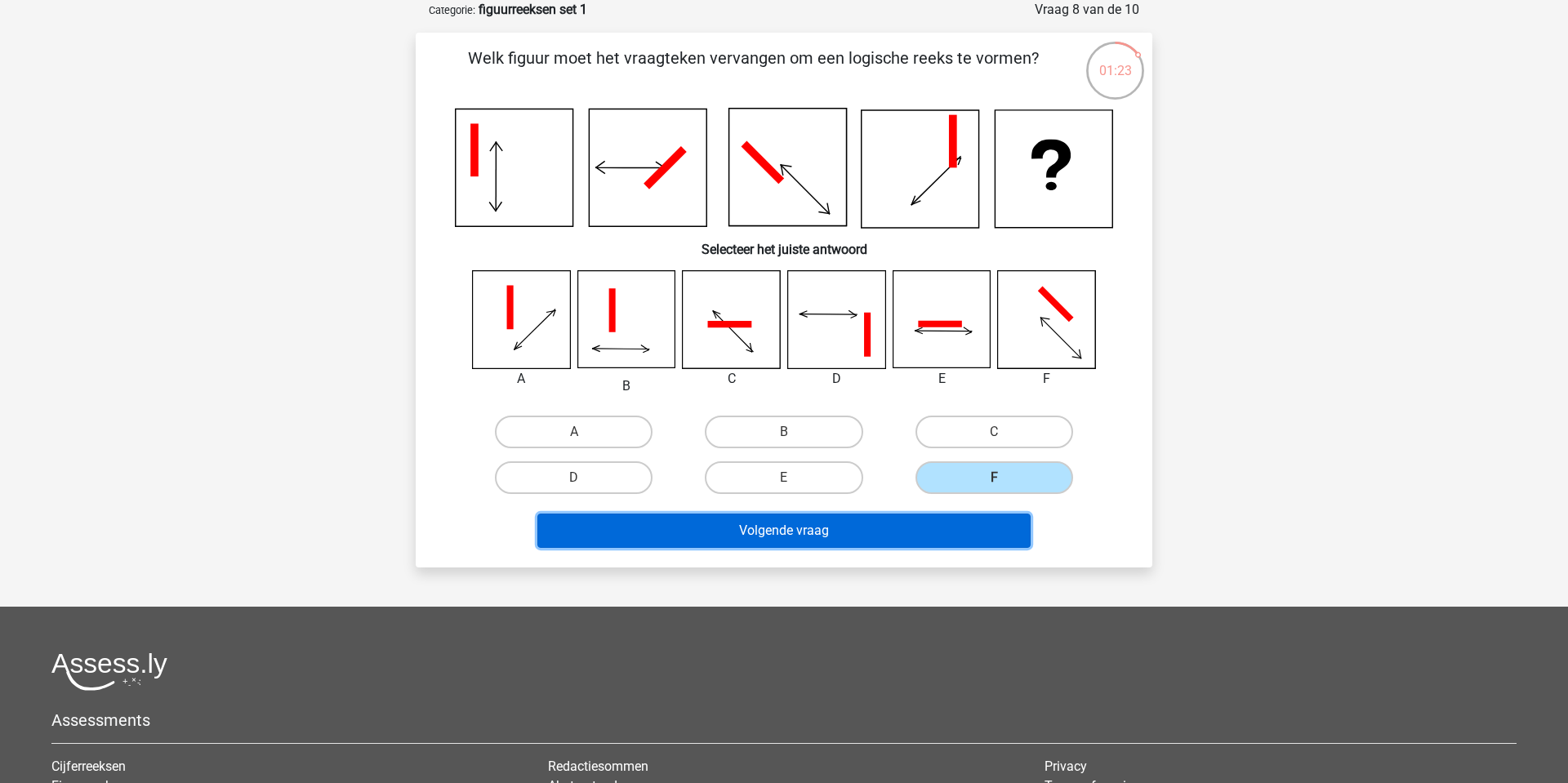
click at [830, 536] on button "Volgende vraag" at bounding box center [784, 531] width 494 height 35
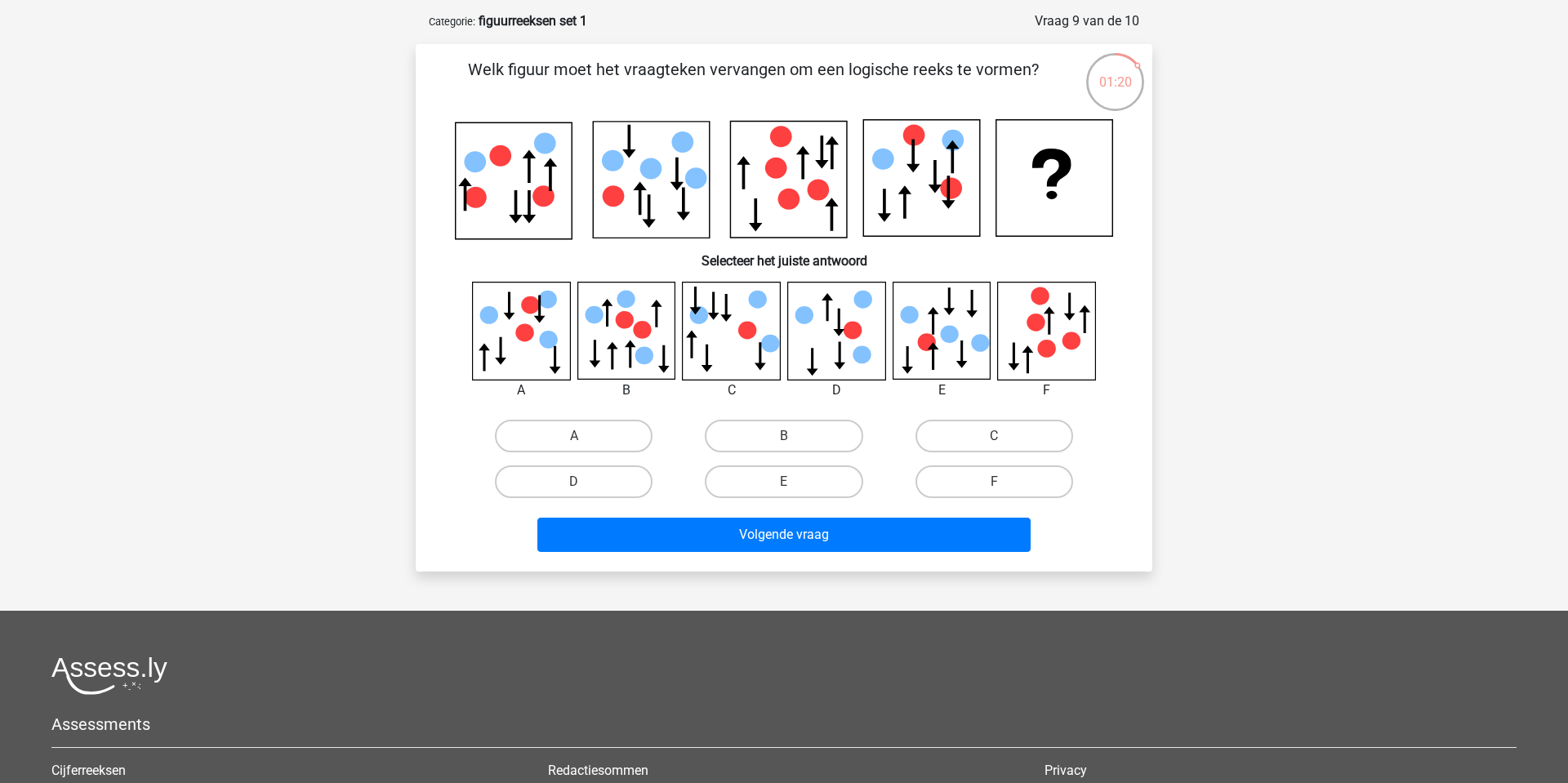
scroll to position [56, 0]
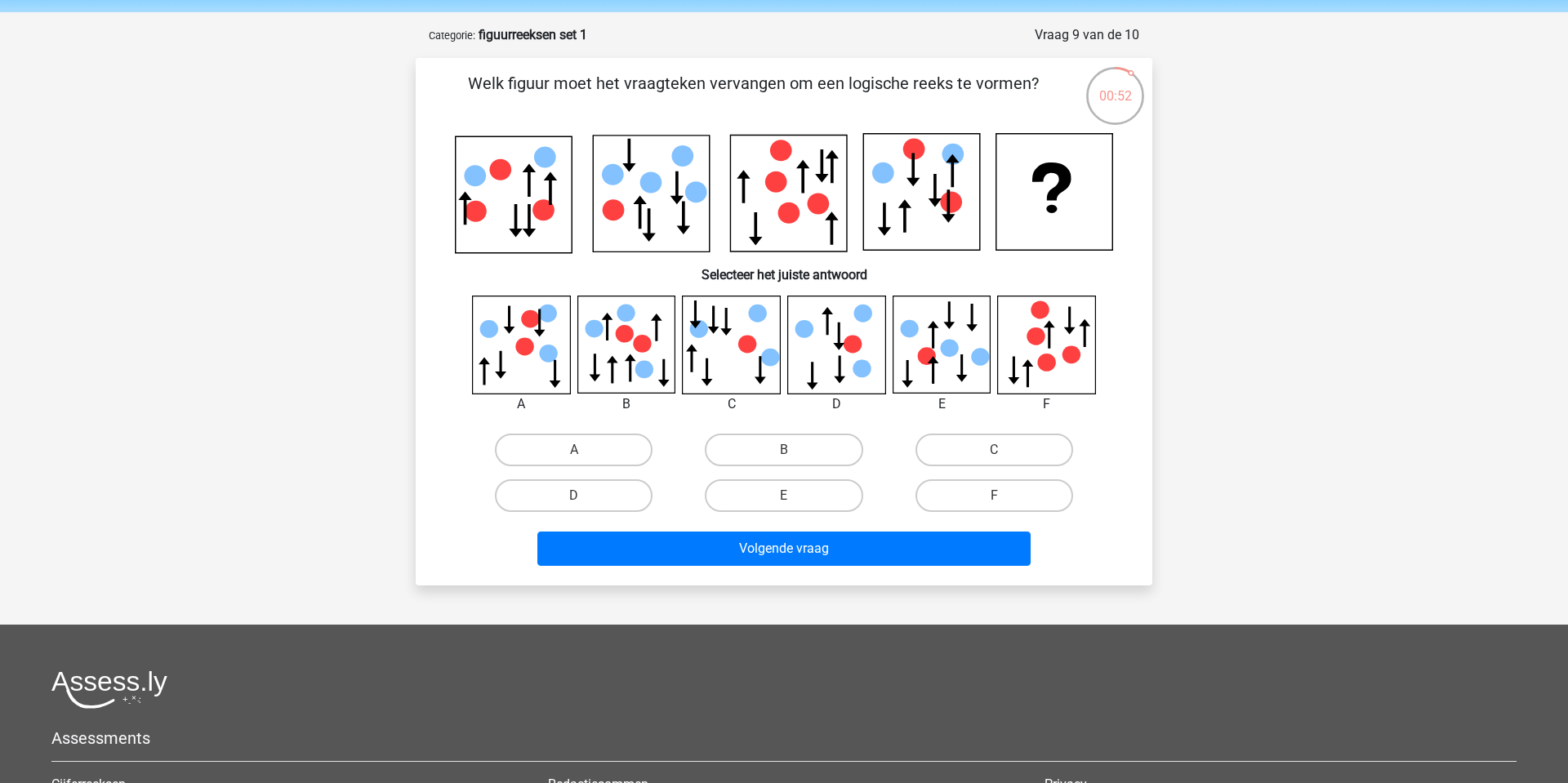
click at [722, 350] on icon at bounding box center [731, 344] width 97 height 97
click at [1002, 451] on input "C" at bounding box center [998, 455] width 11 height 11
radio input "true"
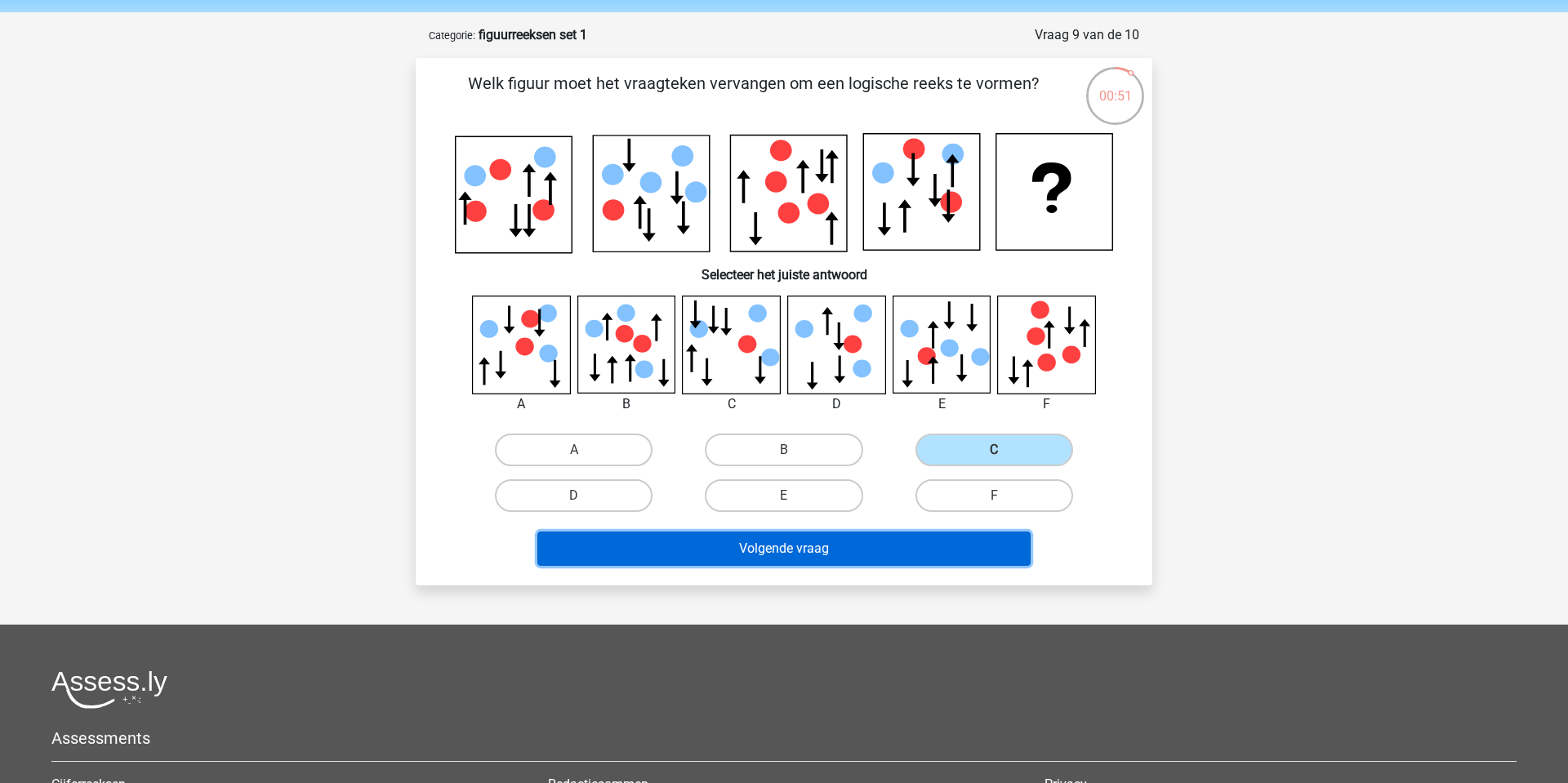
click at [816, 559] on button "Volgende vraag" at bounding box center [784, 548] width 494 height 35
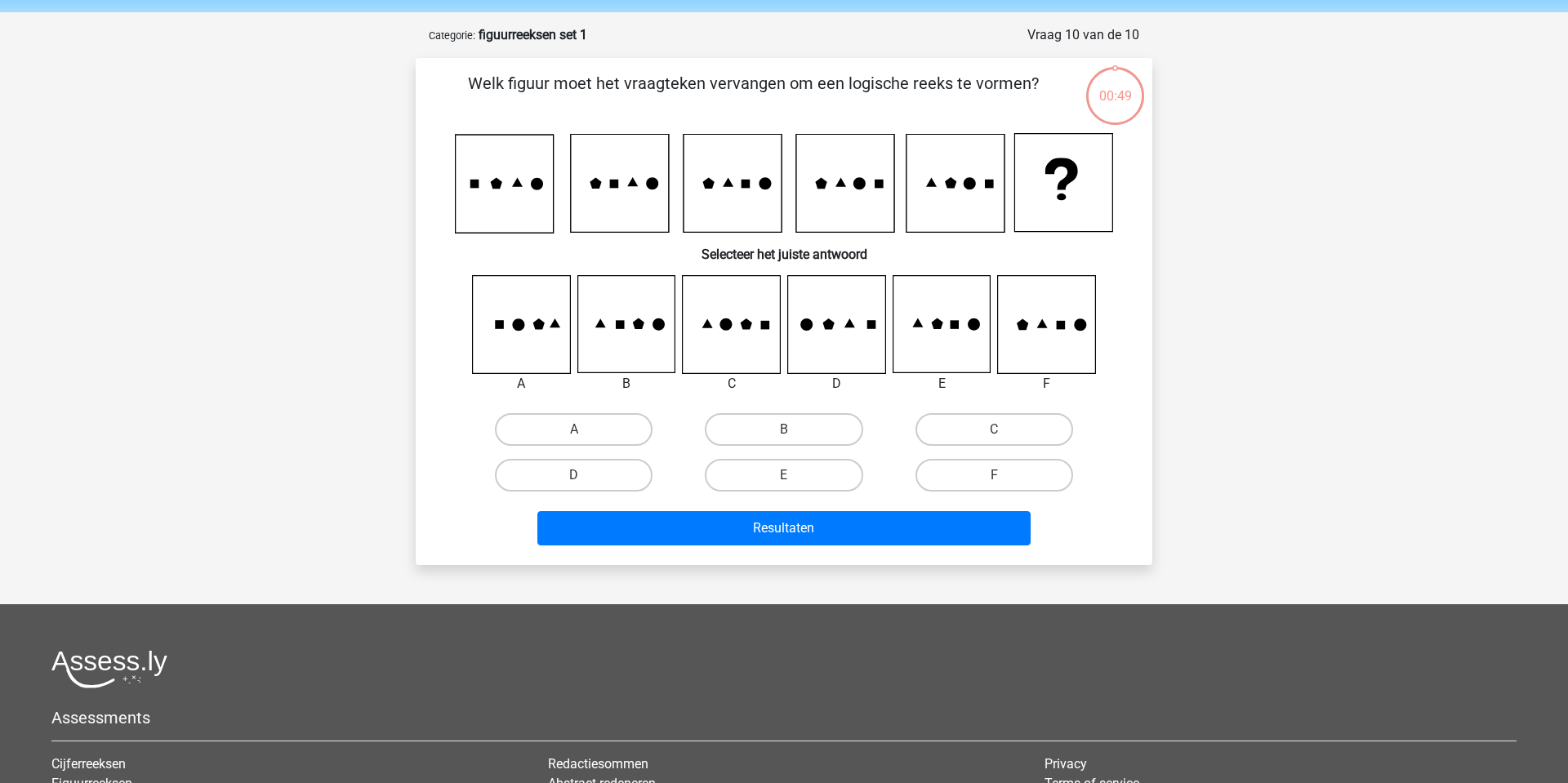
scroll to position [82, 0]
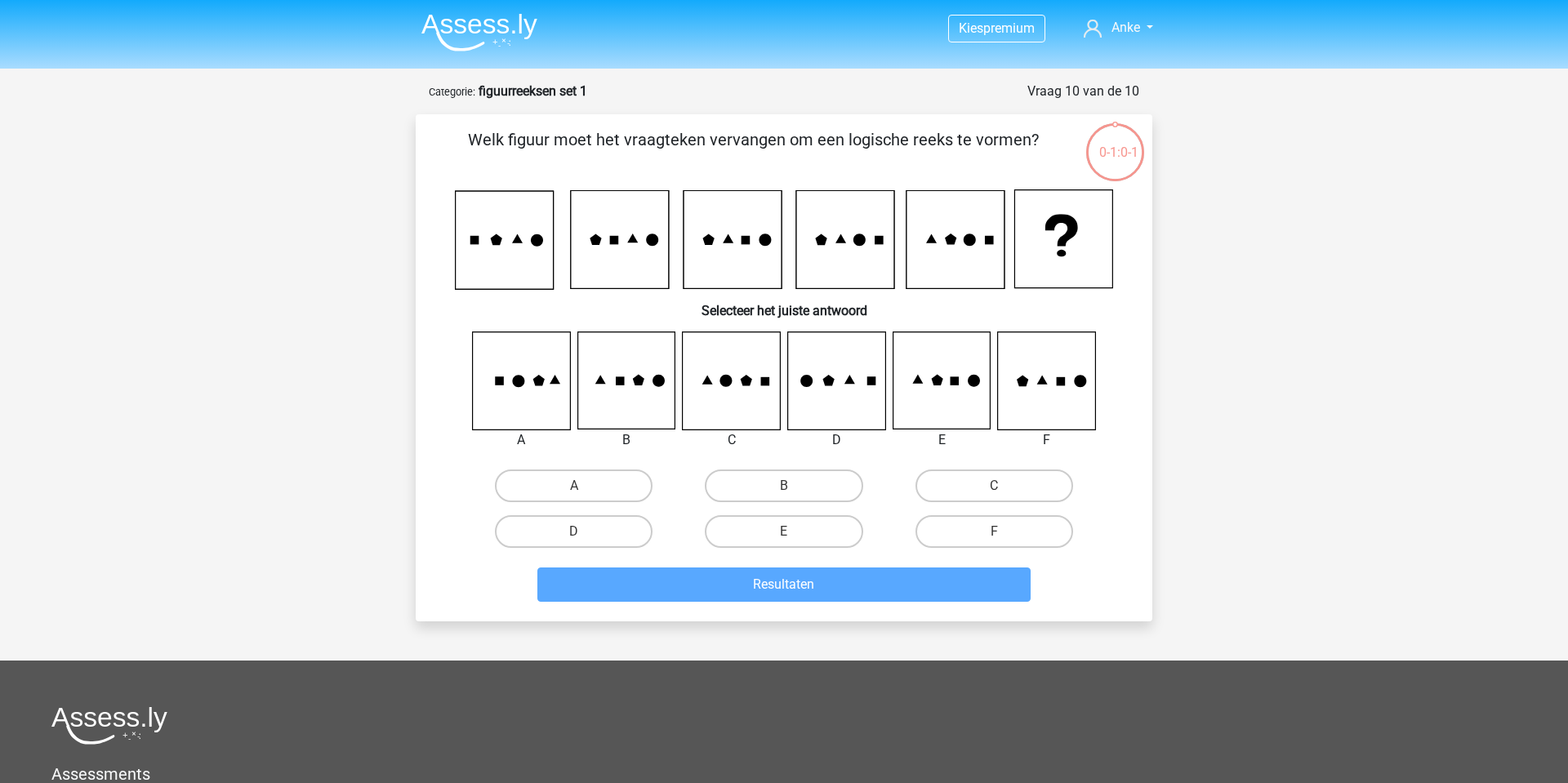
scroll to position [82, 0]
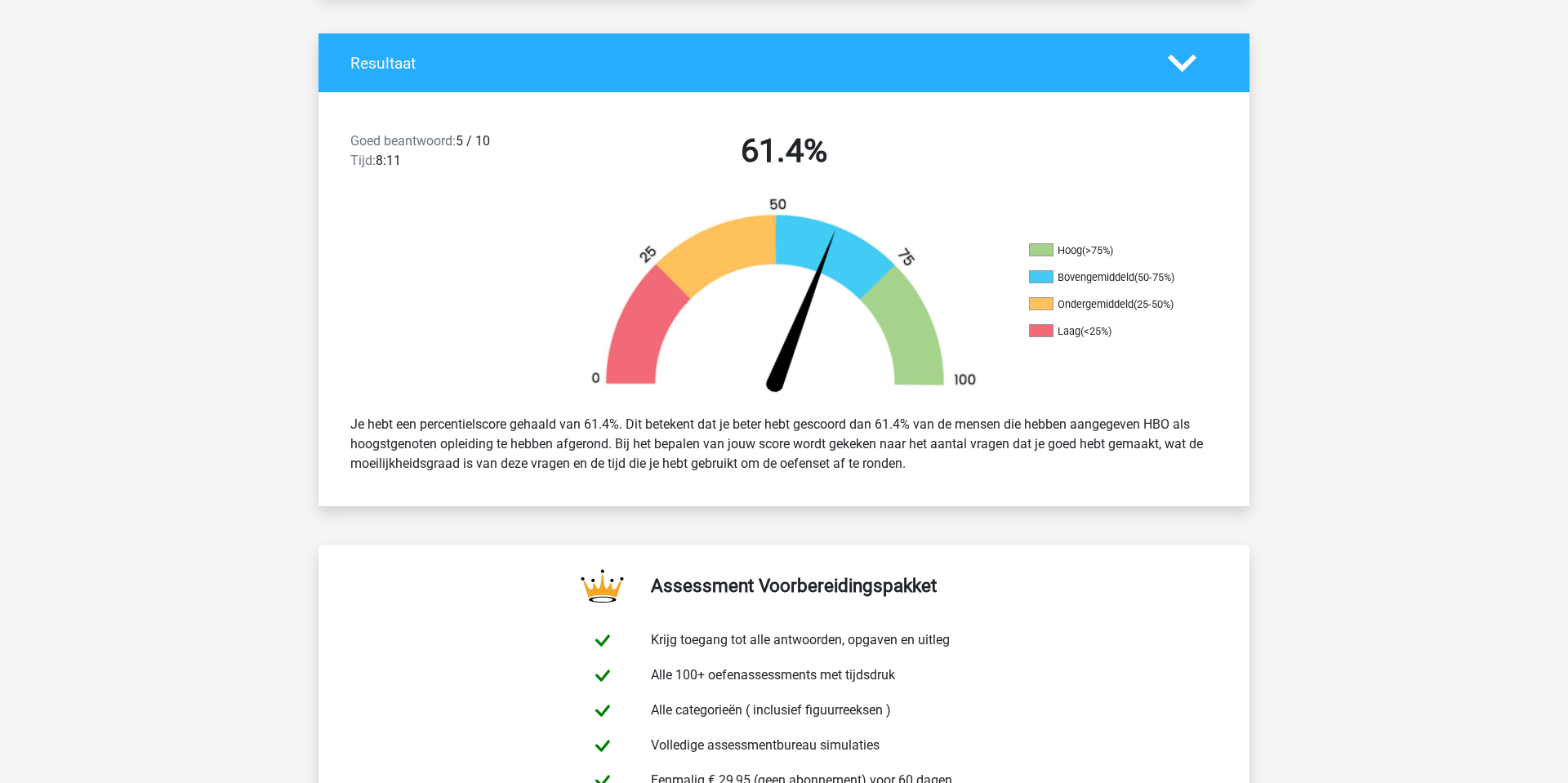
scroll to position [142, 0]
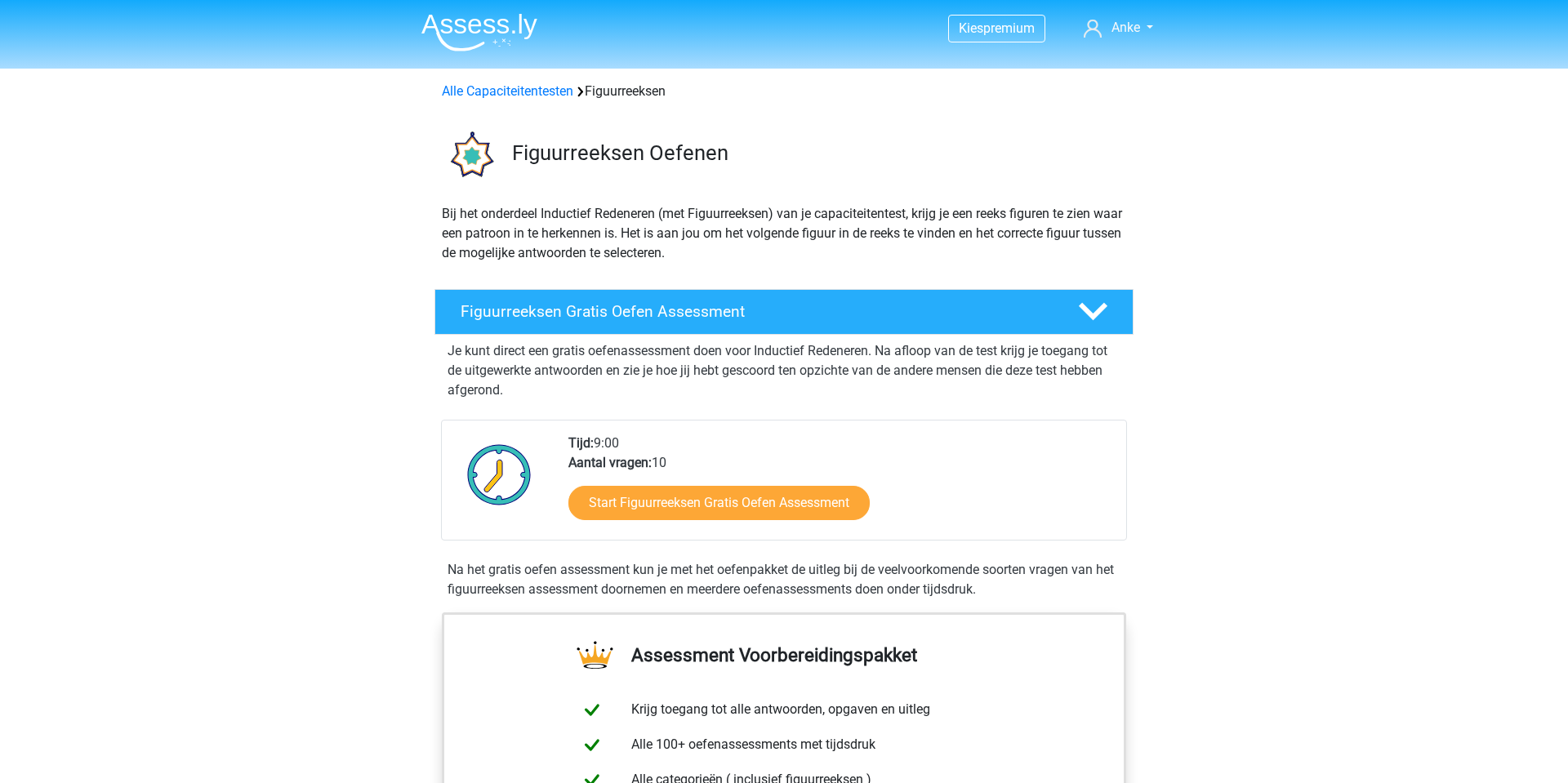
scroll to position [162, 0]
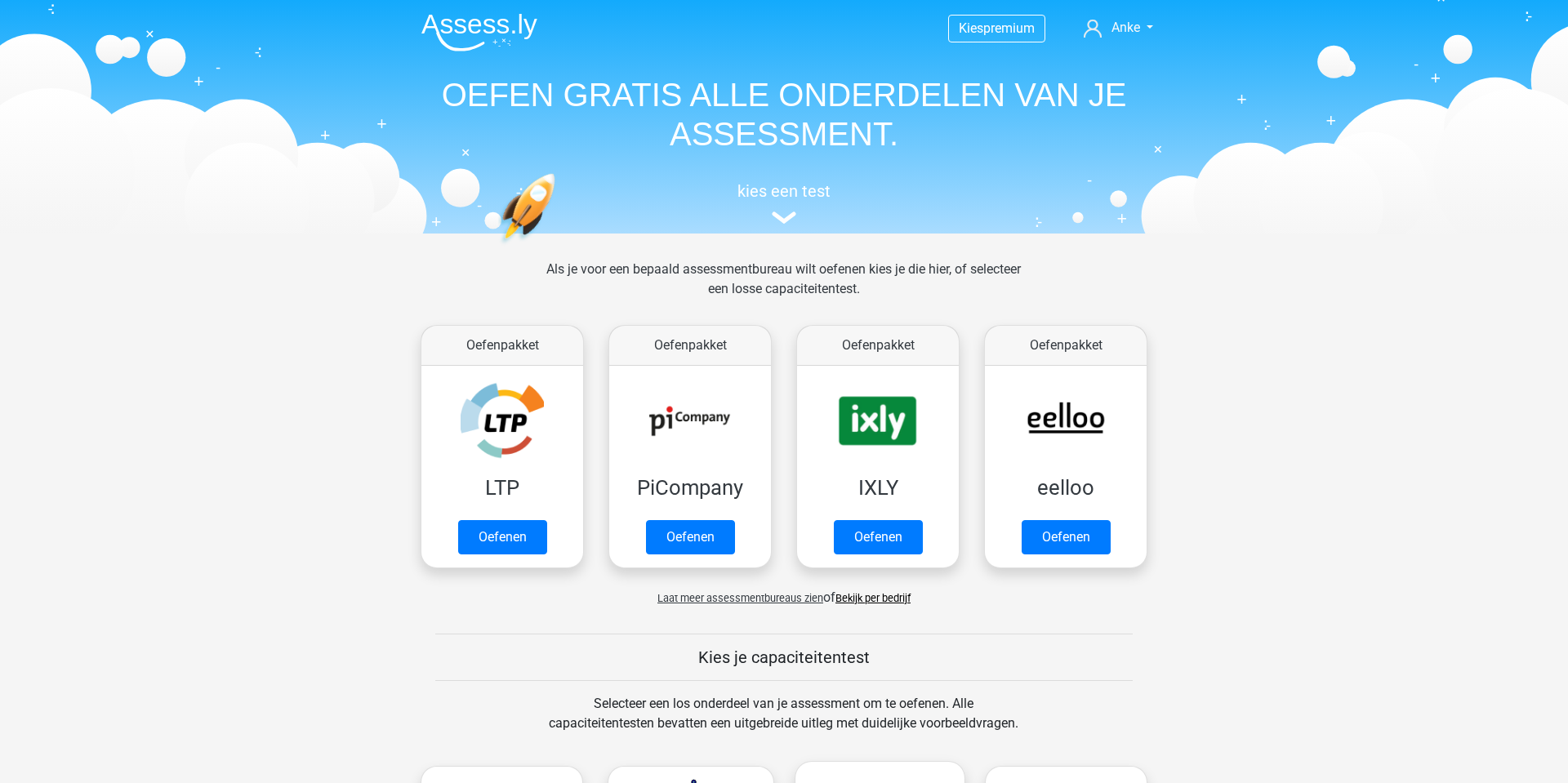
scroll to position [695, 0]
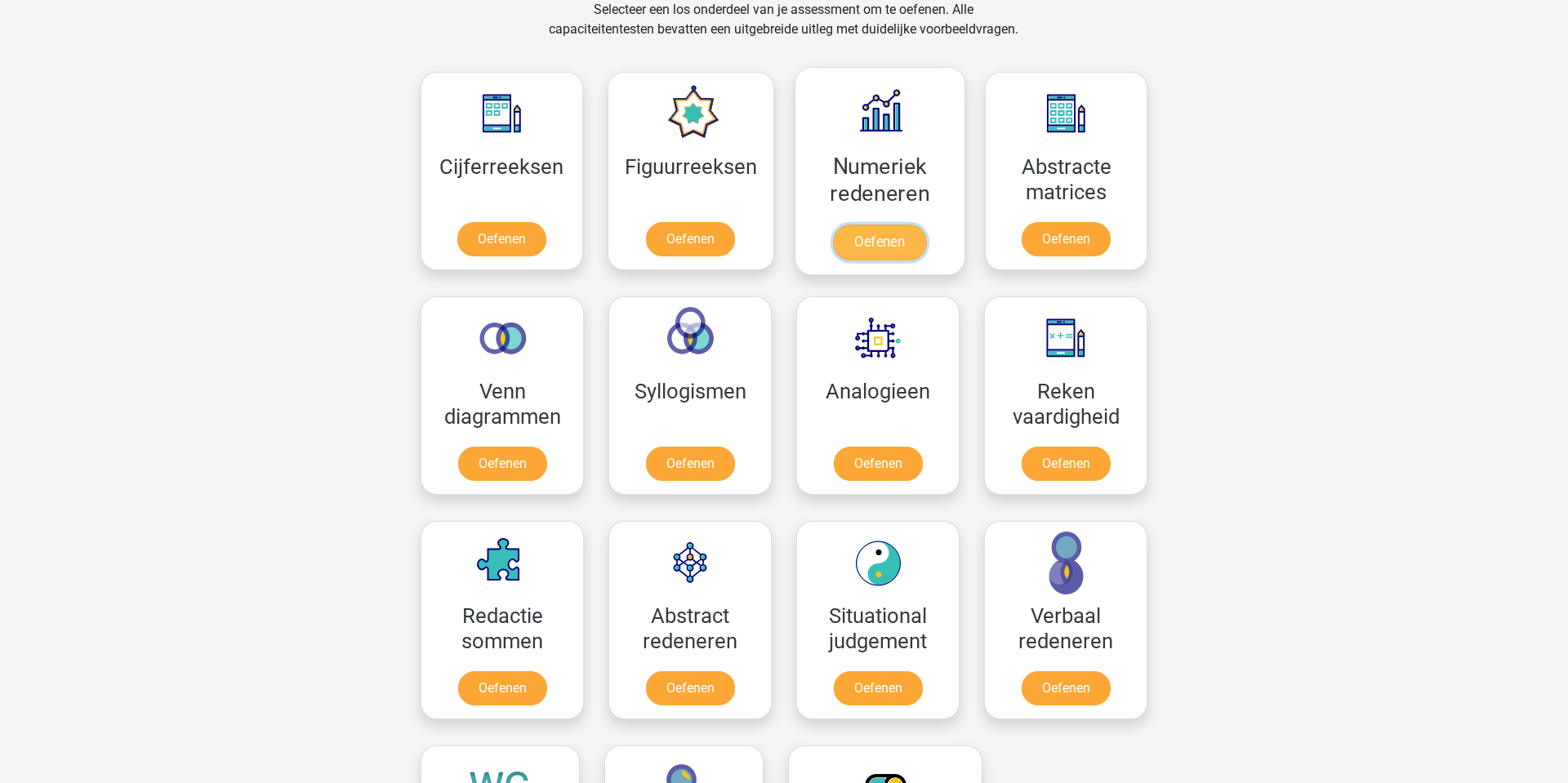
click at [897, 225] on link "Oefenen" at bounding box center [879, 243] width 93 height 36
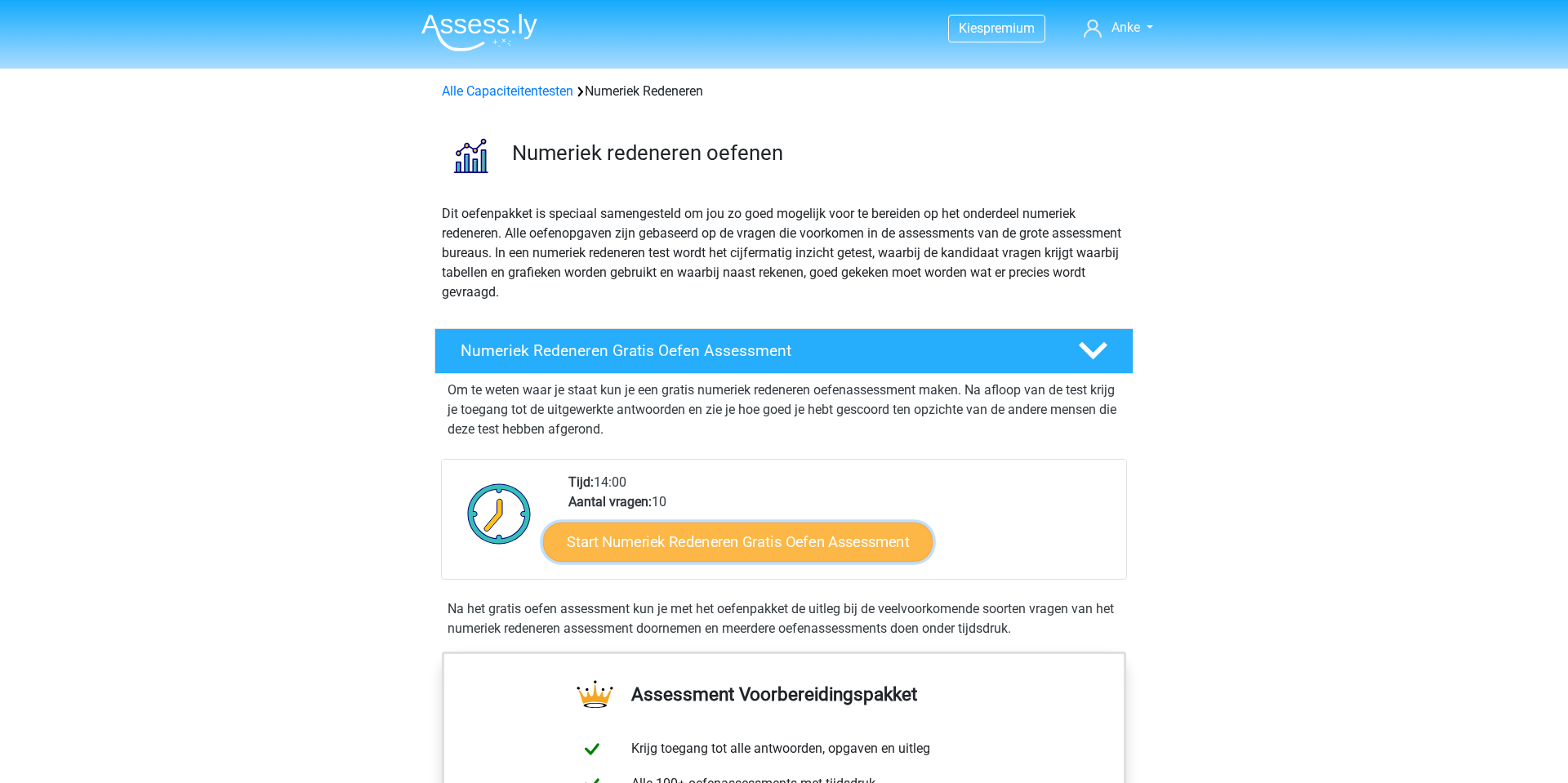
click at [838, 552] on link "Start Numeriek Redeneren Gratis Oefen Assessment" at bounding box center [738, 541] width 390 height 40
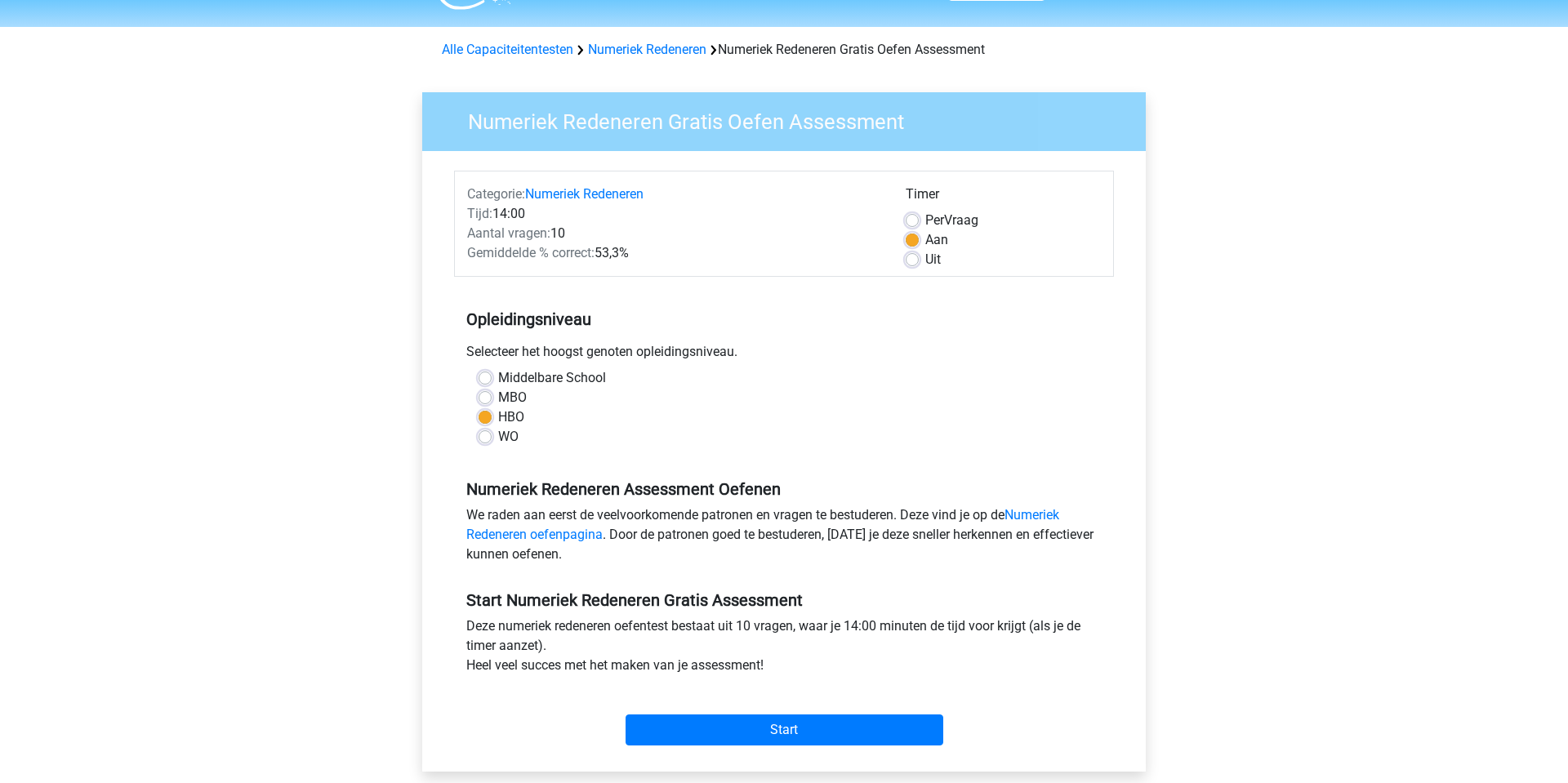
scroll to position [142, 0]
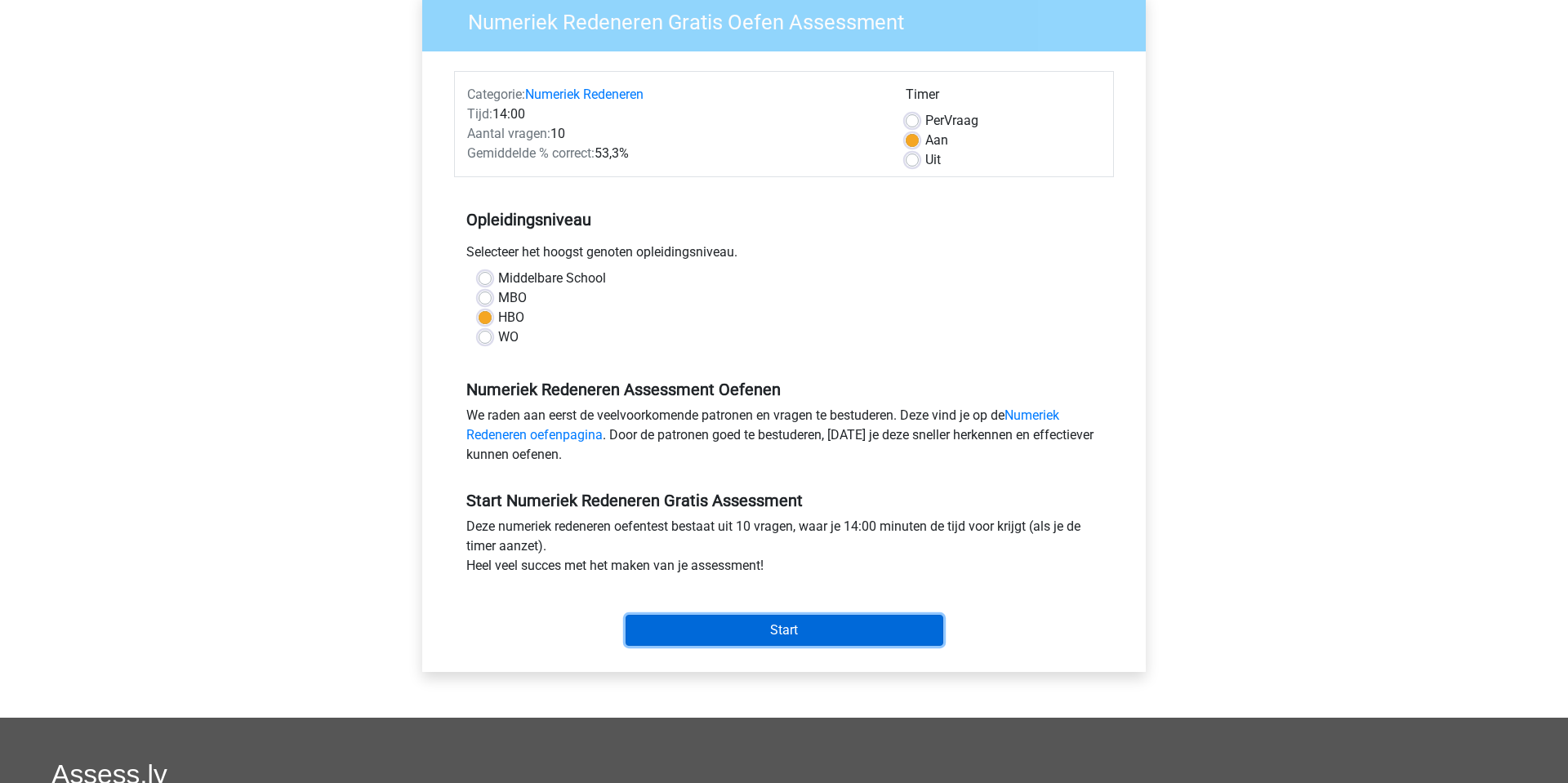
click at [770, 629] on input "Start" at bounding box center [784, 630] width 318 height 31
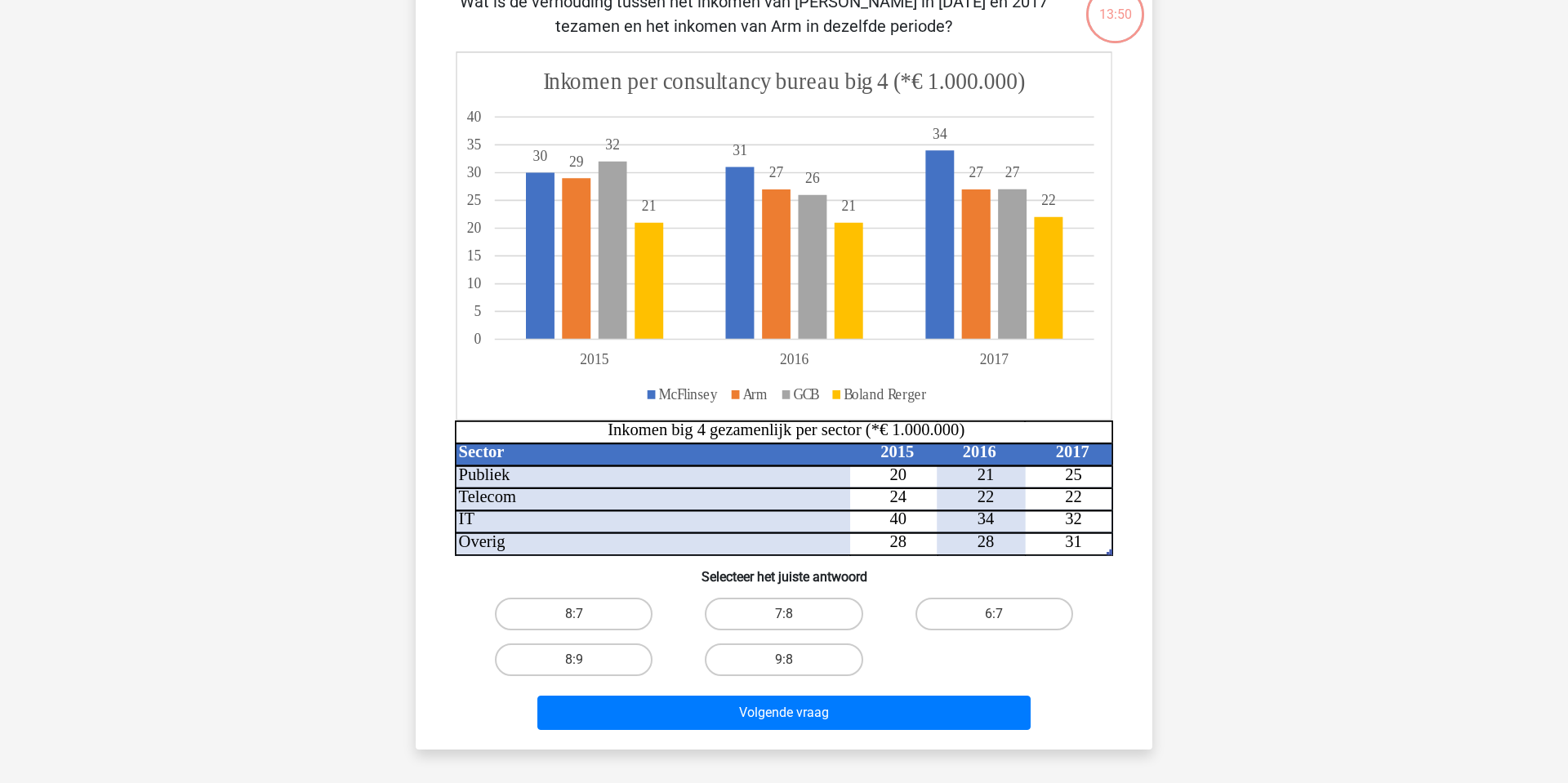
scroll to position [135, 0]
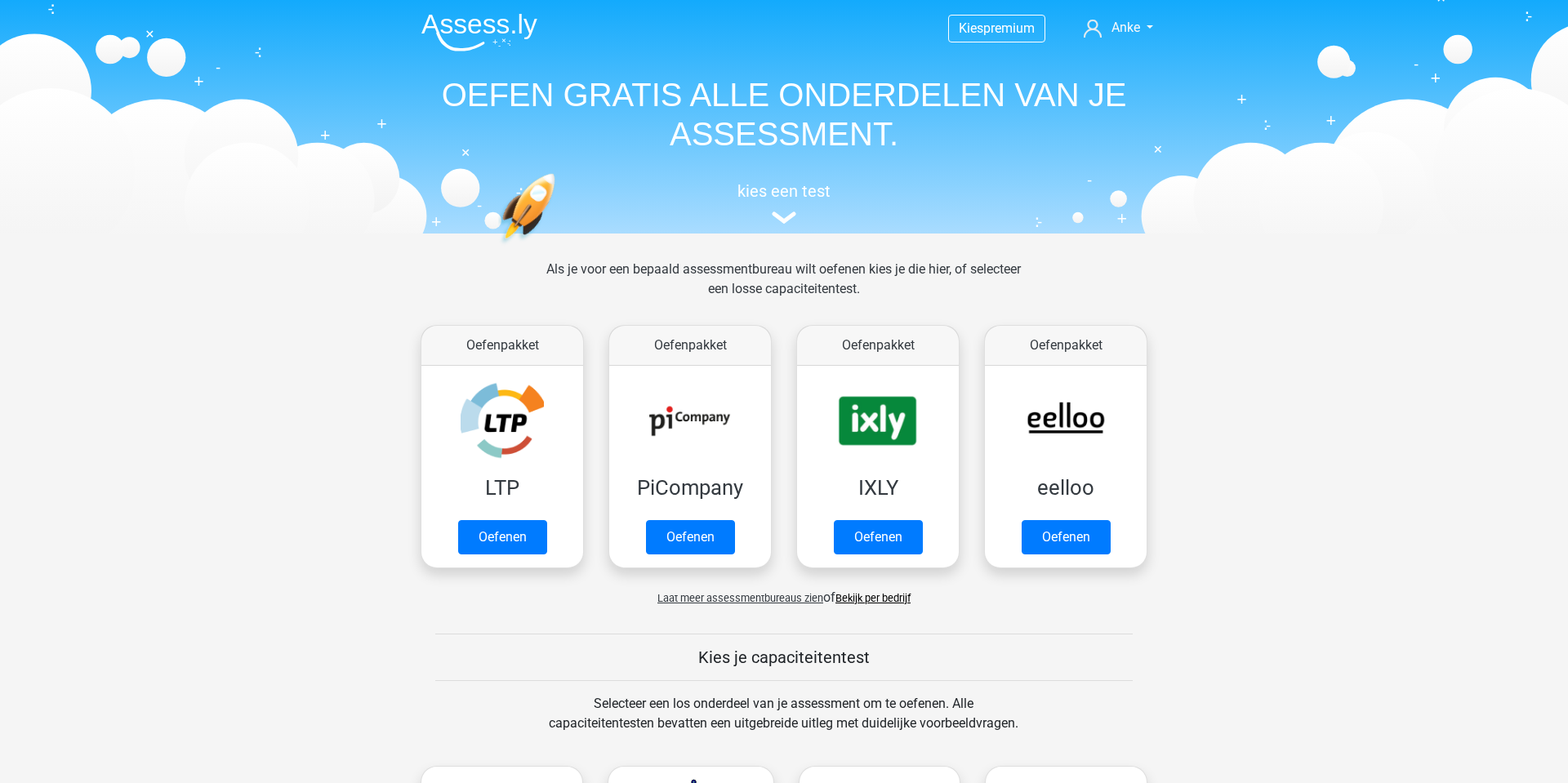
scroll to position [497, 0]
